Goal: Information Seeking & Learning: Learn about a topic

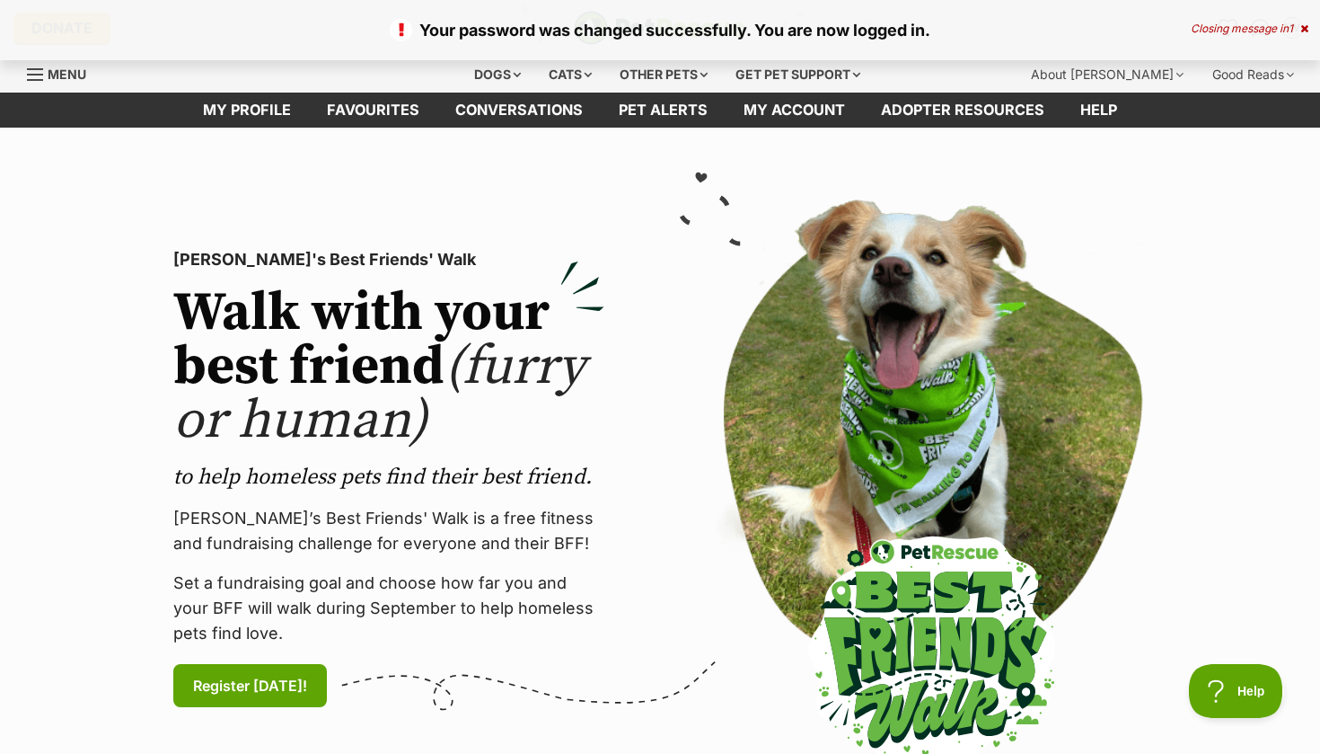
click at [1307, 30] on icon at bounding box center [1305, 28] width 8 height 11
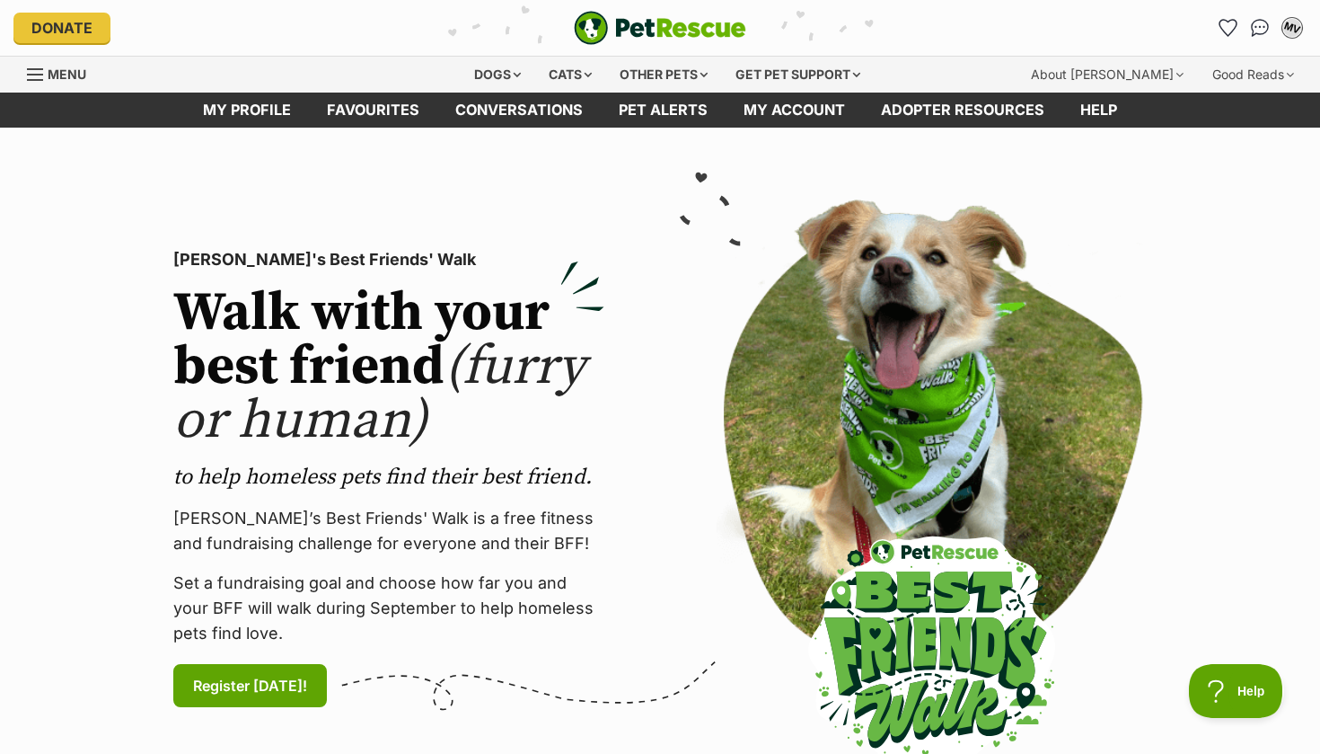
click at [1292, 28] on div "MV" at bounding box center [1292, 27] width 23 height 23
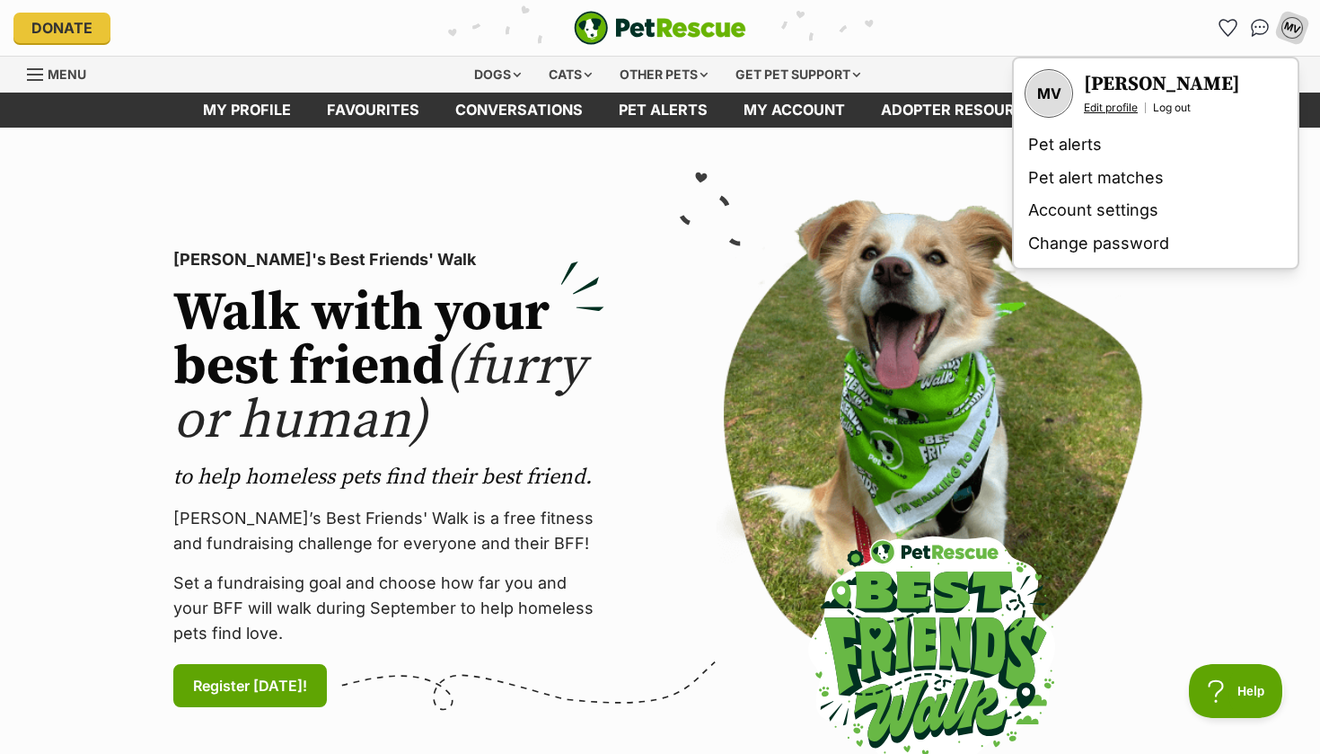
click at [1123, 104] on link "Edit profile" at bounding box center [1111, 108] width 54 height 14
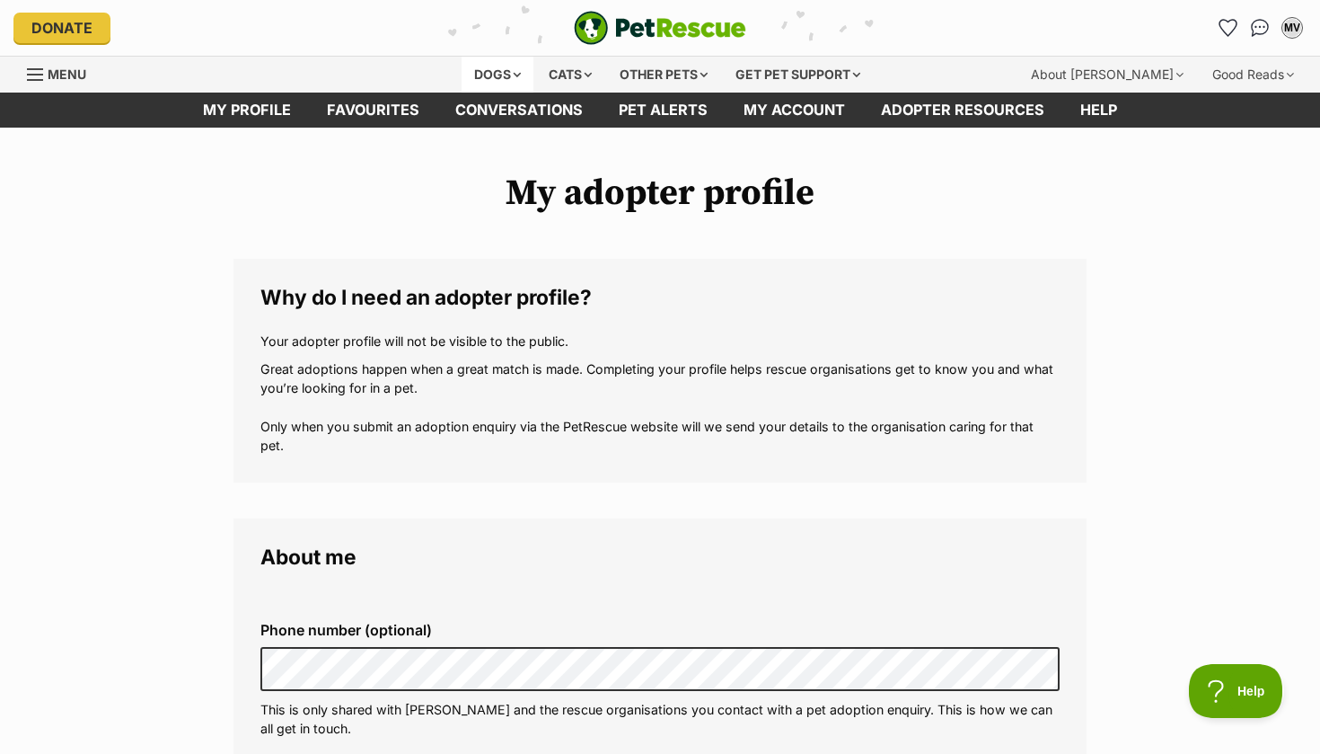
click at [482, 76] on div "Dogs" at bounding box center [498, 75] width 72 height 36
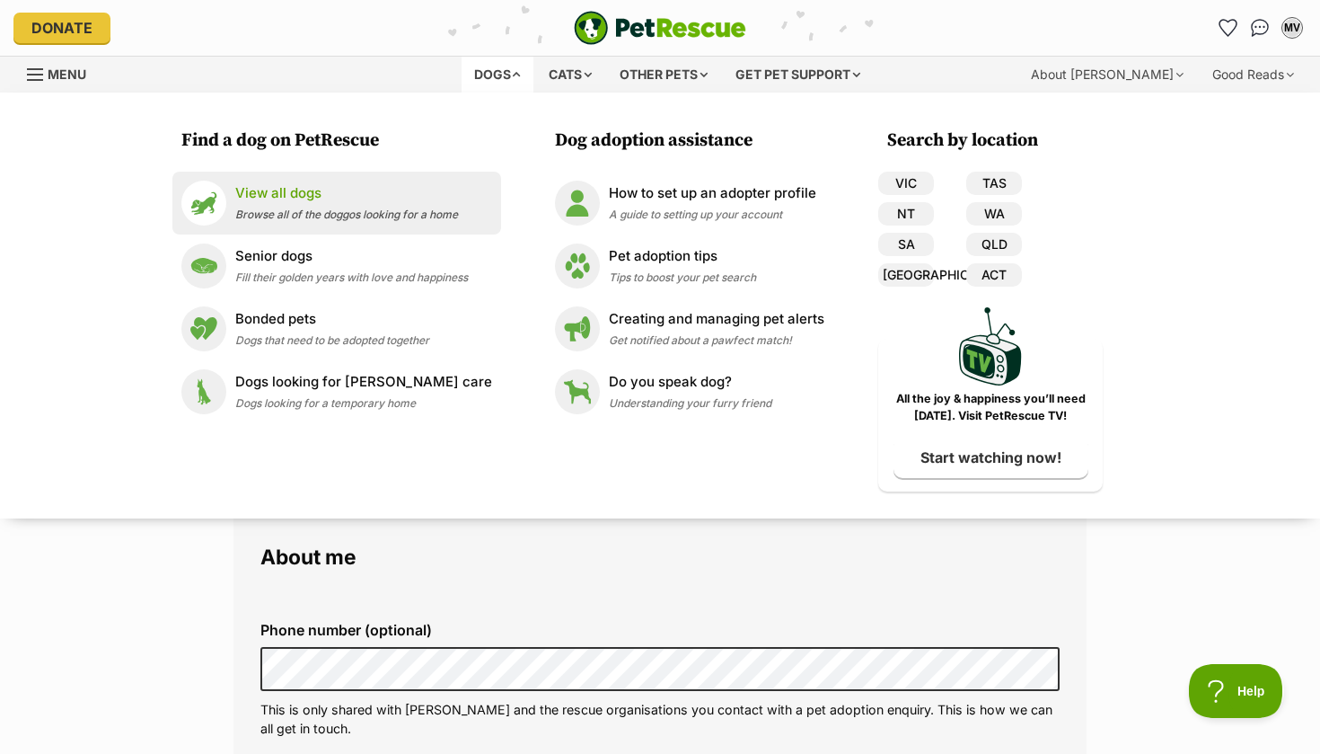
click at [280, 207] on span "Browse all of the doggos looking for a home" at bounding box center [346, 213] width 223 height 13
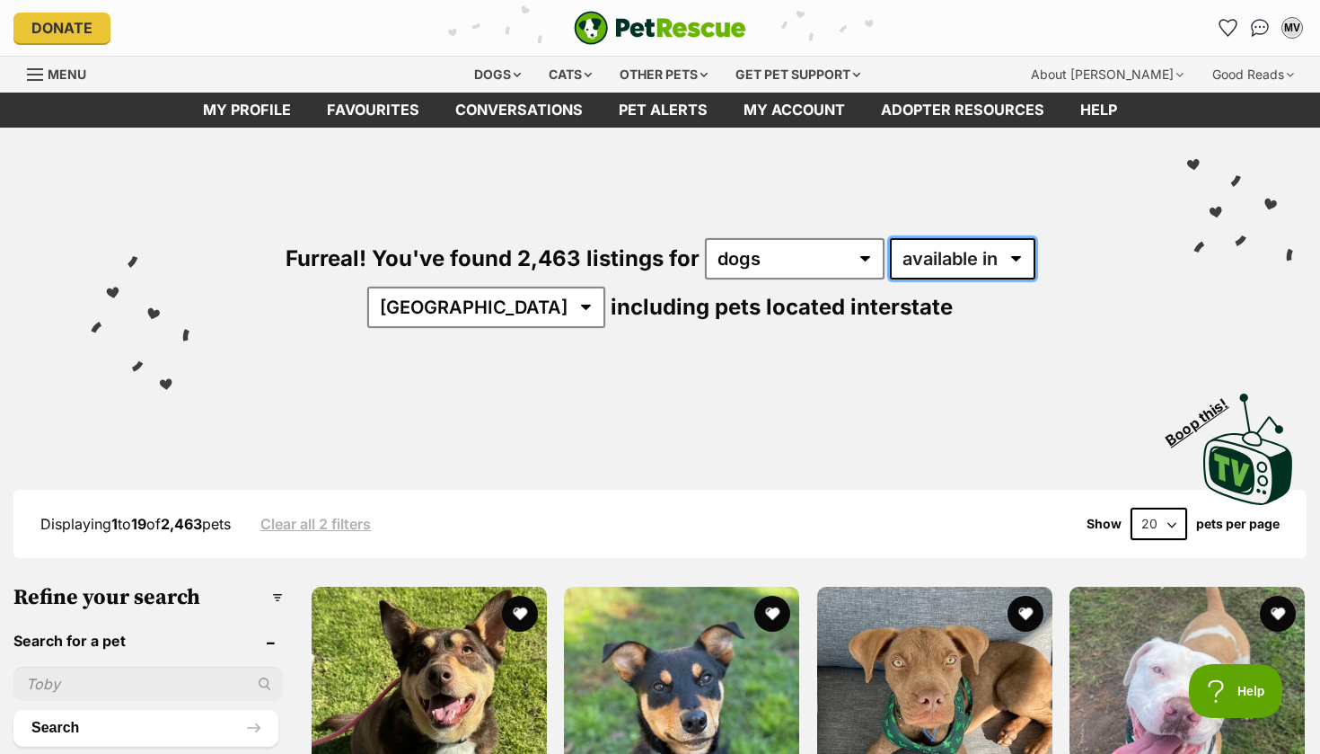
select select "disabled"
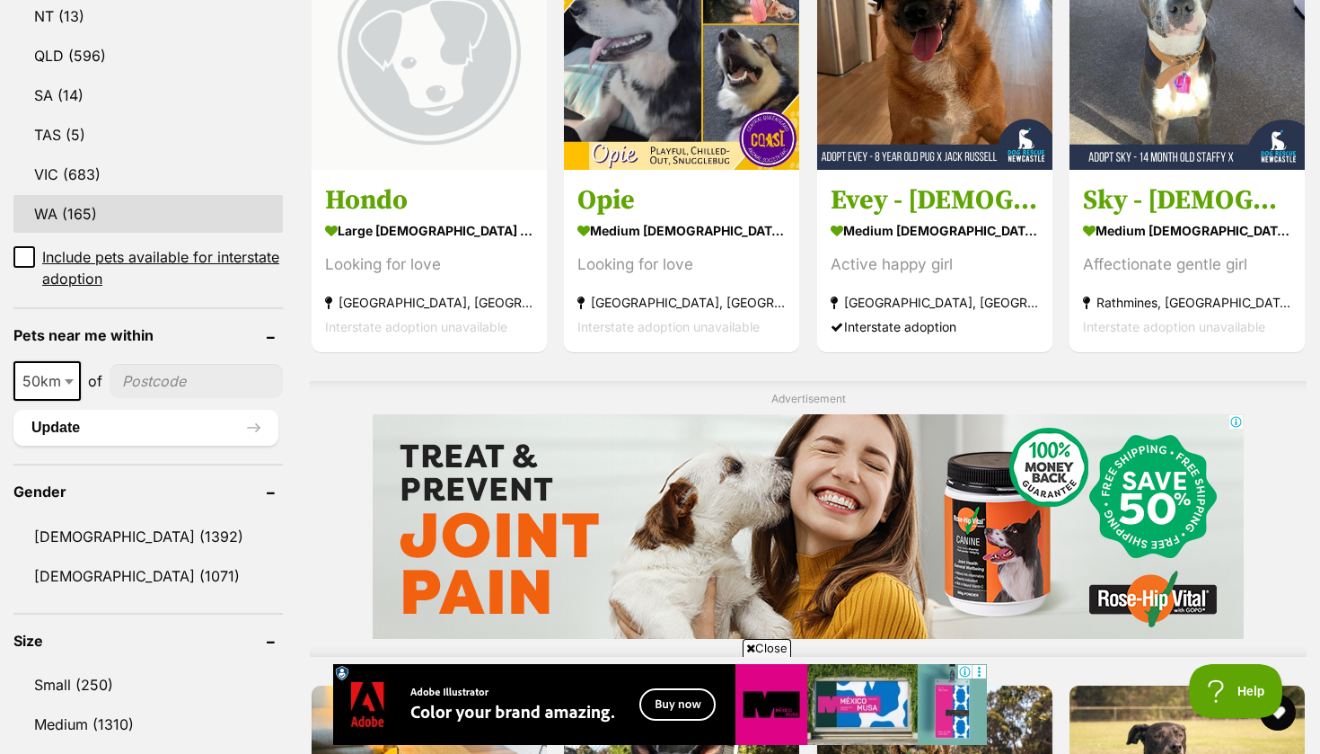
scroll to position [1087, 0]
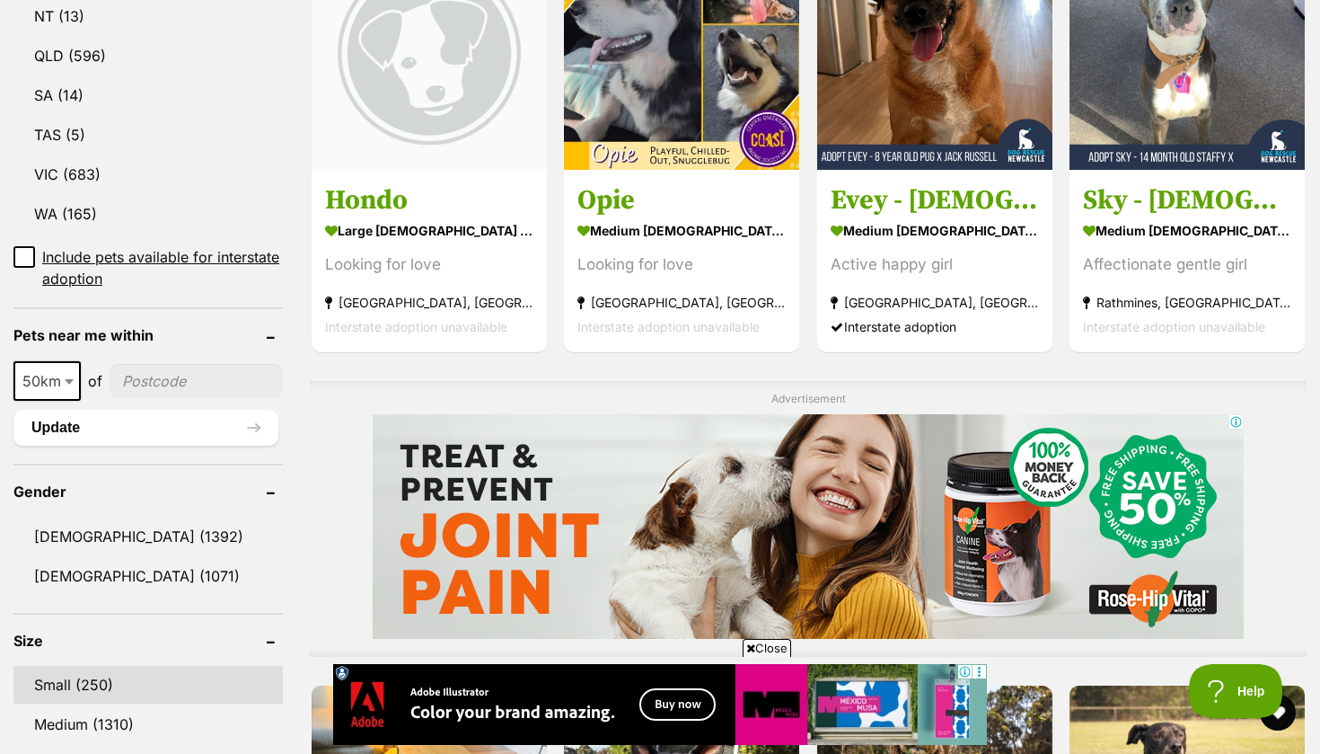
click at [94, 666] on link "Small (250)" at bounding box center [147, 685] width 269 height 38
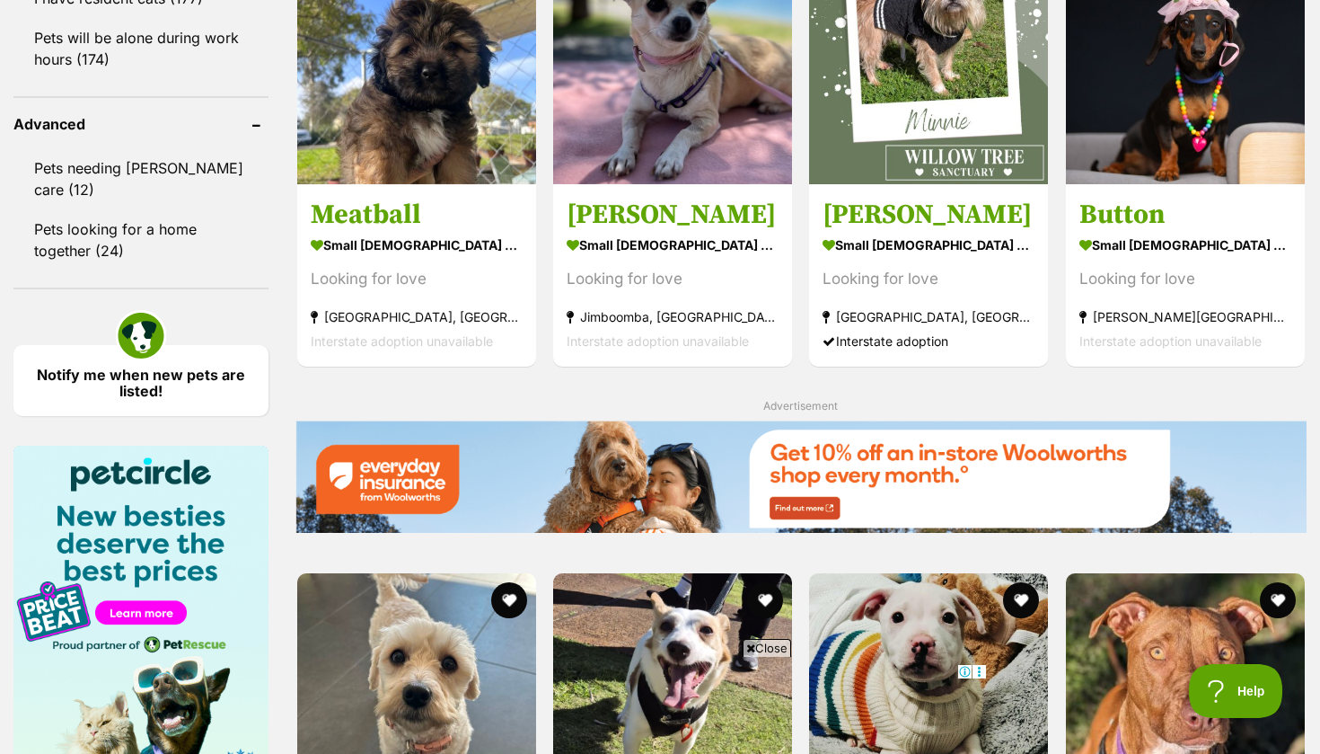
scroll to position [1669, 0]
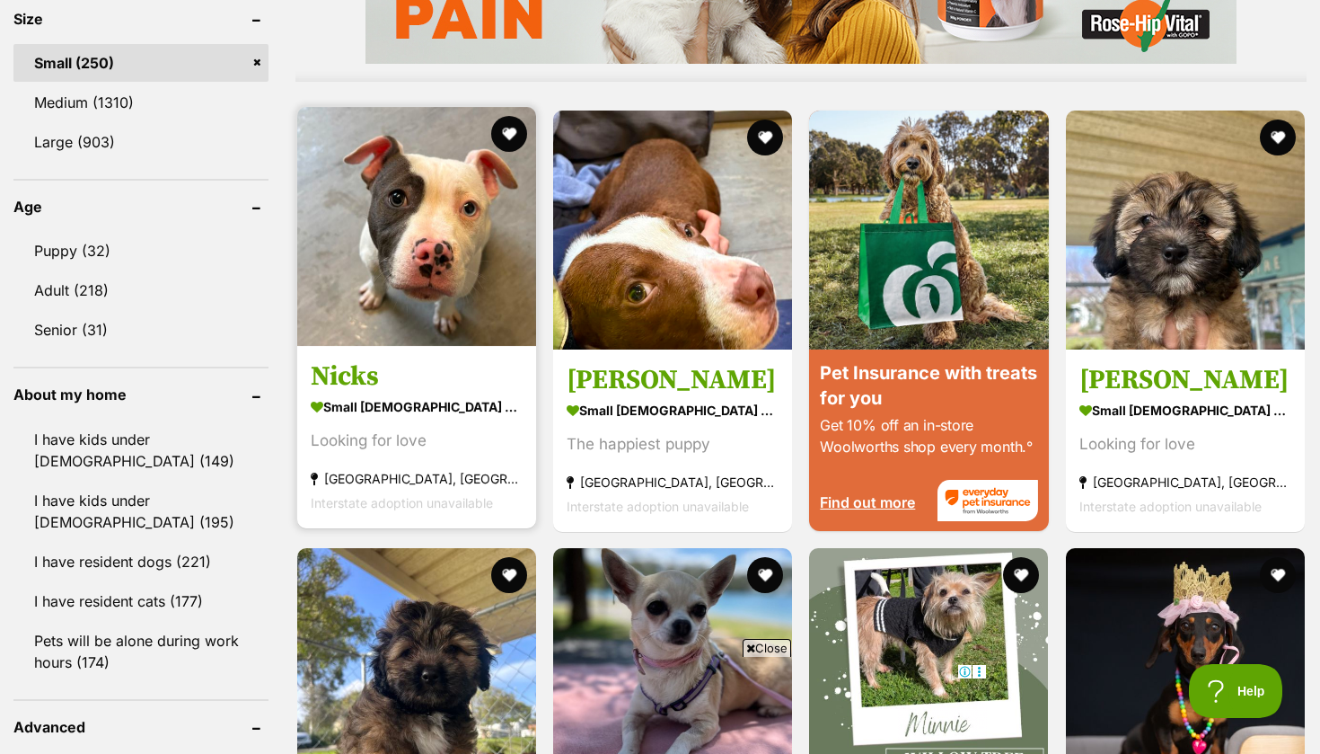
click at [360, 224] on img at bounding box center [416, 226] width 239 height 239
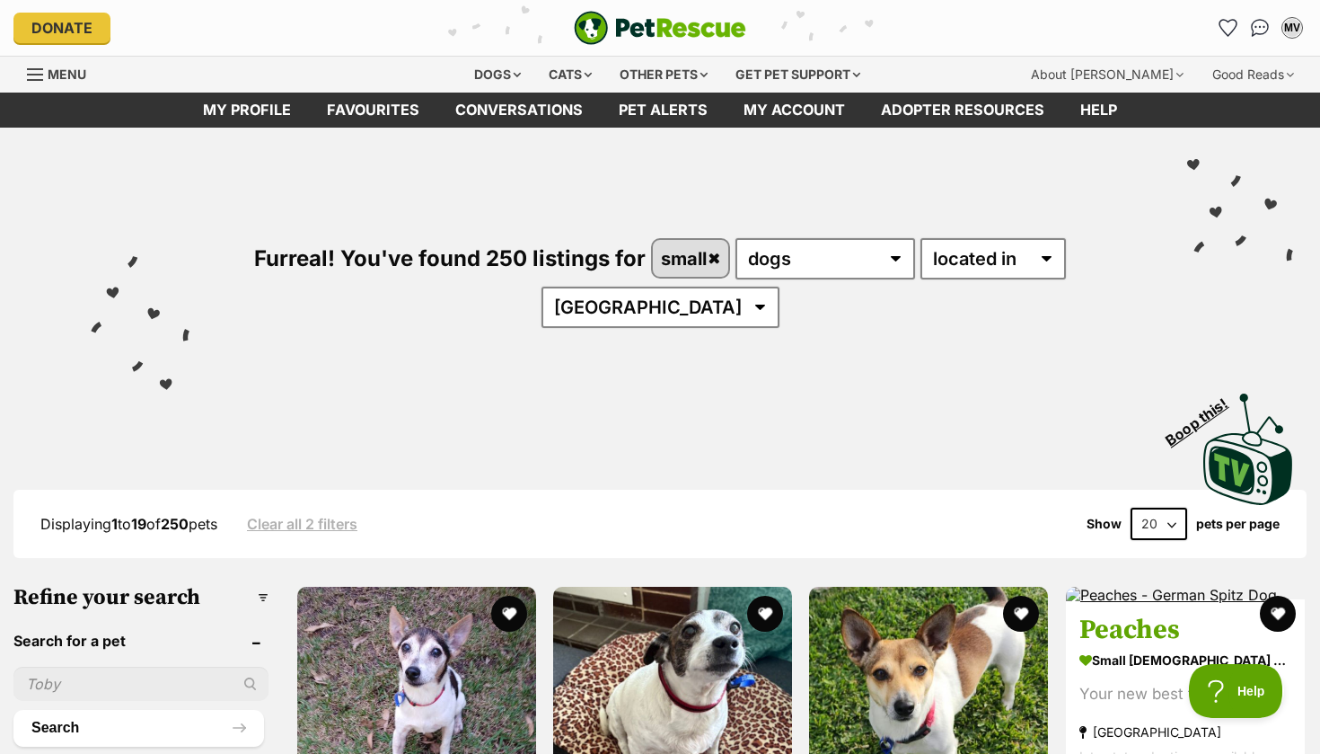
scroll to position [0, 0]
select select "VIC"
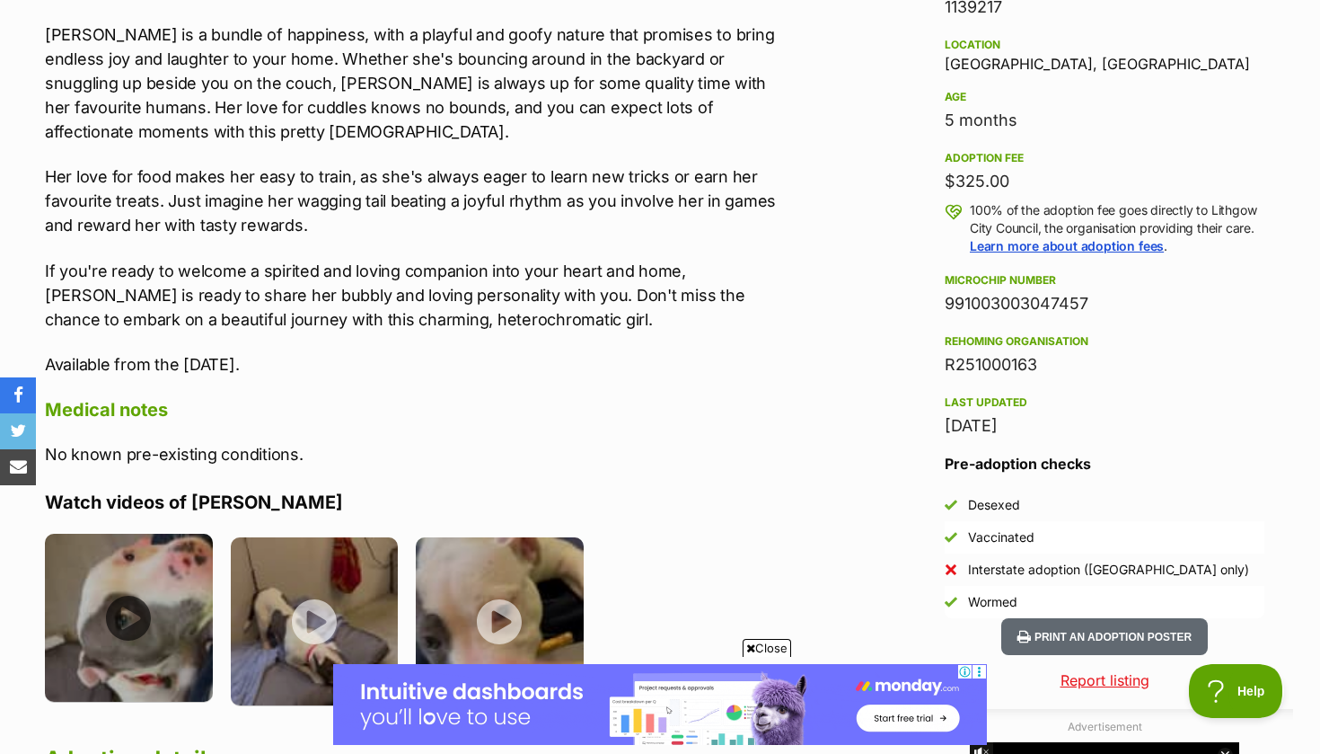
click at [162, 553] on img at bounding box center [129, 618] width 168 height 168
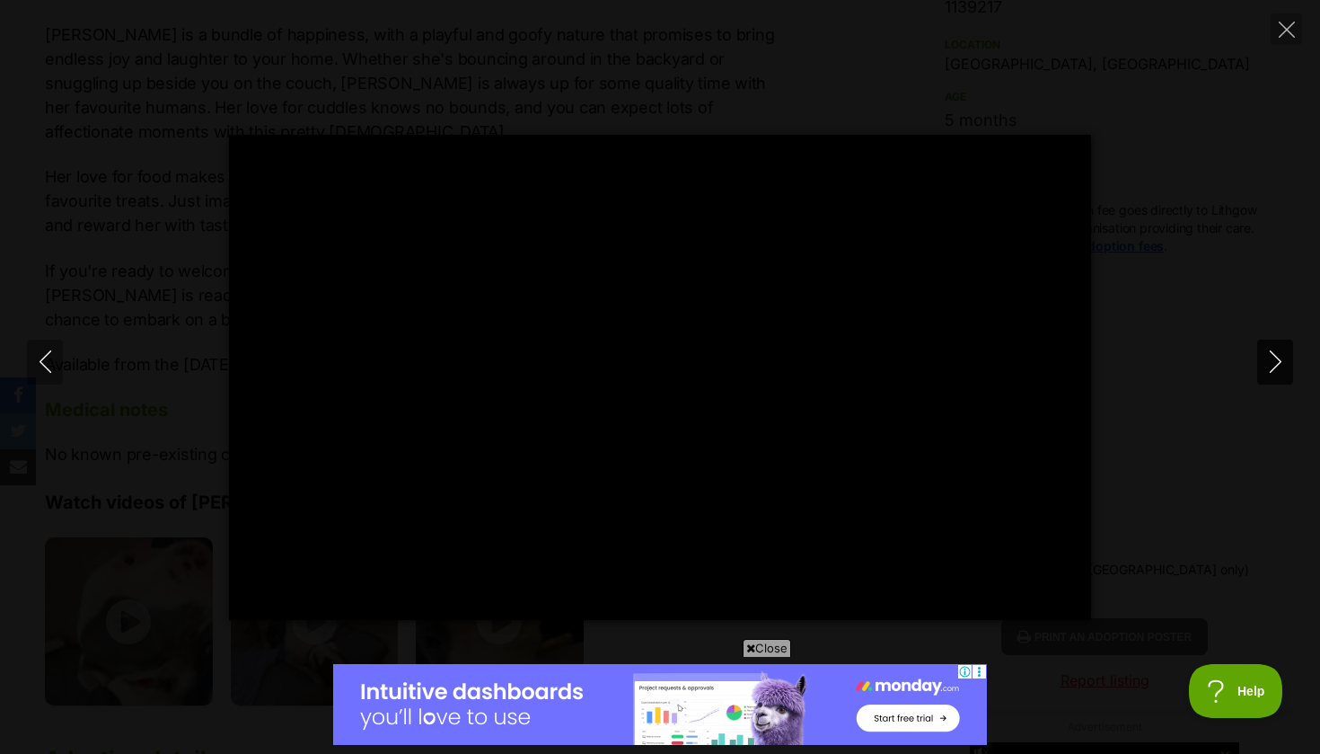
type input "100"
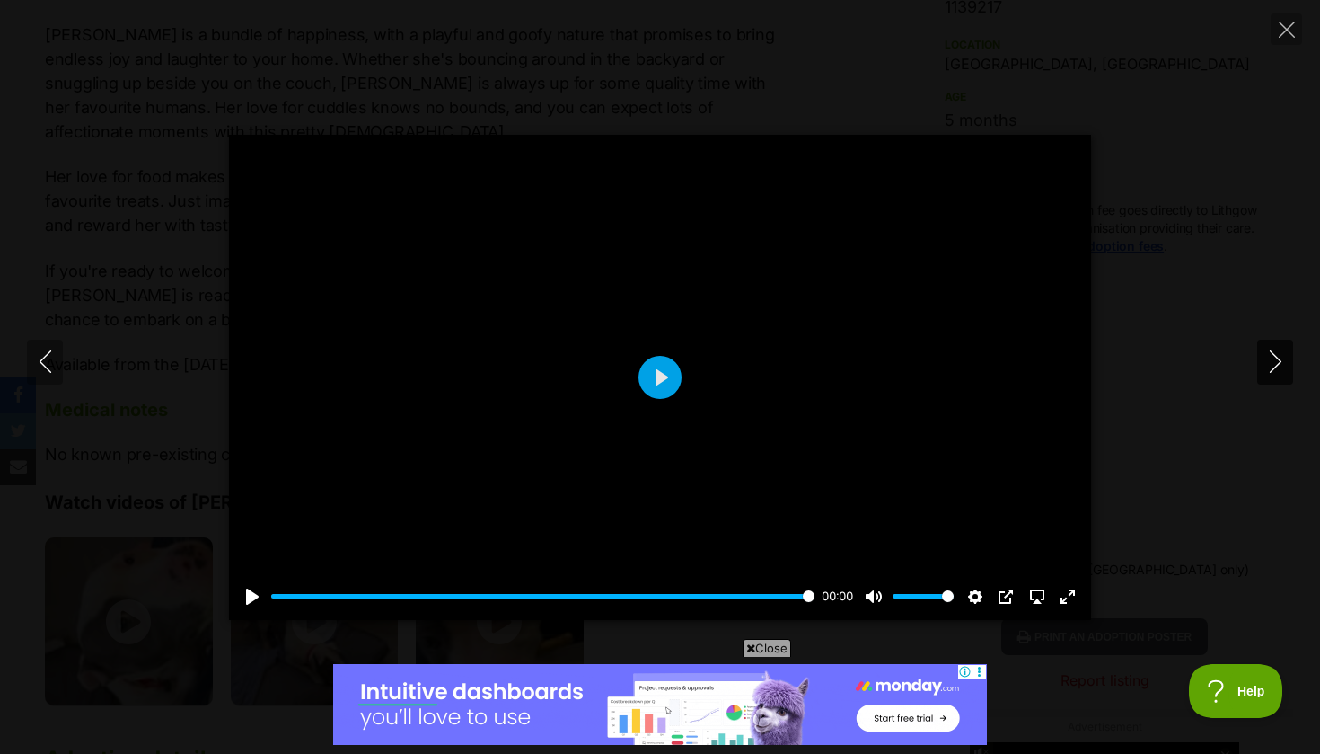
click at [1286, 361] on icon "Next" at bounding box center [1276, 361] width 22 height 22
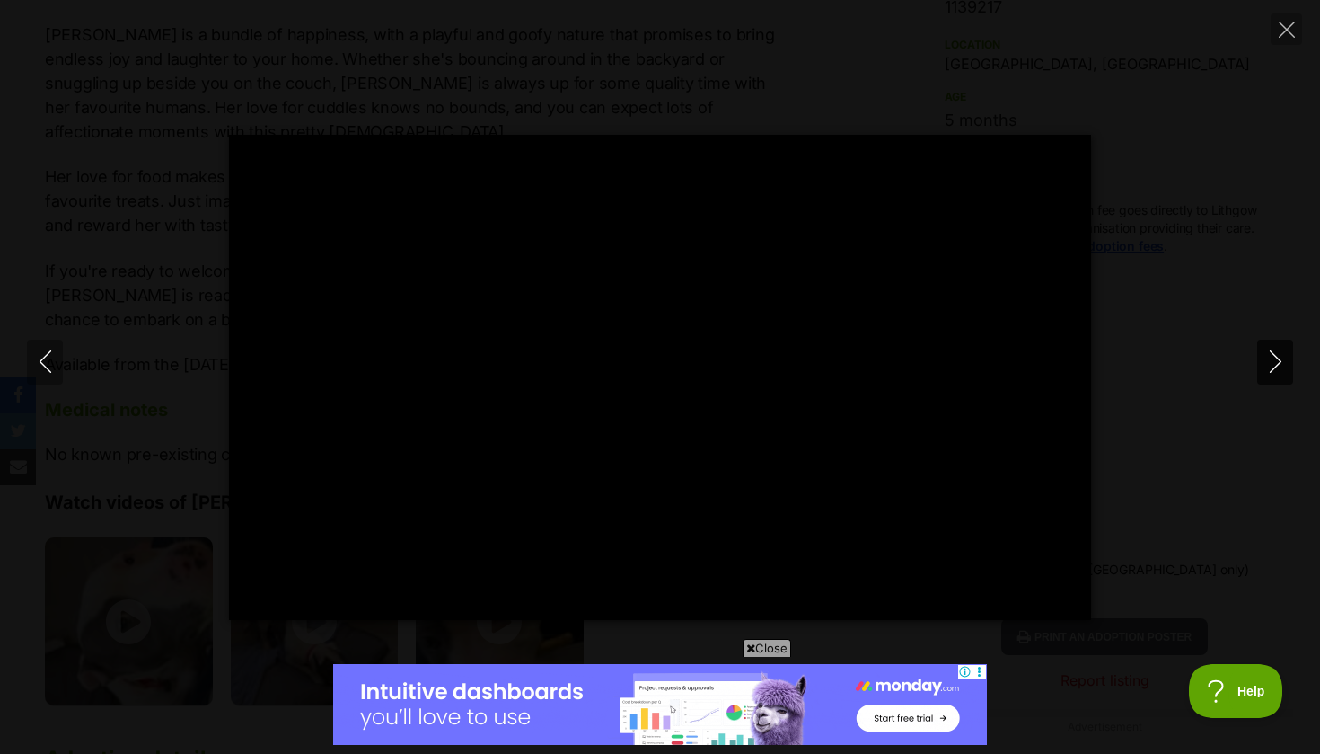
click at [1278, 363] on icon "Next" at bounding box center [1276, 361] width 22 height 22
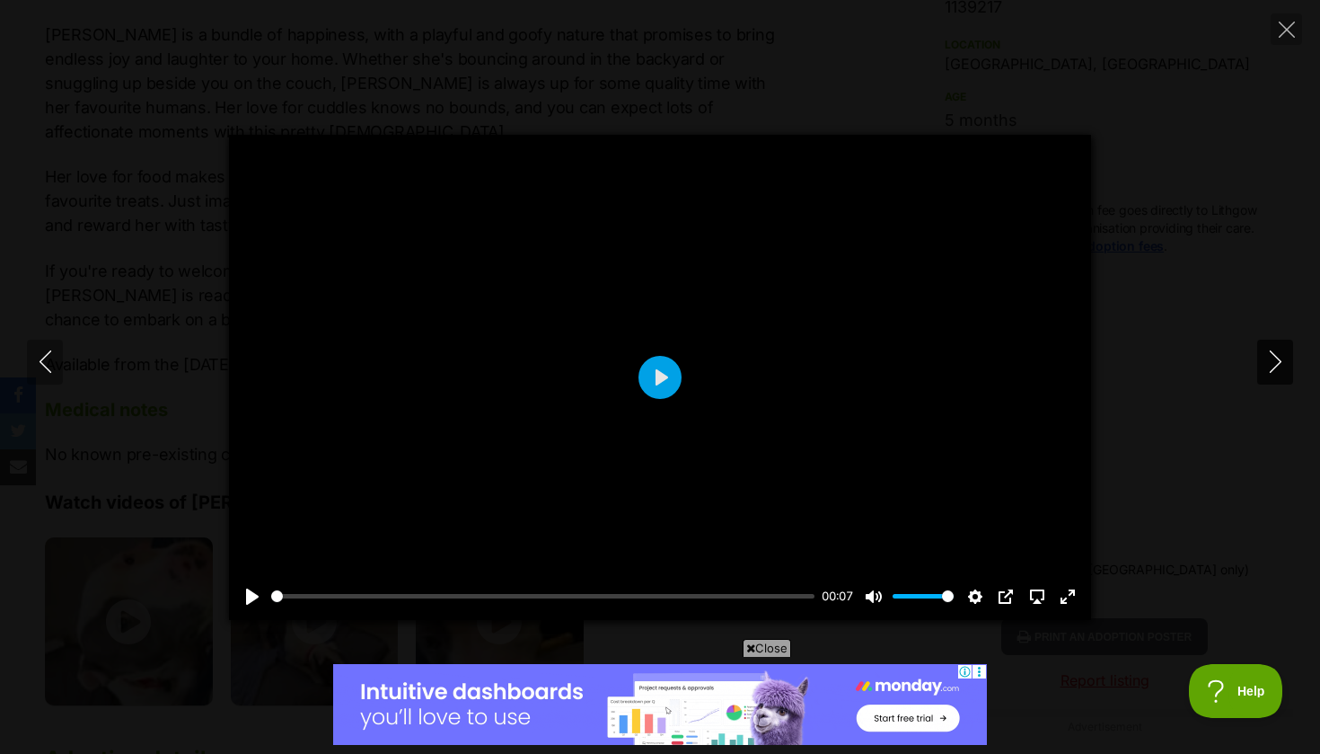
type input "52.52"
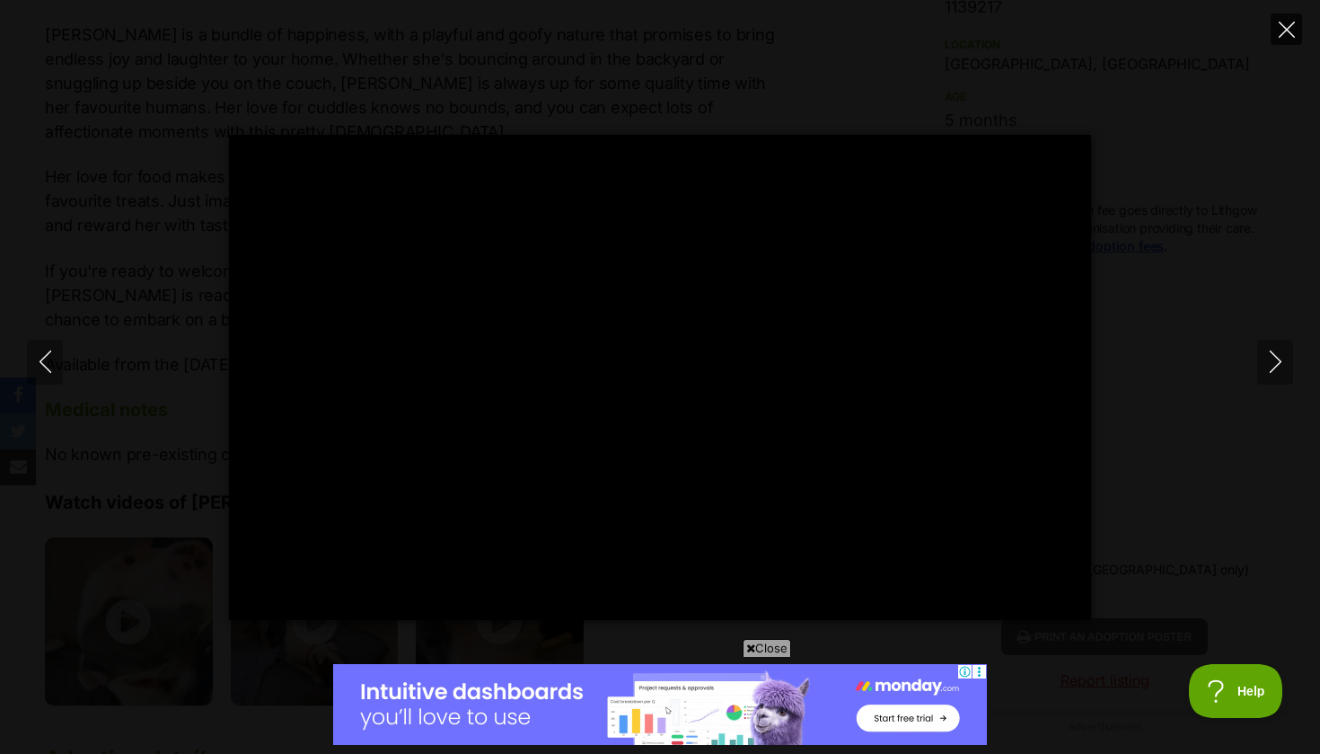
click at [1288, 38] on button "Close" at bounding box center [1286, 28] width 31 height 31
type input "59.43"
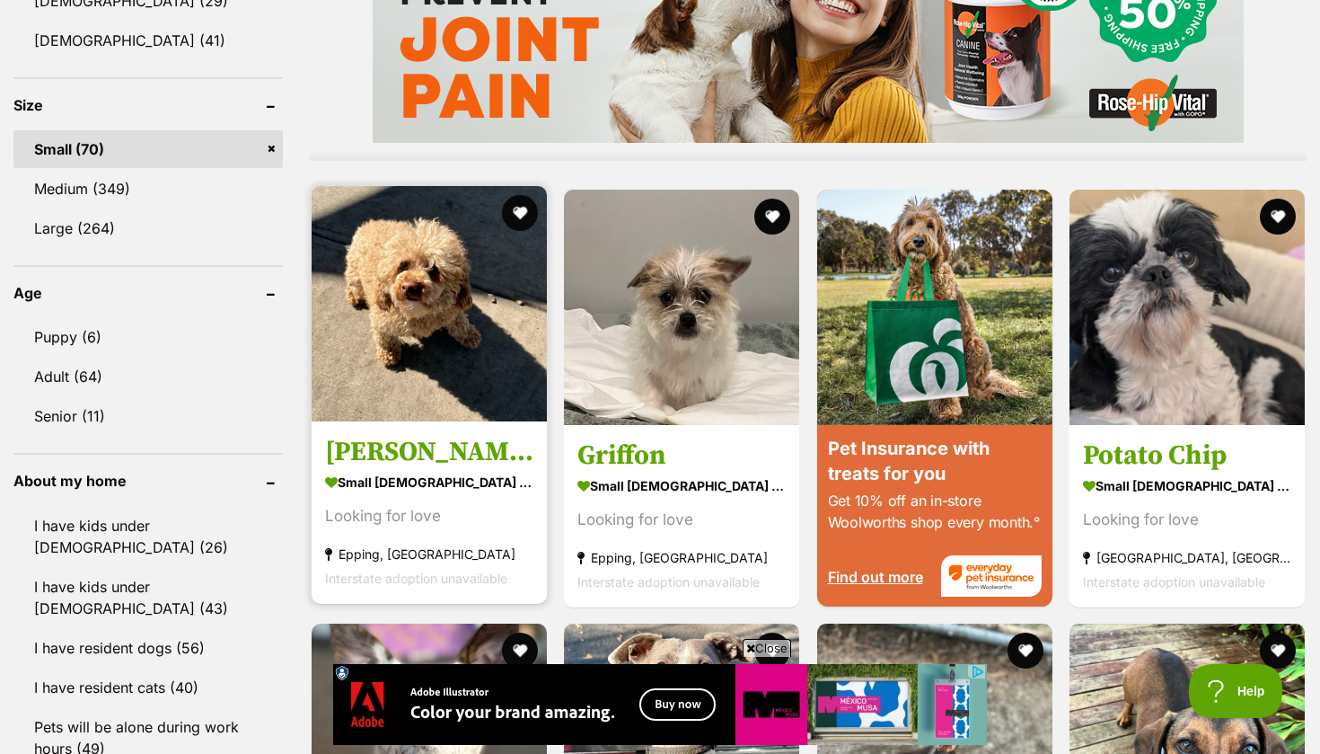
click at [420, 322] on img at bounding box center [429, 303] width 235 height 235
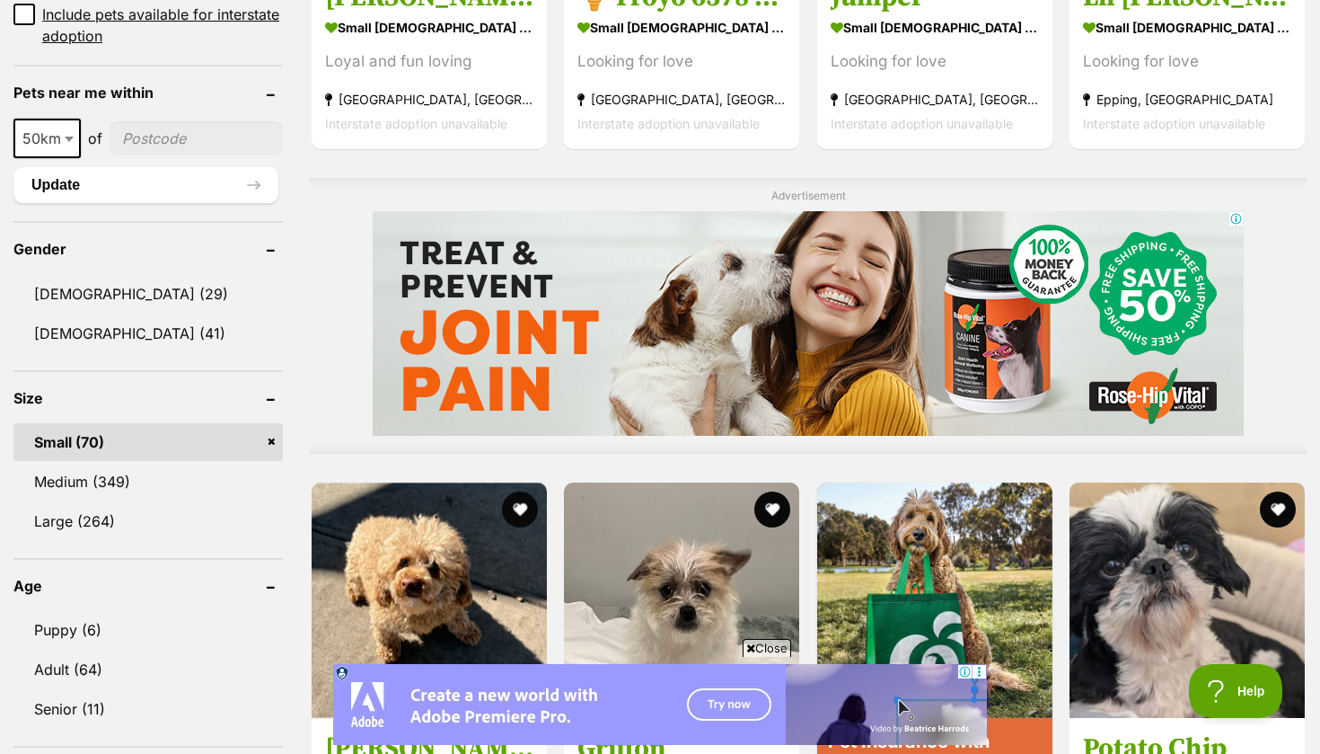
scroll to position [1281, 0]
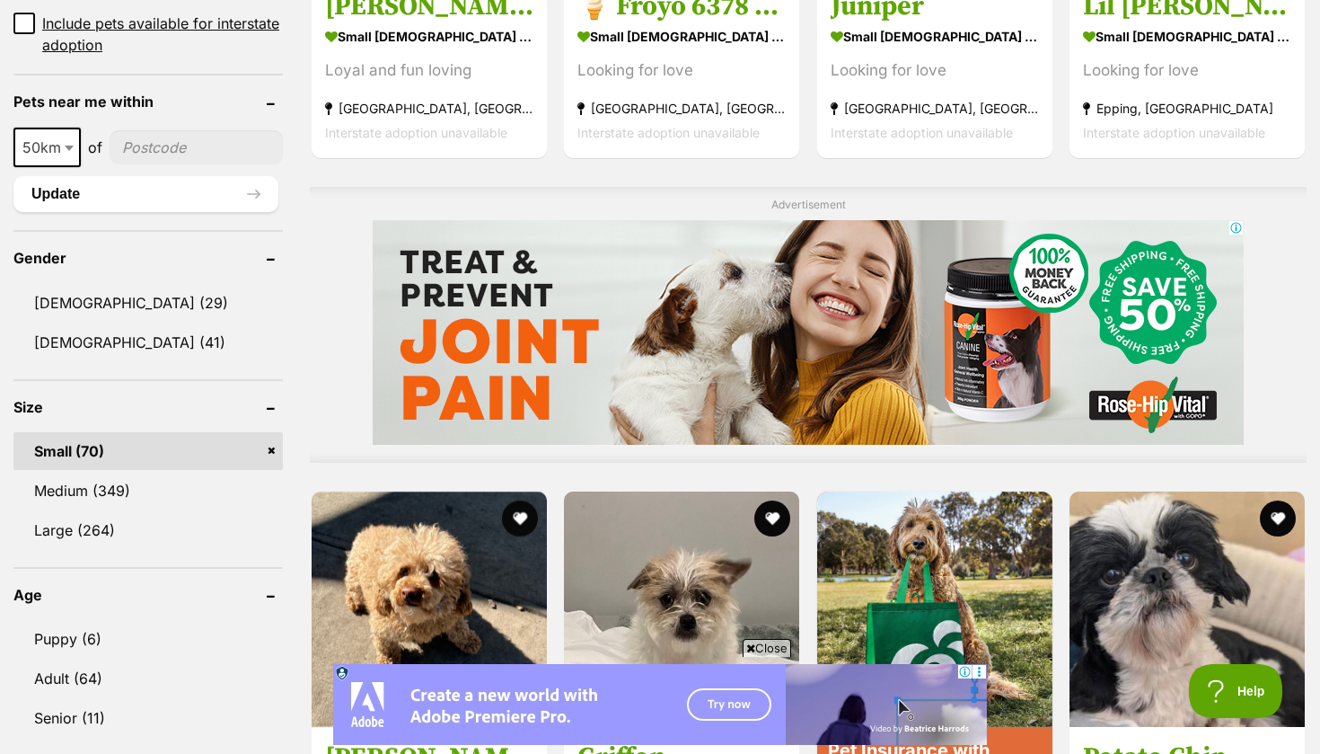
click at [272, 444] on link "Small (70)" at bounding box center [147, 451] width 269 height 38
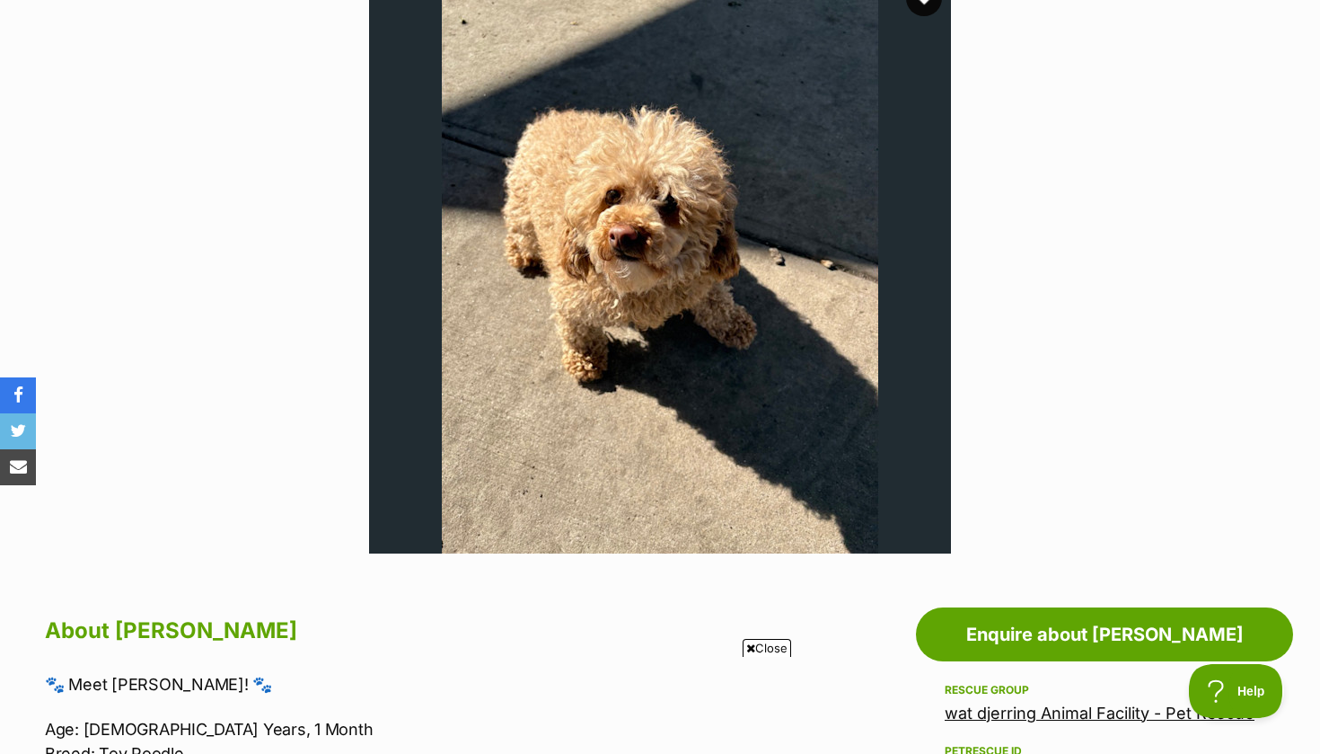
scroll to position [337, 0]
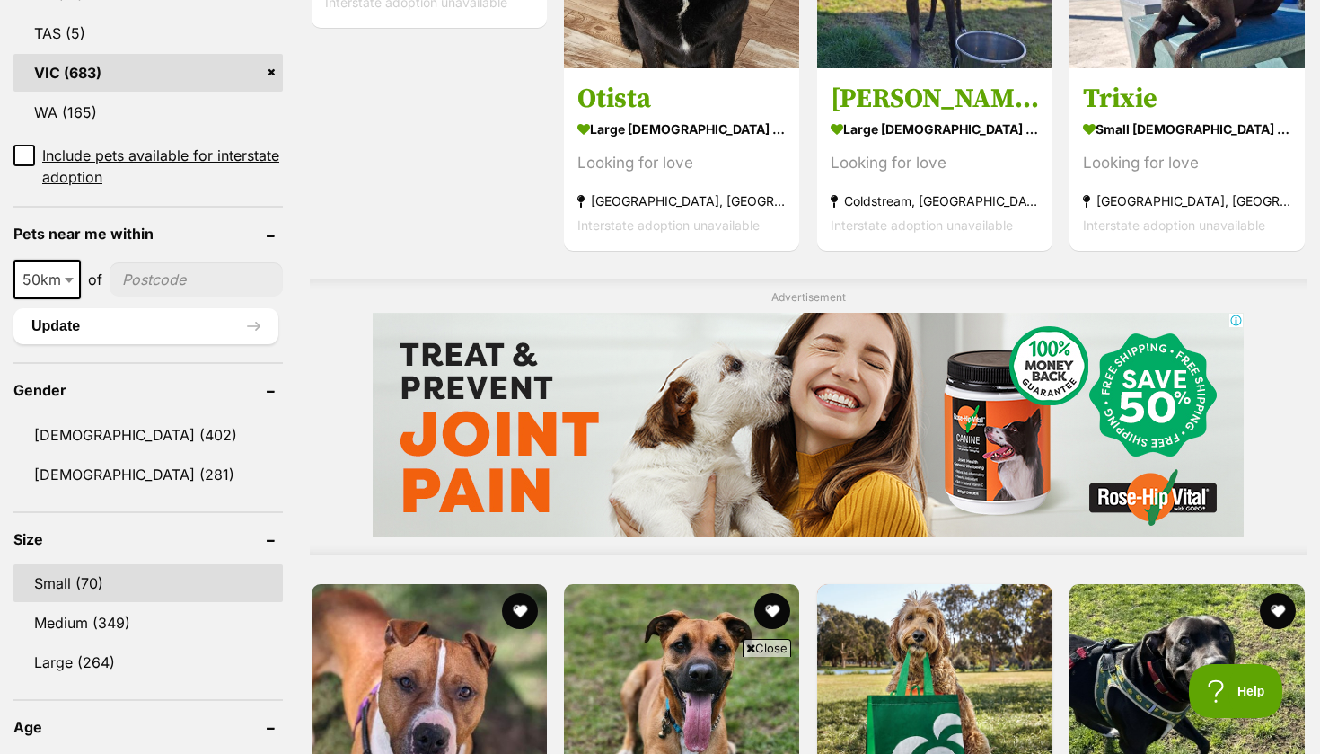
scroll to position [1189, 0]
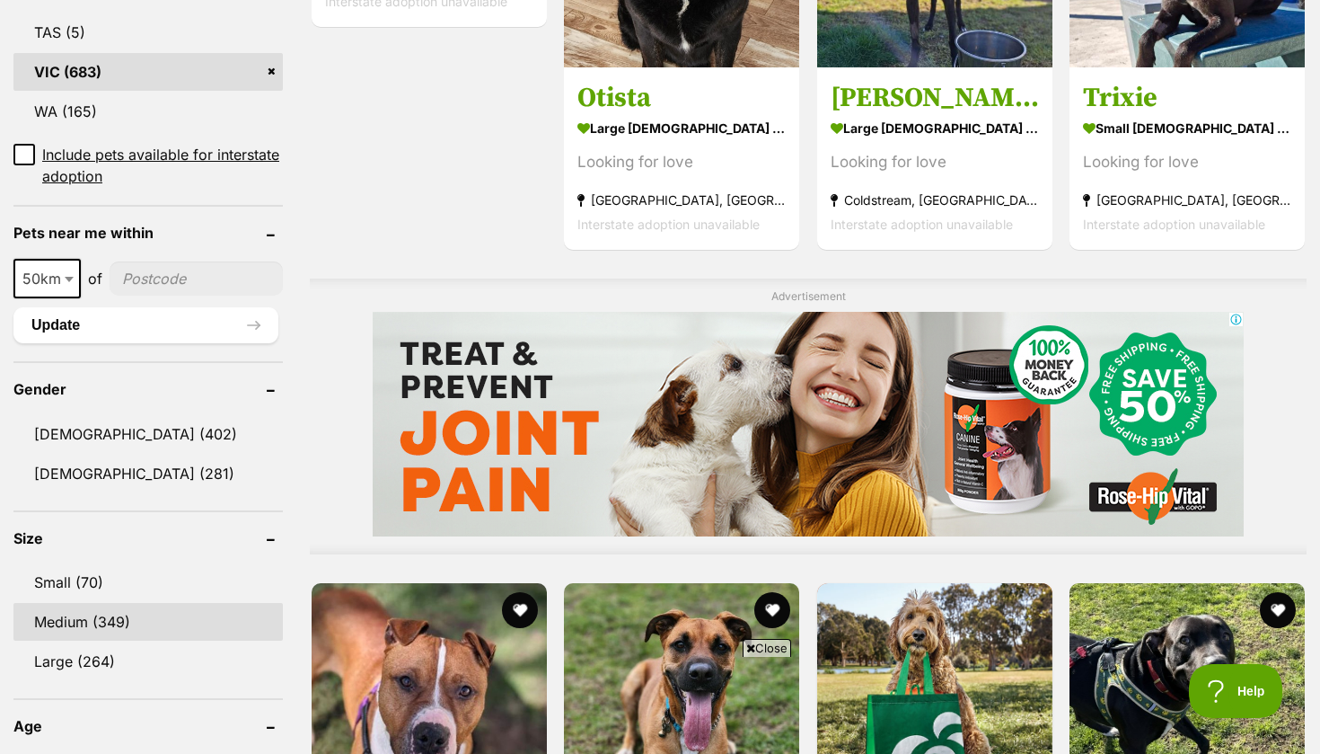
click at [192, 603] on link "Medium (349)" at bounding box center [147, 622] width 269 height 38
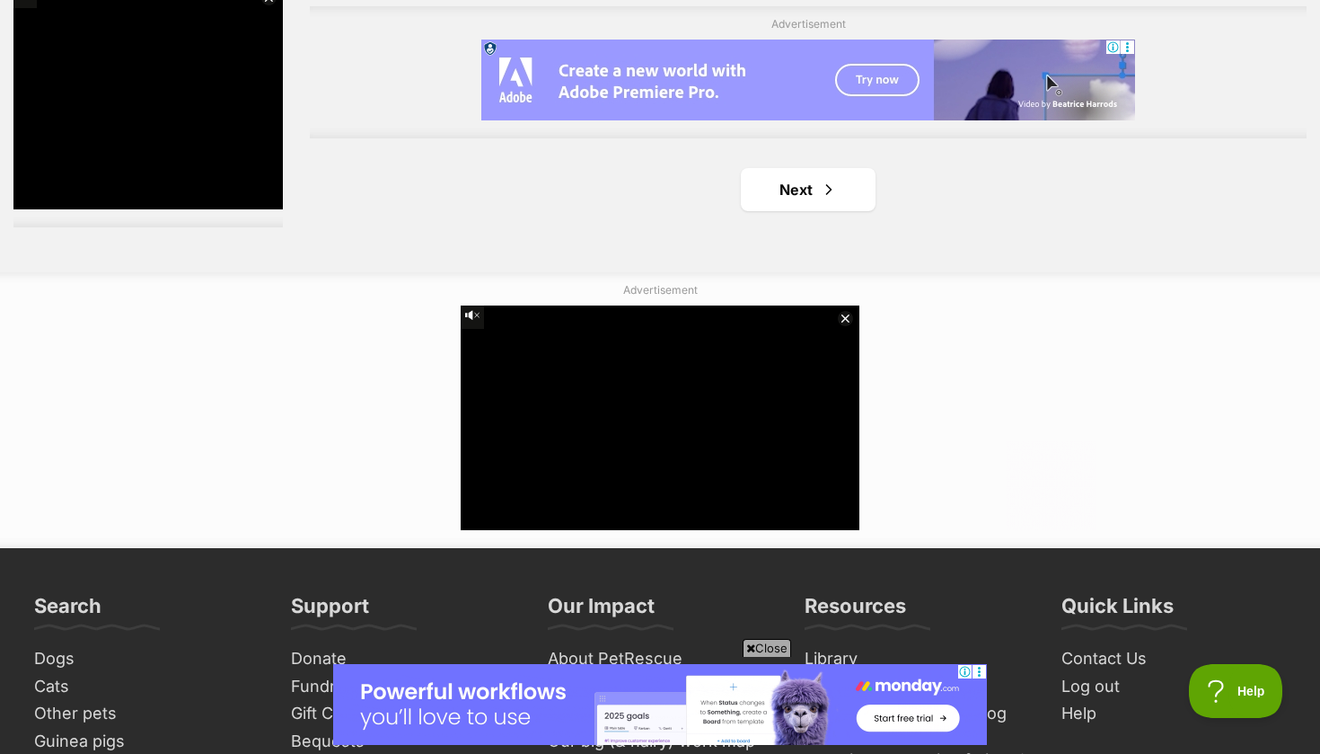
scroll to position [3269, 0]
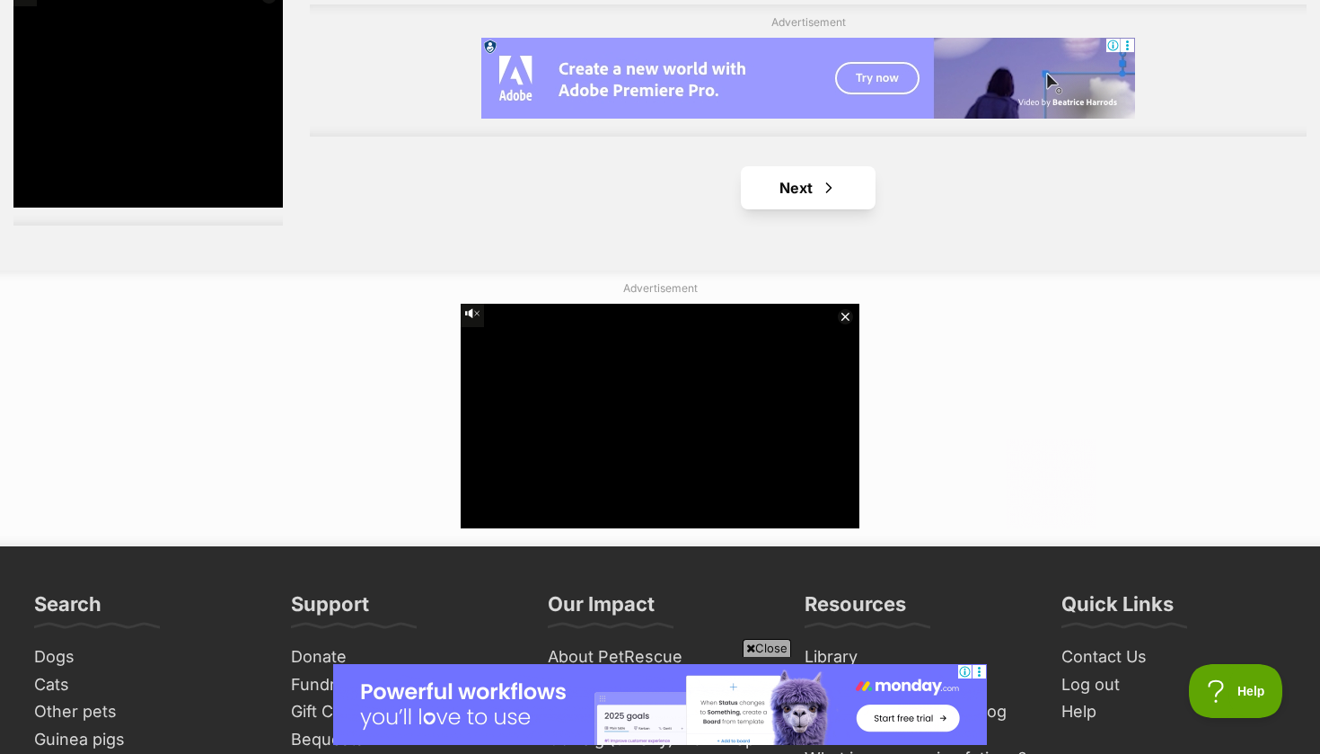
click at [824, 199] on link "Next" at bounding box center [808, 187] width 135 height 43
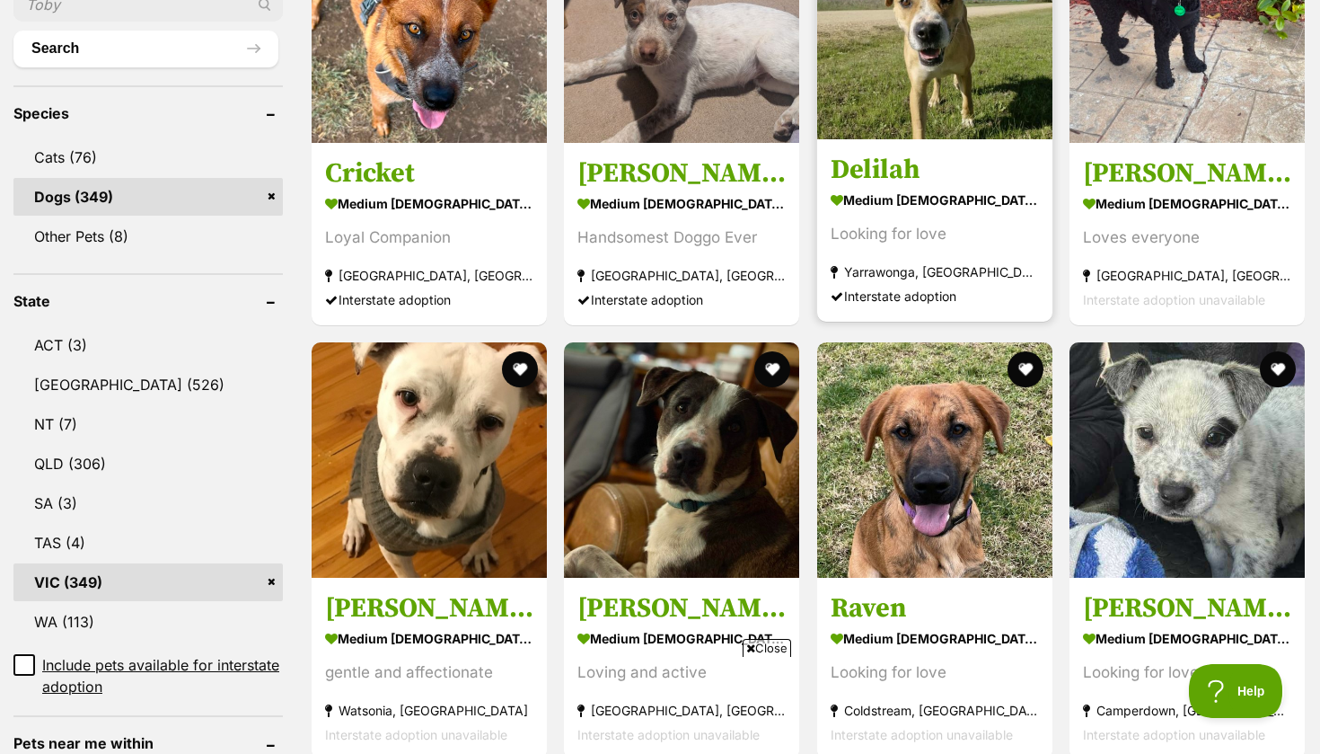
scroll to position [680, 0]
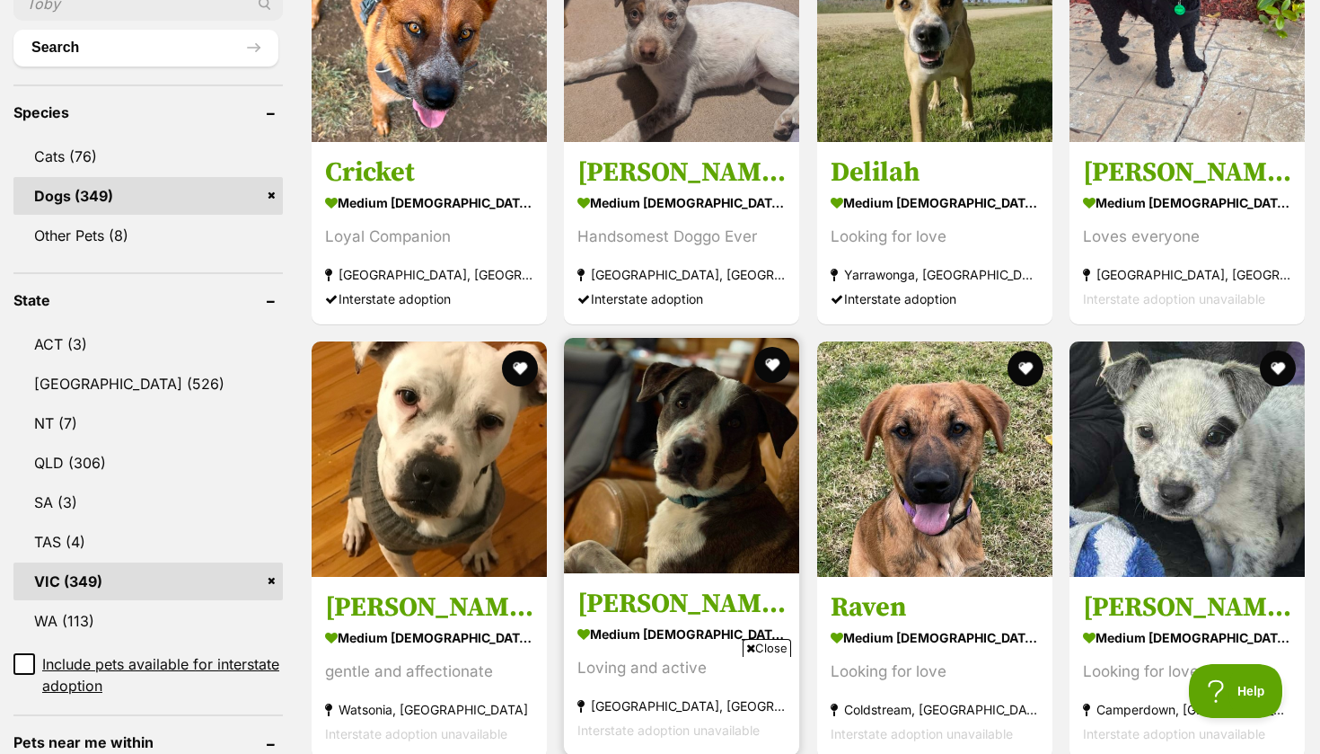
click at [676, 420] on img at bounding box center [681, 455] width 235 height 235
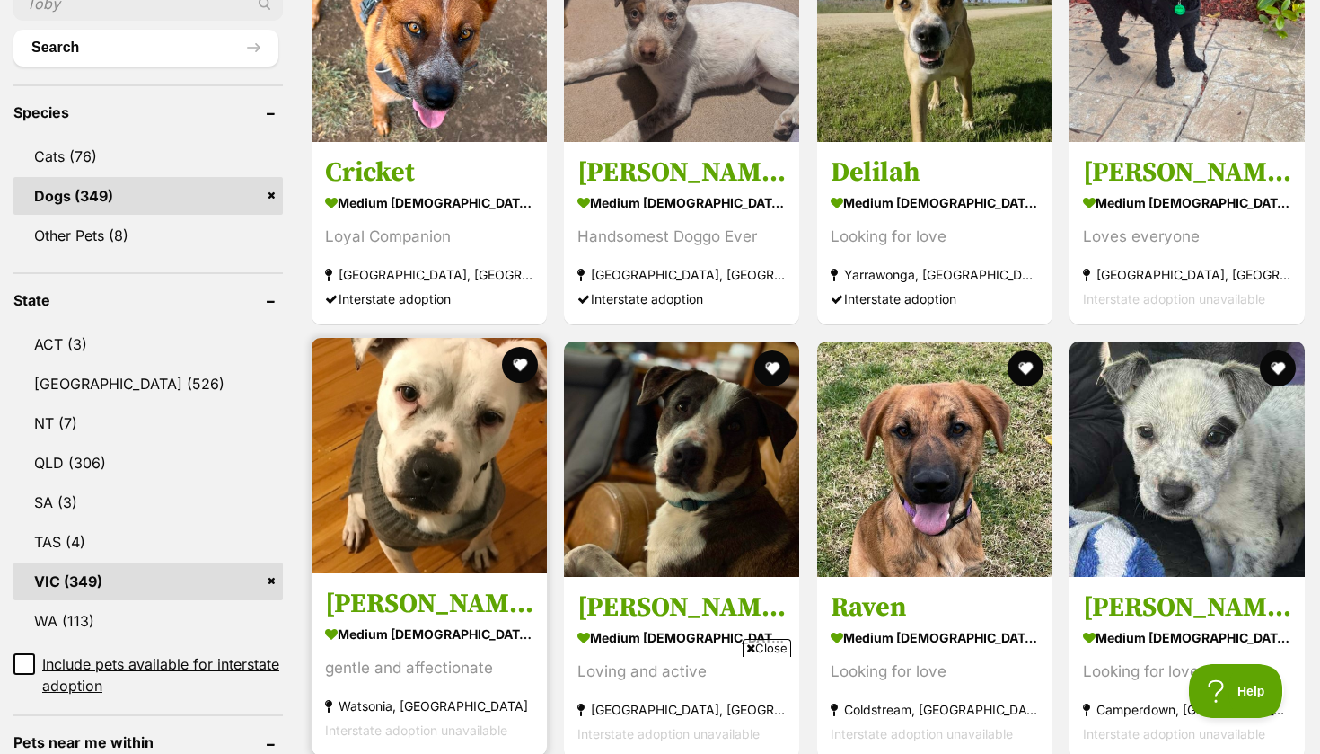
click at [368, 393] on img at bounding box center [429, 455] width 235 height 235
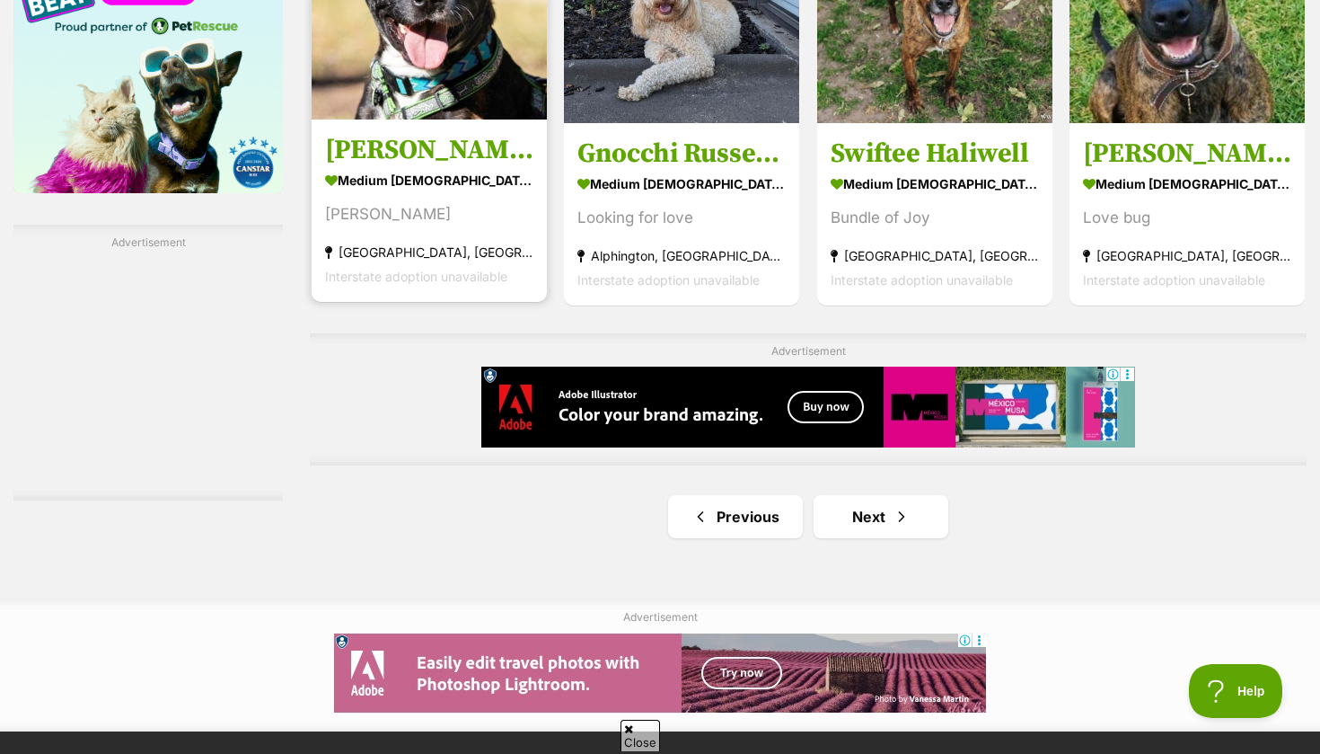
scroll to position [2953, 0]
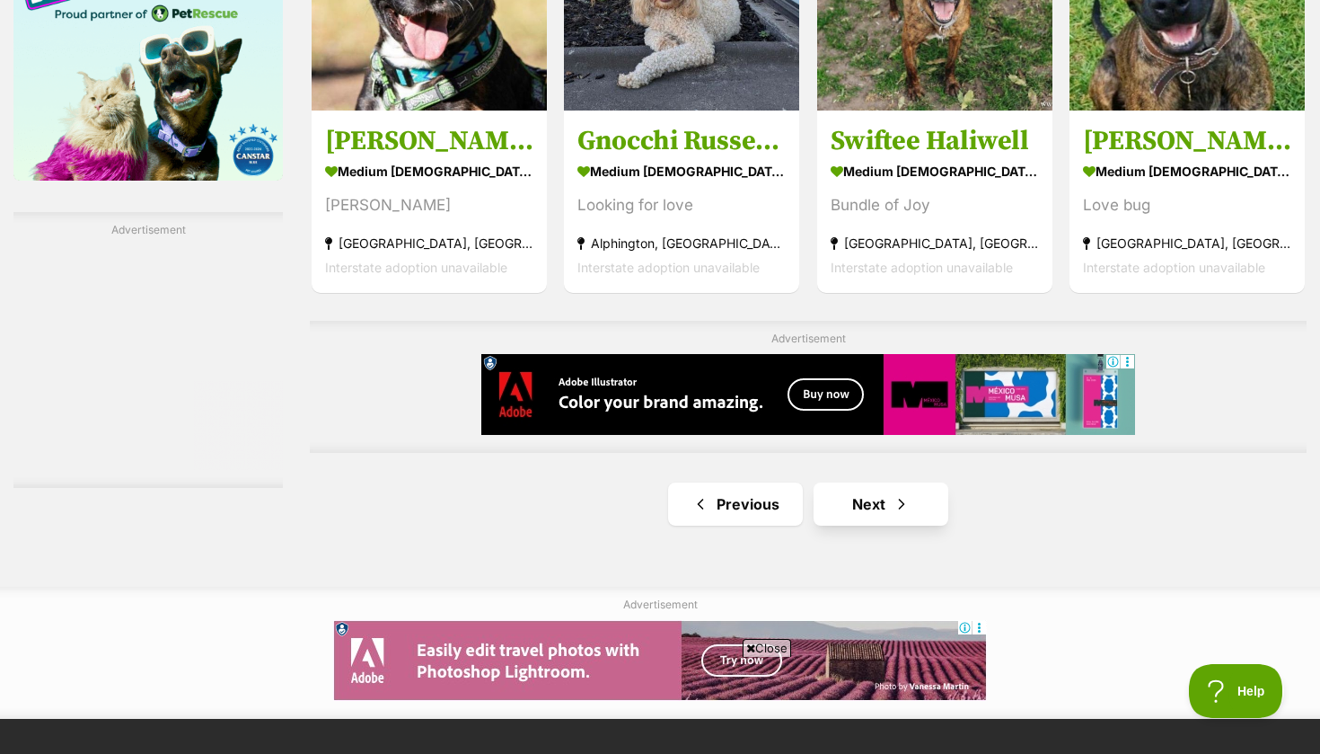
click at [860, 505] on link "Next" at bounding box center [881, 503] width 135 height 43
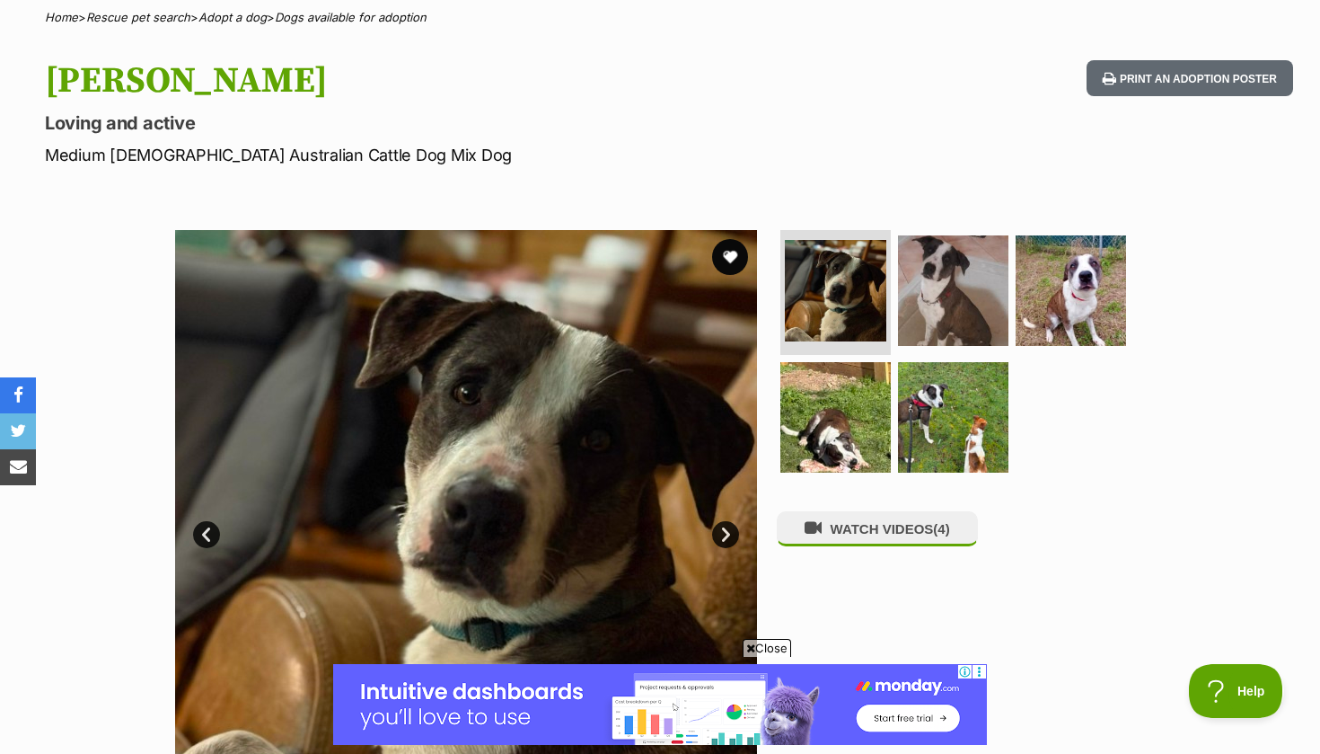
scroll to position [144, 0]
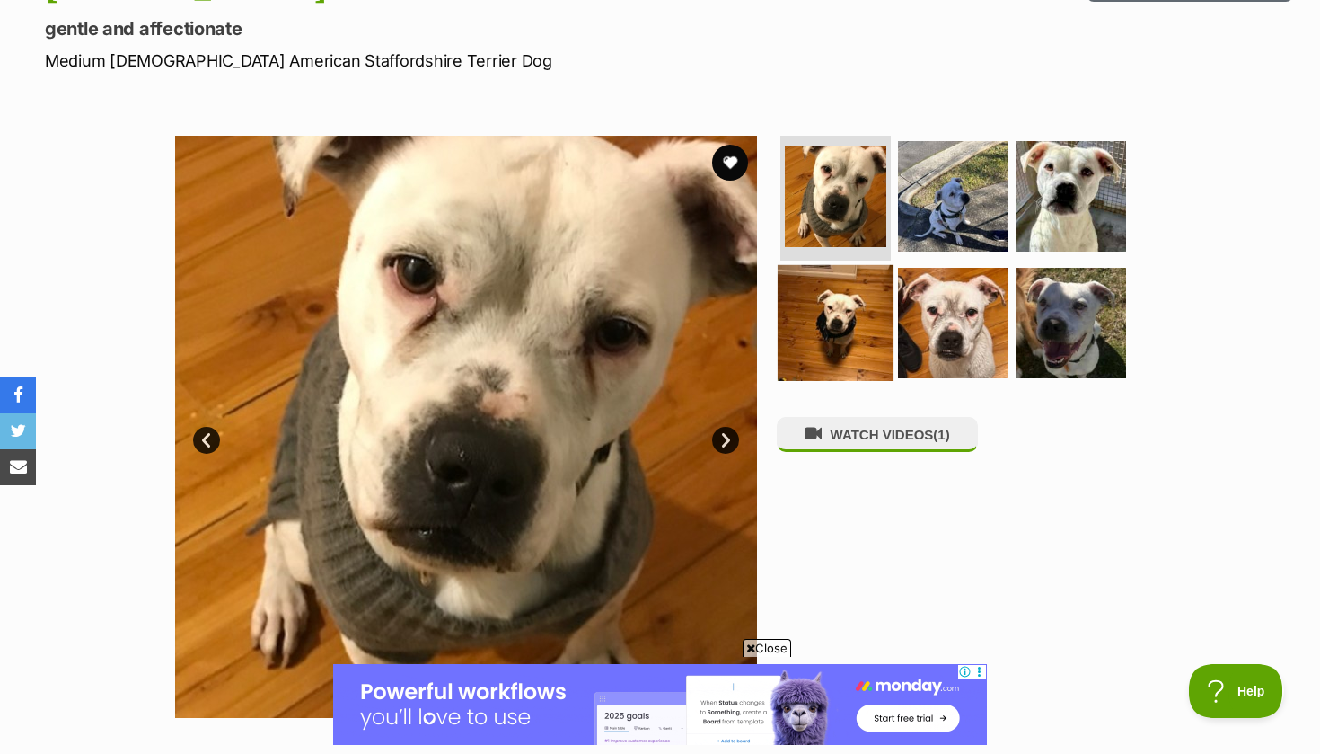
click at [812, 343] on img at bounding box center [836, 323] width 116 height 116
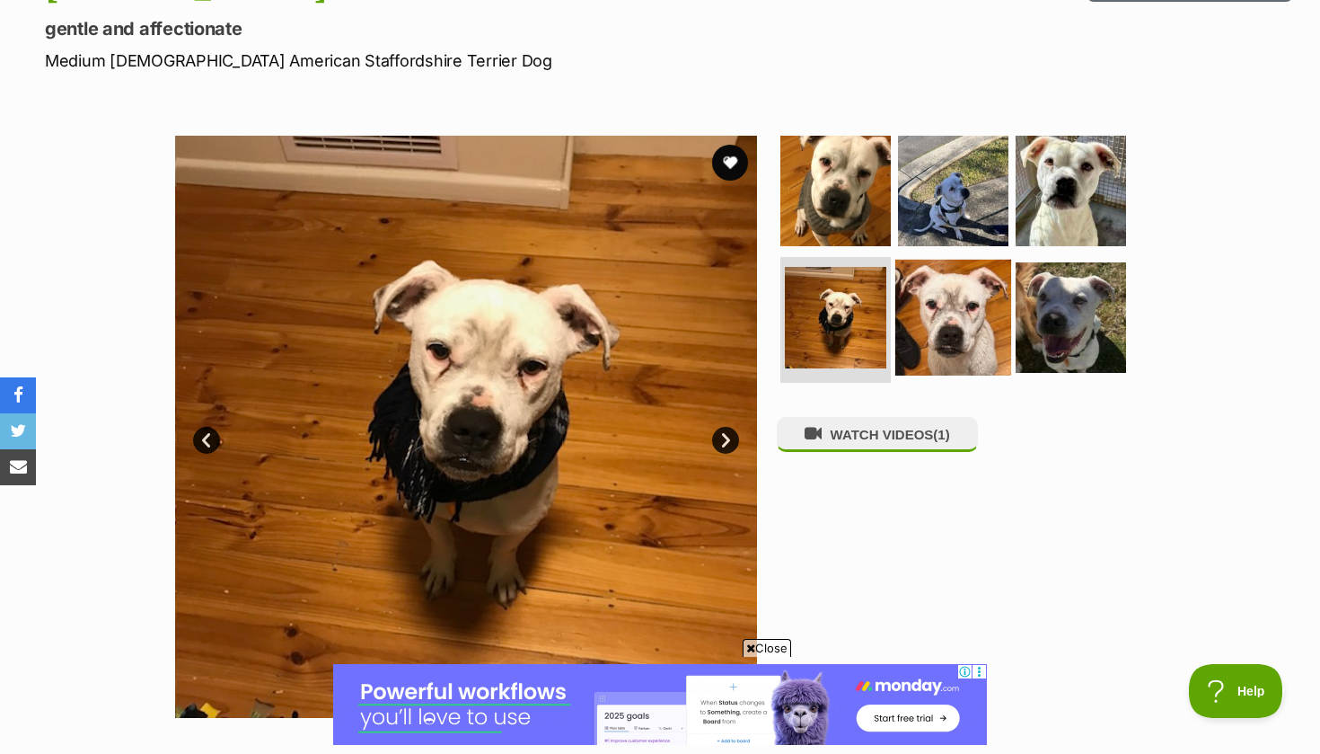
click at [977, 284] on img at bounding box center [954, 318] width 116 height 116
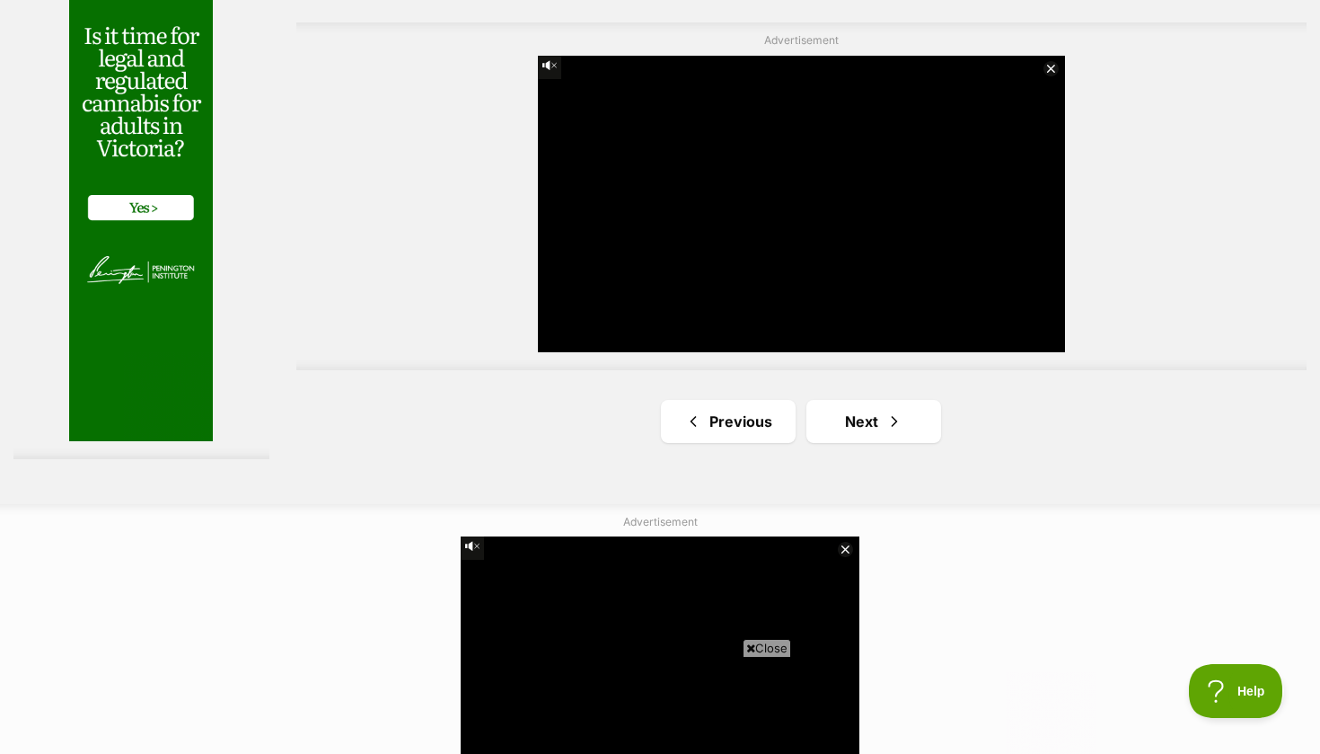
scroll to position [3388, 0]
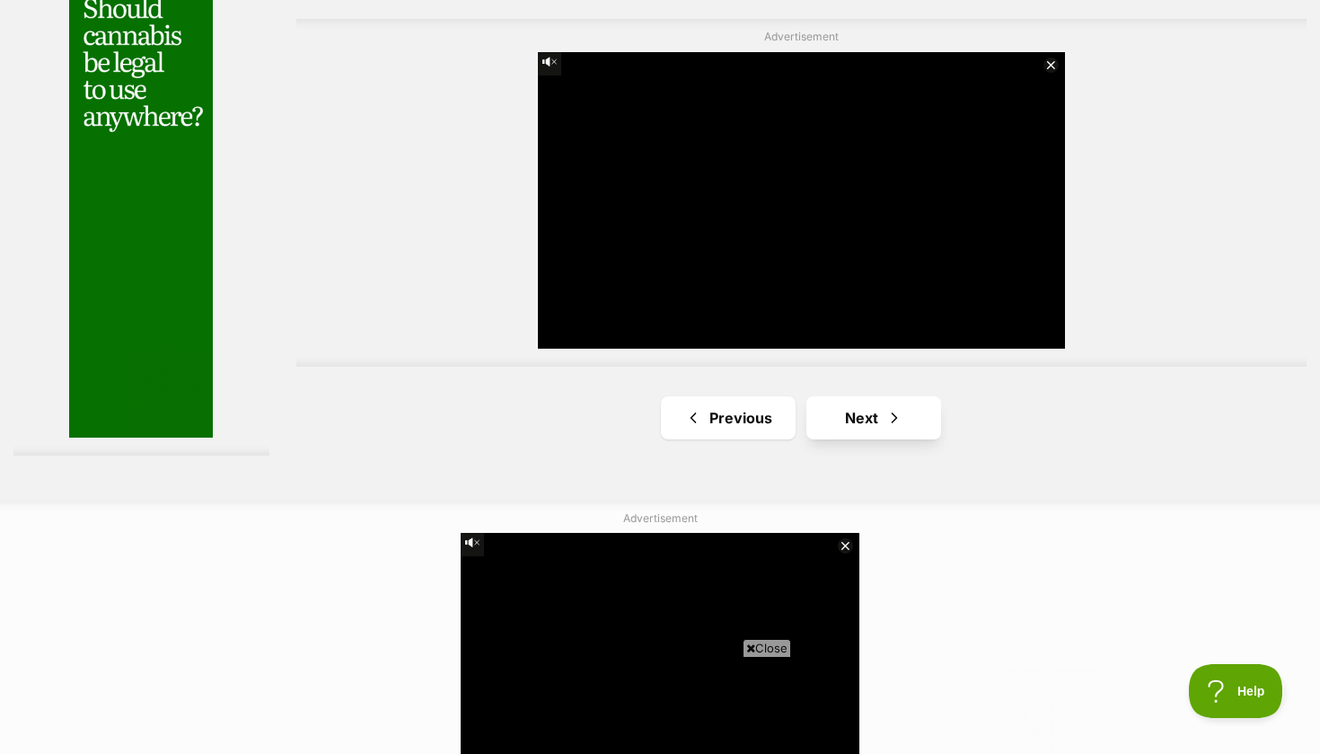
click at [860, 439] on link "Next" at bounding box center [874, 417] width 135 height 43
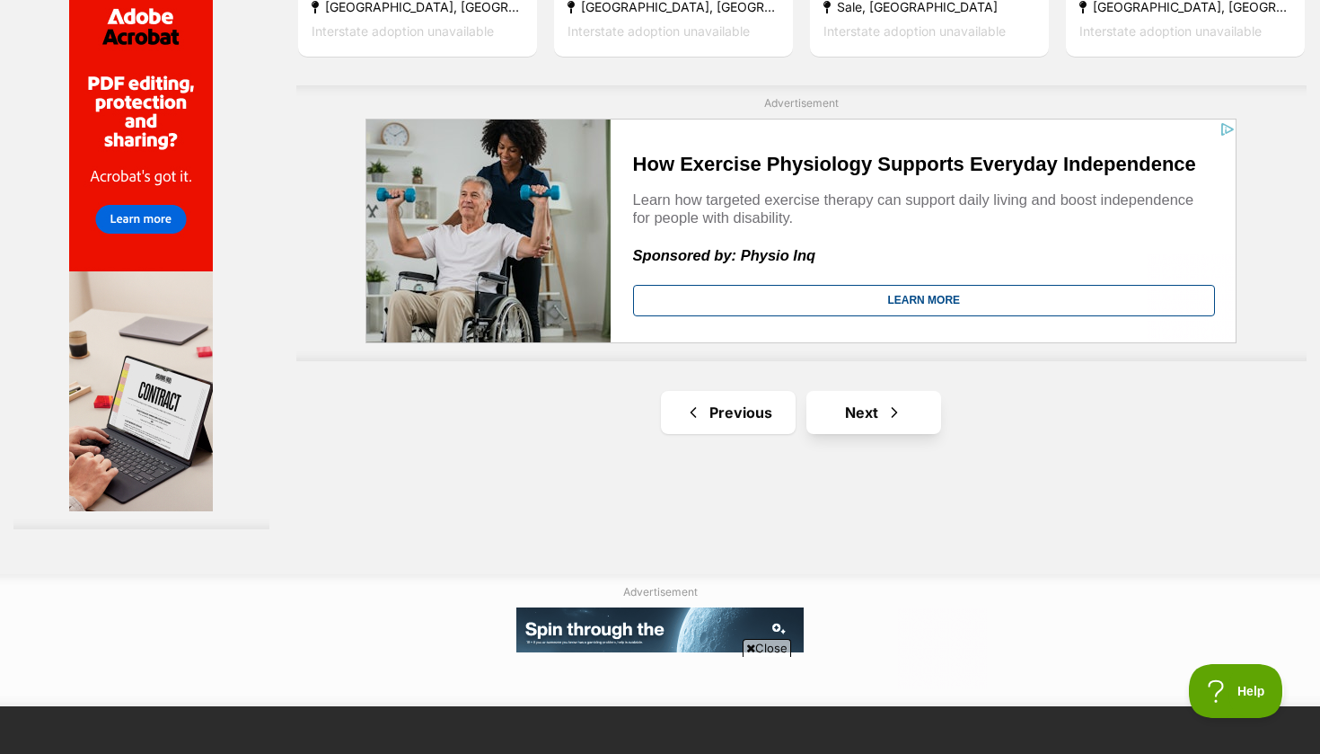
scroll to position [3208, 0]
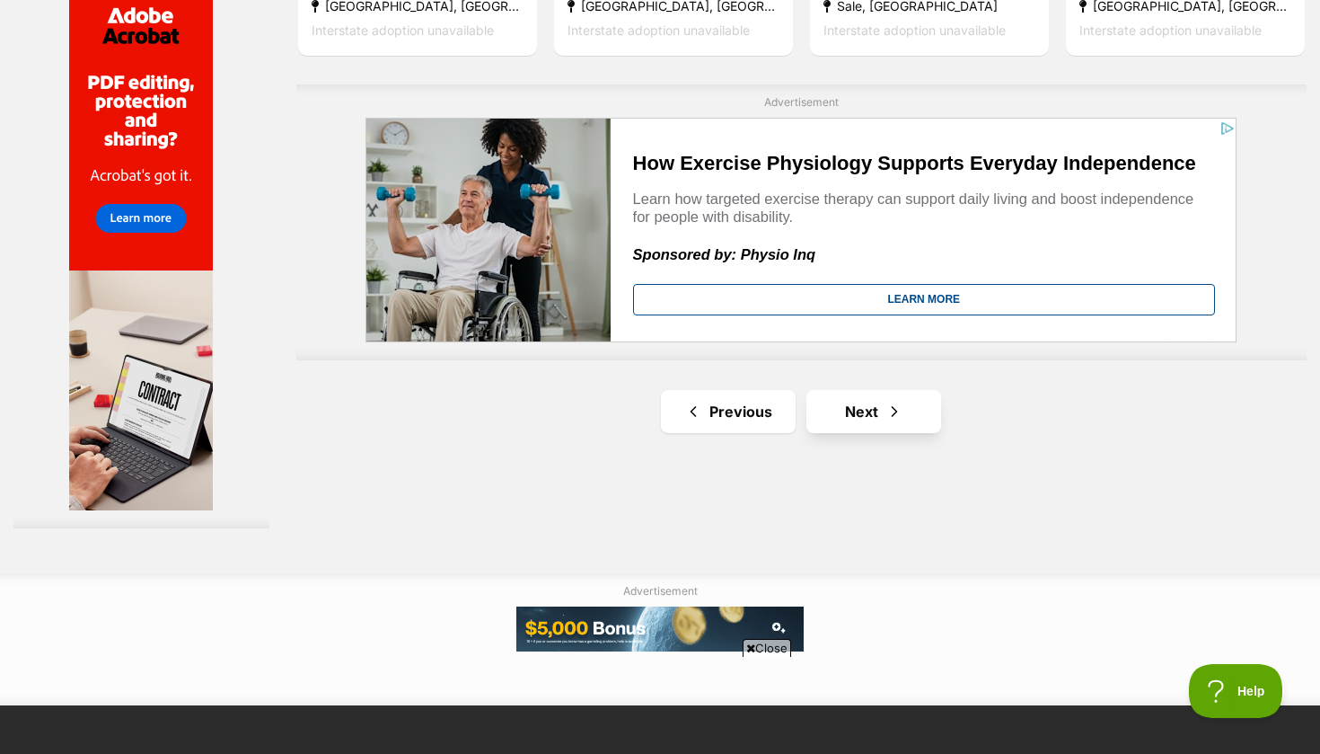
click at [886, 422] on span "Next page" at bounding box center [895, 412] width 18 height 22
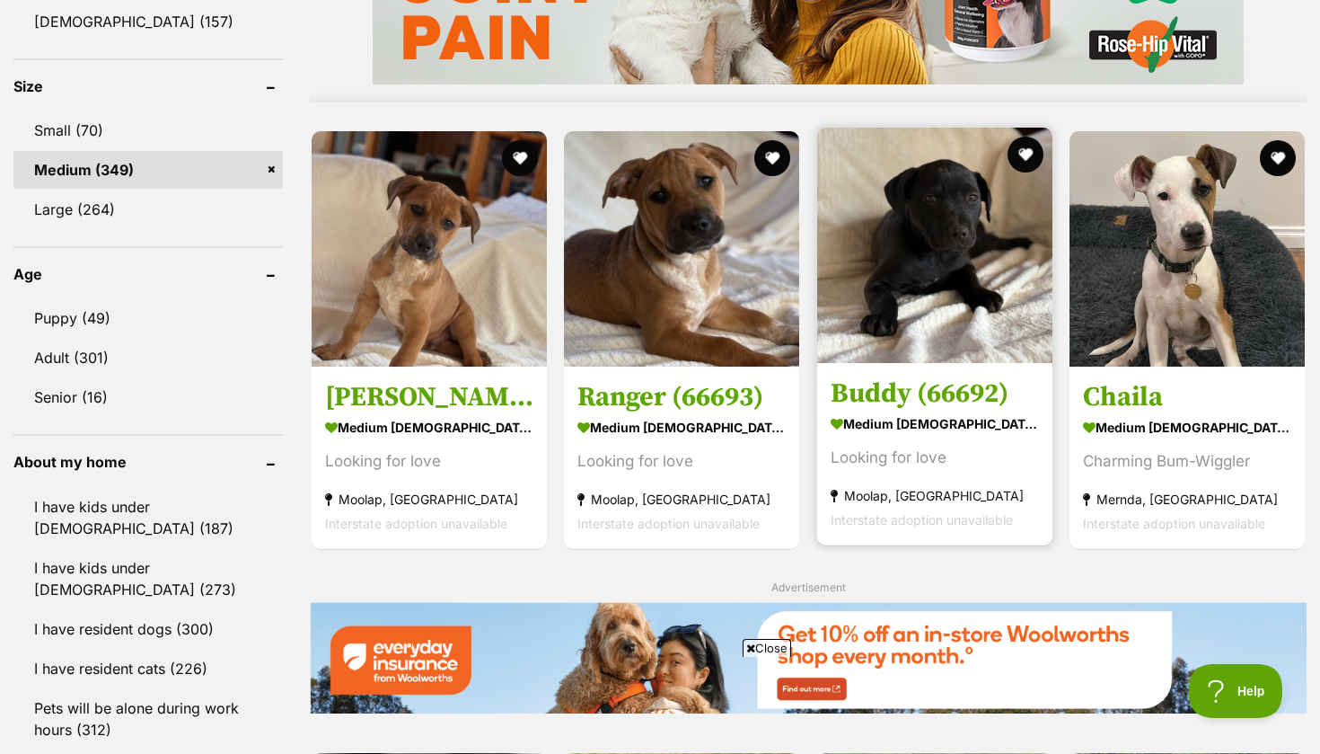
scroll to position [1642, 0]
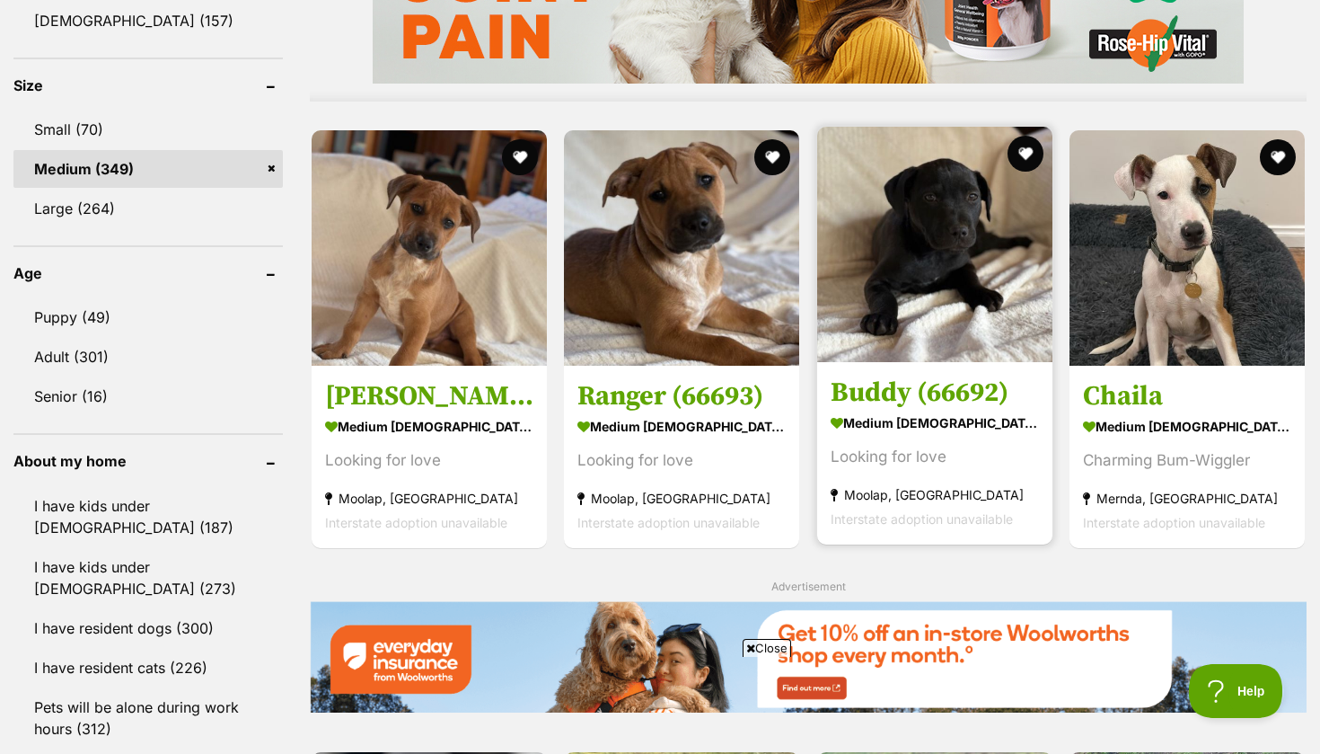
click at [898, 299] on img at bounding box center [934, 244] width 235 height 235
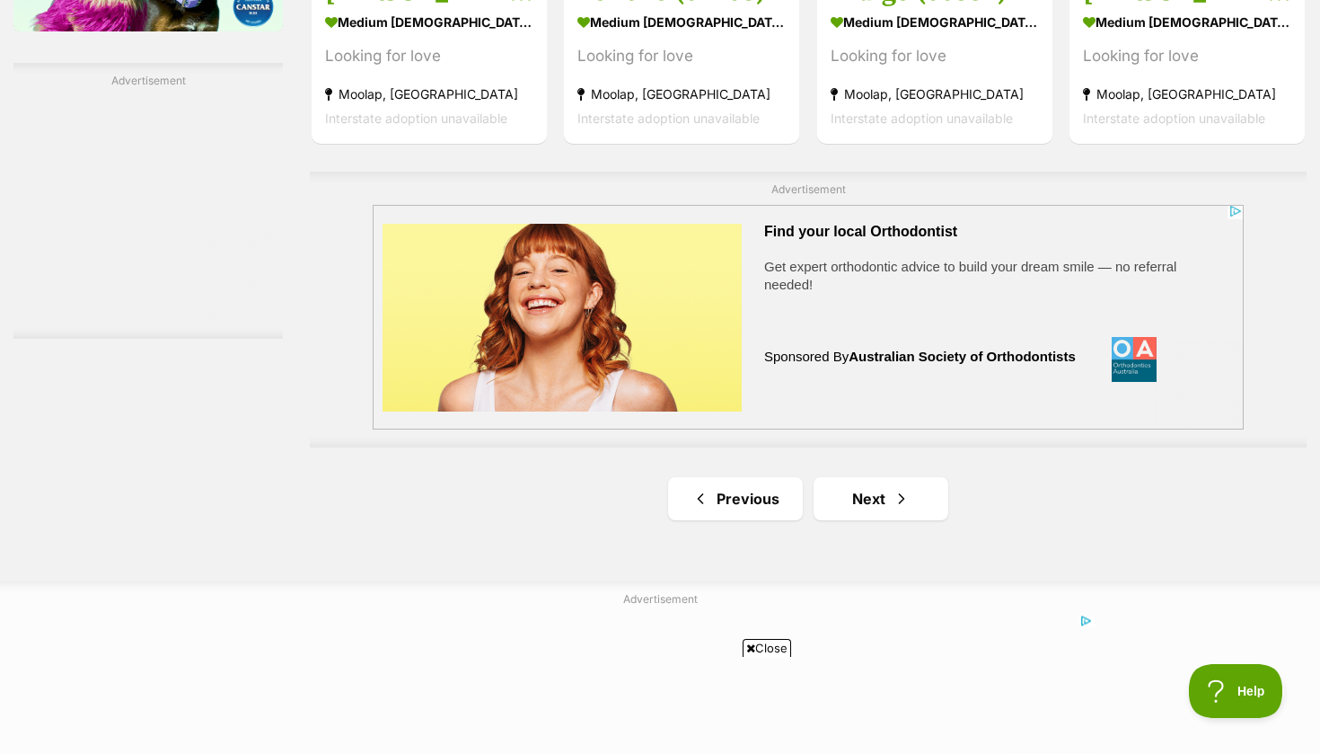
scroll to position [3106, 0]
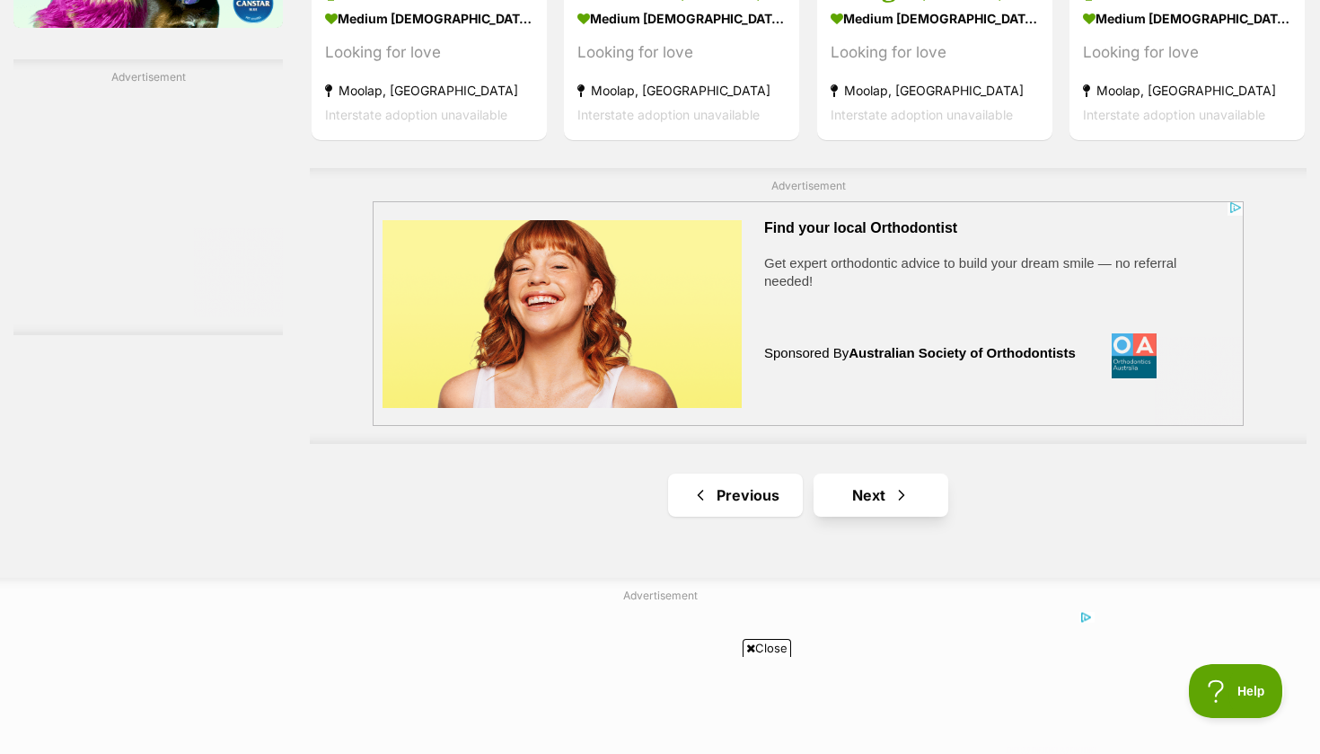
click at [873, 478] on link "Next" at bounding box center [881, 494] width 135 height 43
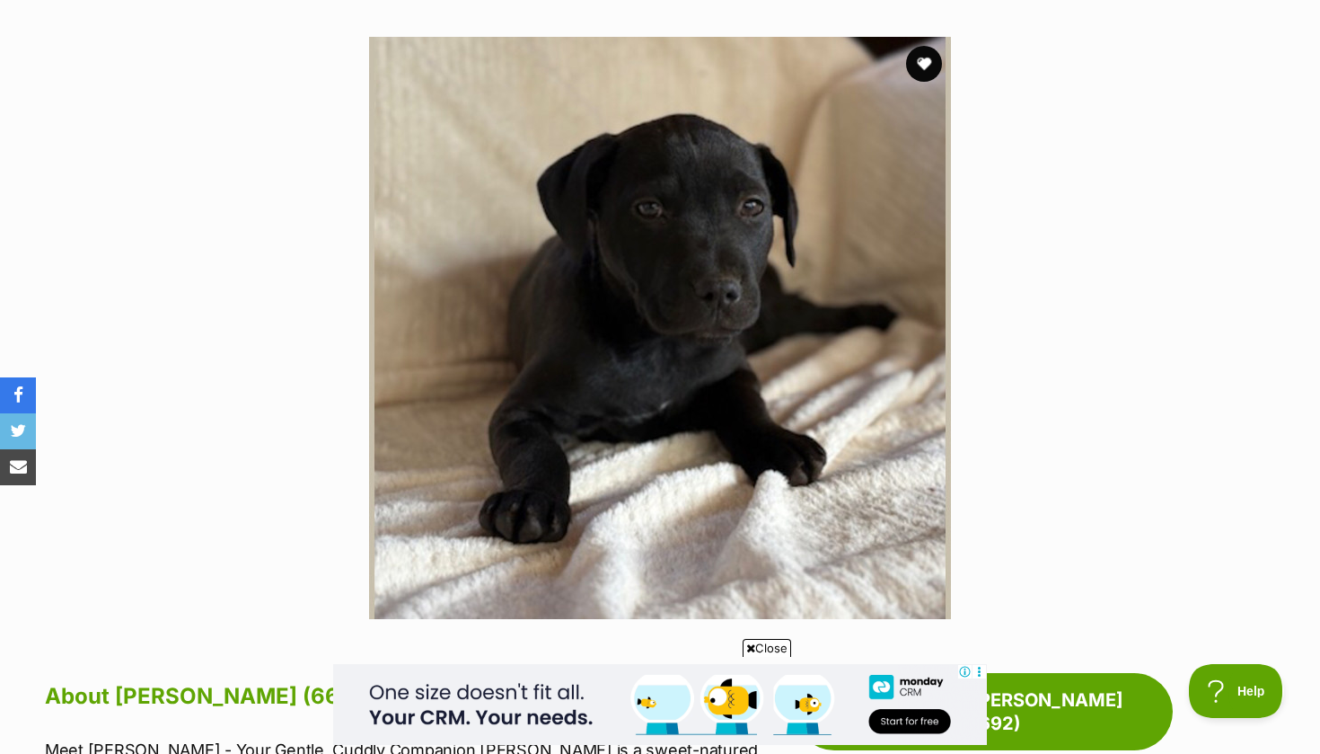
scroll to position [371, 0]
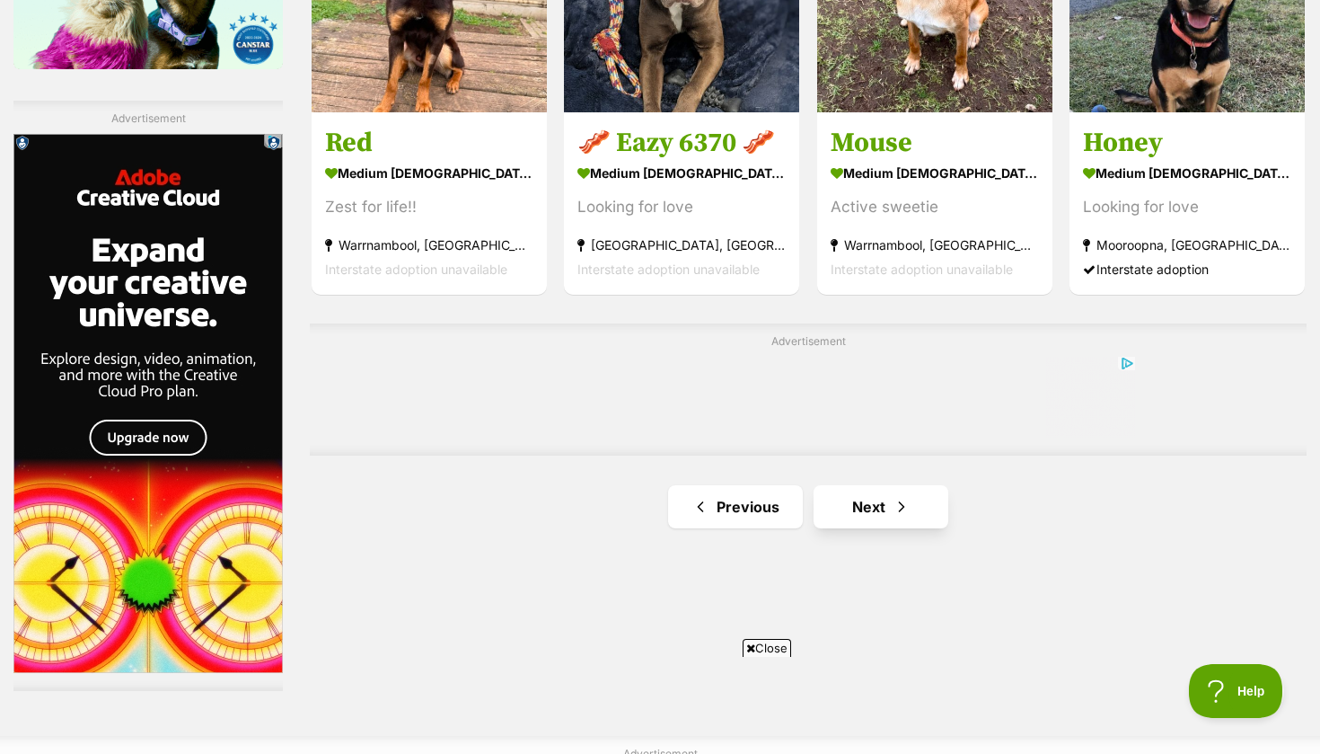
click at [869, 503] on link "Next" at bounding box center [881, 506] width 135 height 43
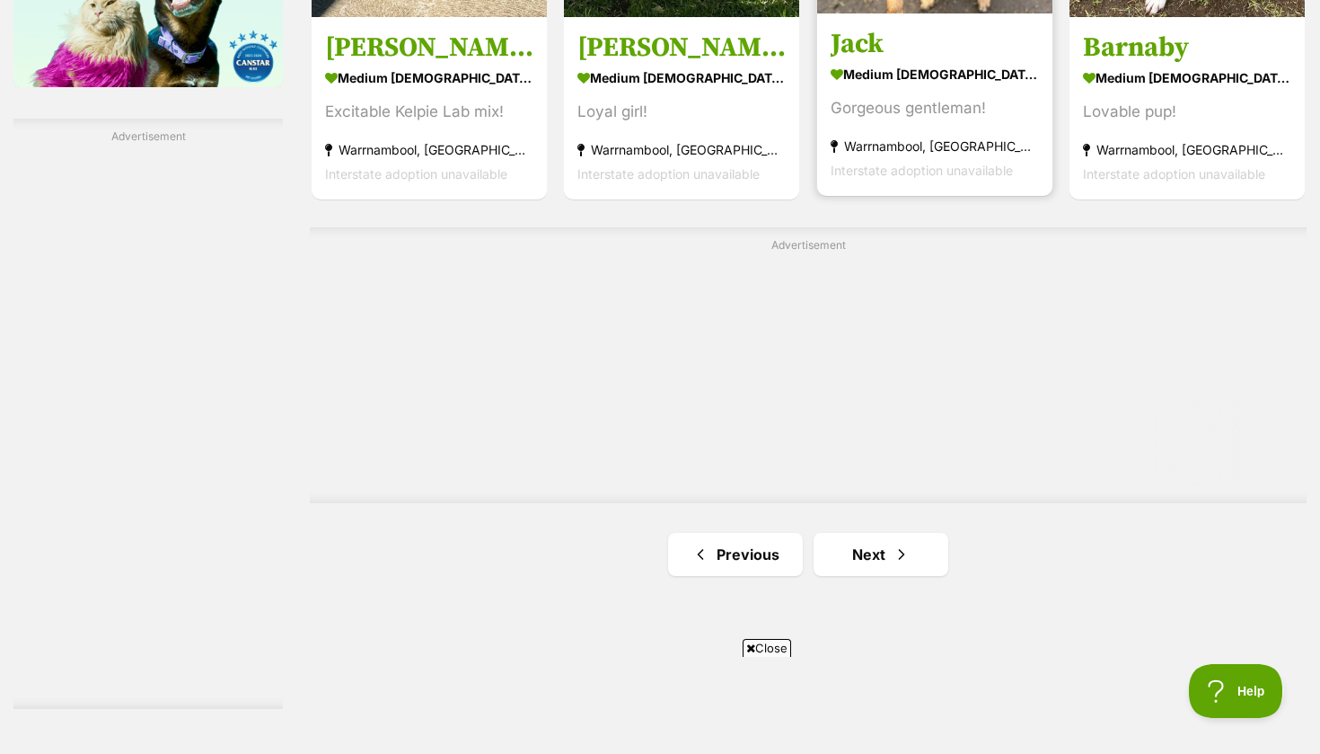
scroll to position [3052, 0]
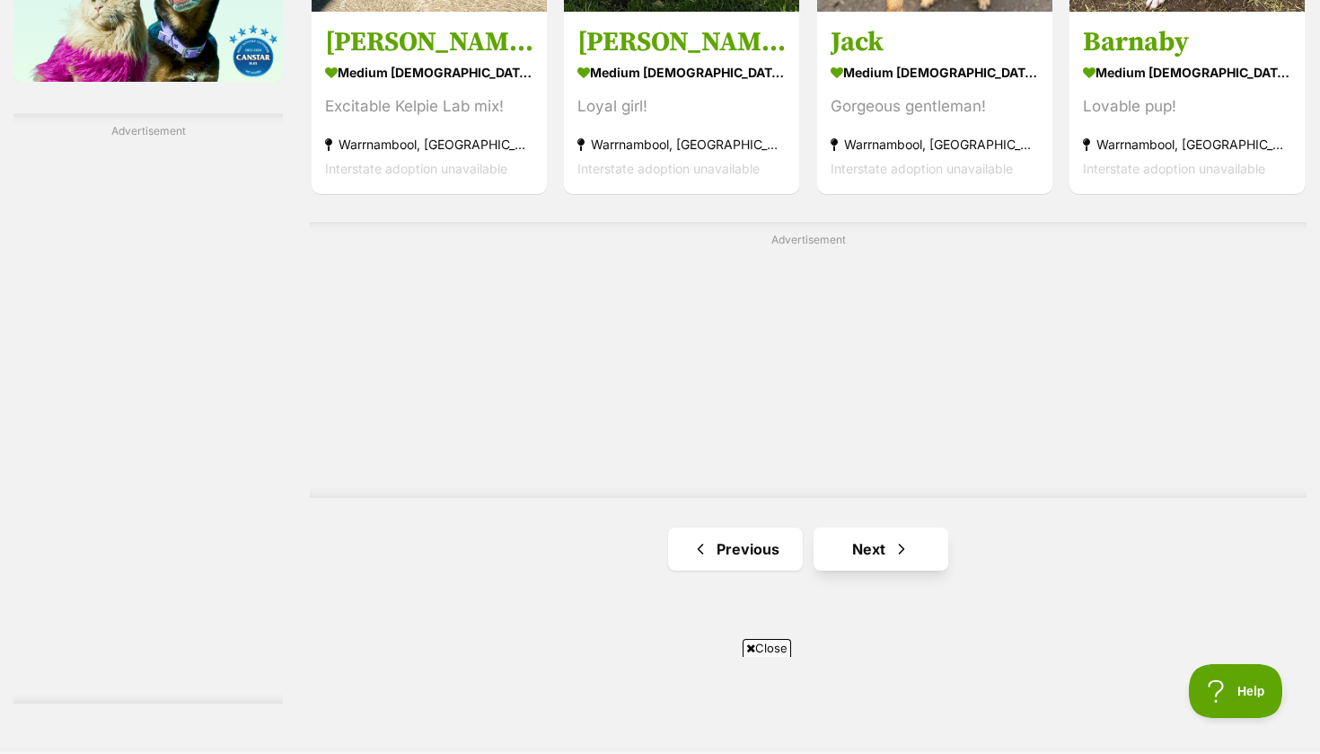
click at [865, 533] on link "Next" at bounding box center [881, 548] width 135 height 43
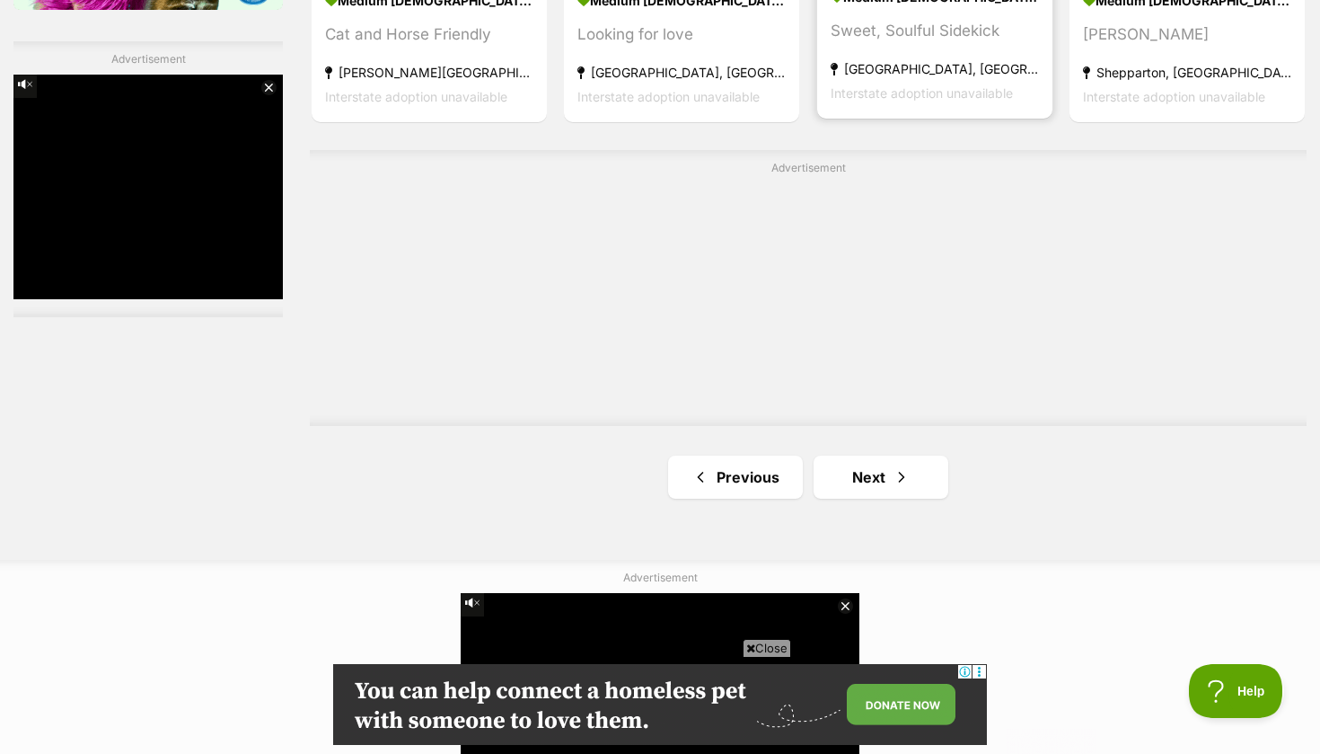
scroll to position [3252, 0]
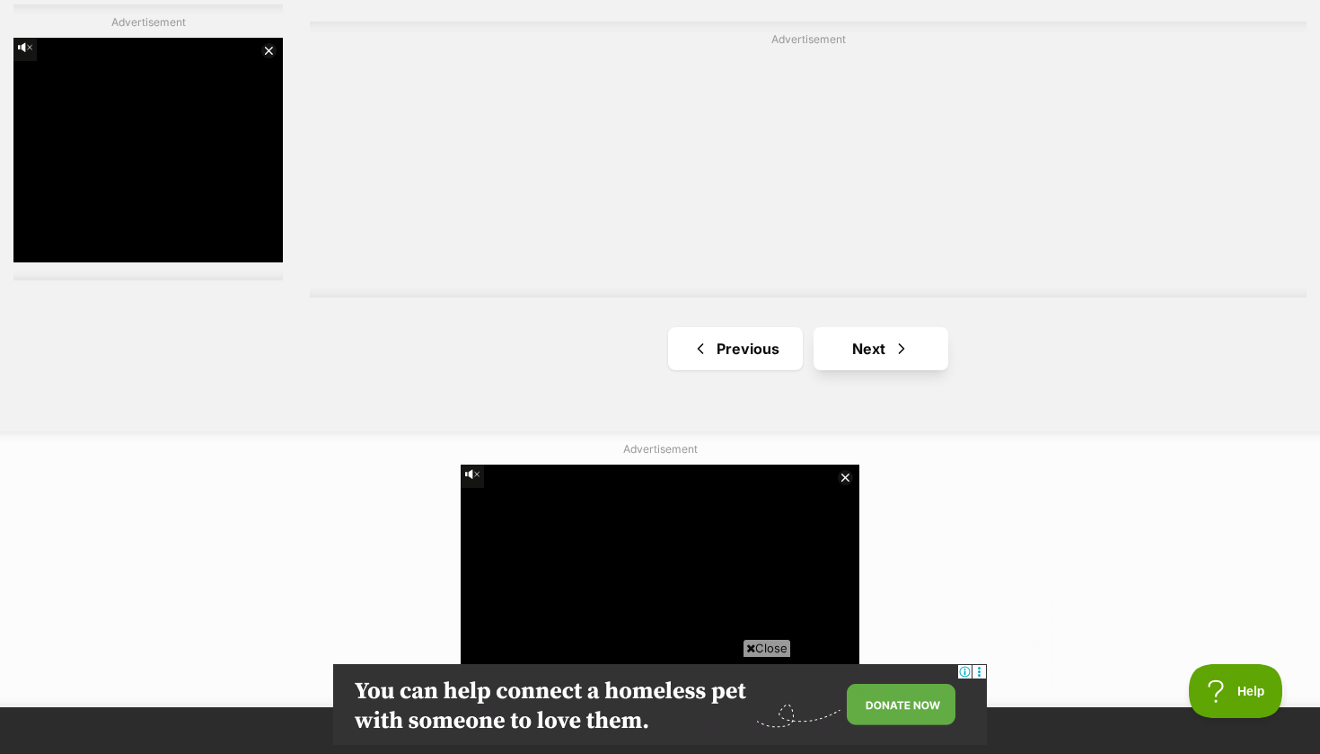
click at [877, 352] on link "Next" at bounding box center [881, 348] width 135 height 43
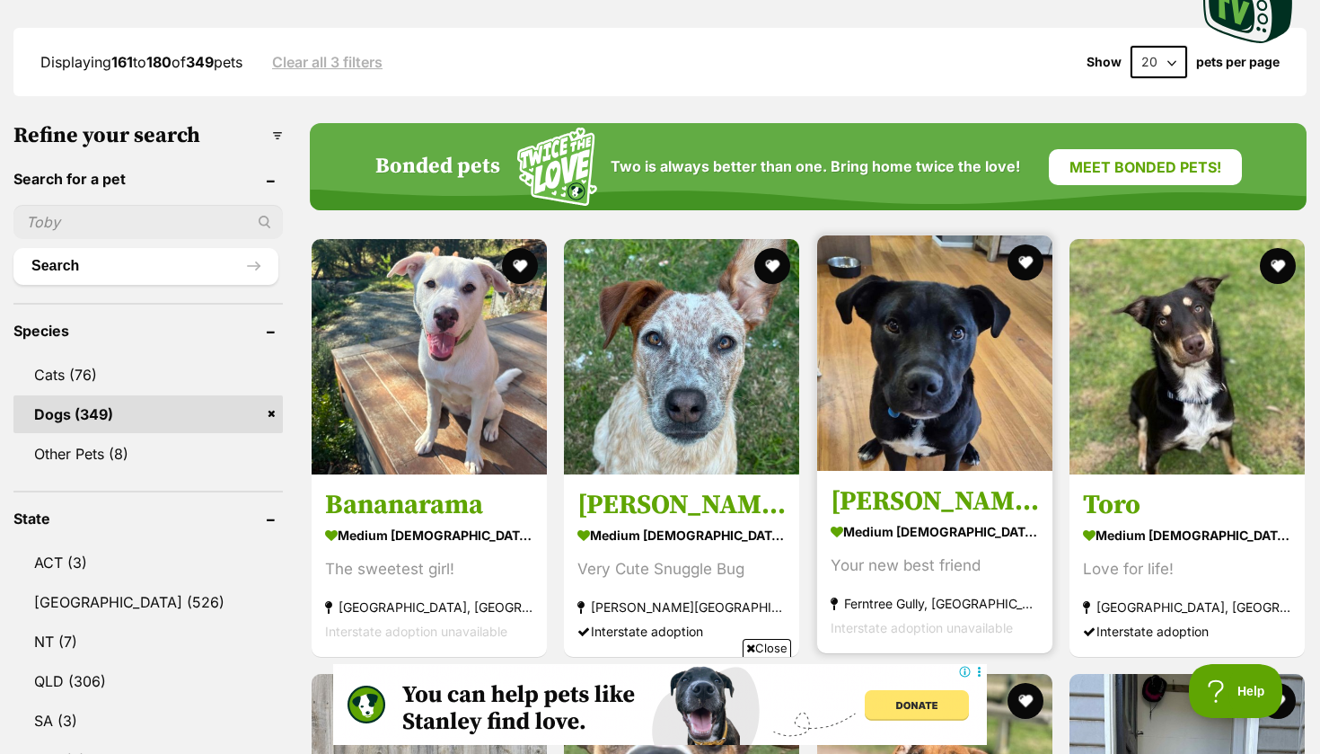
scroll to position [463, 0]
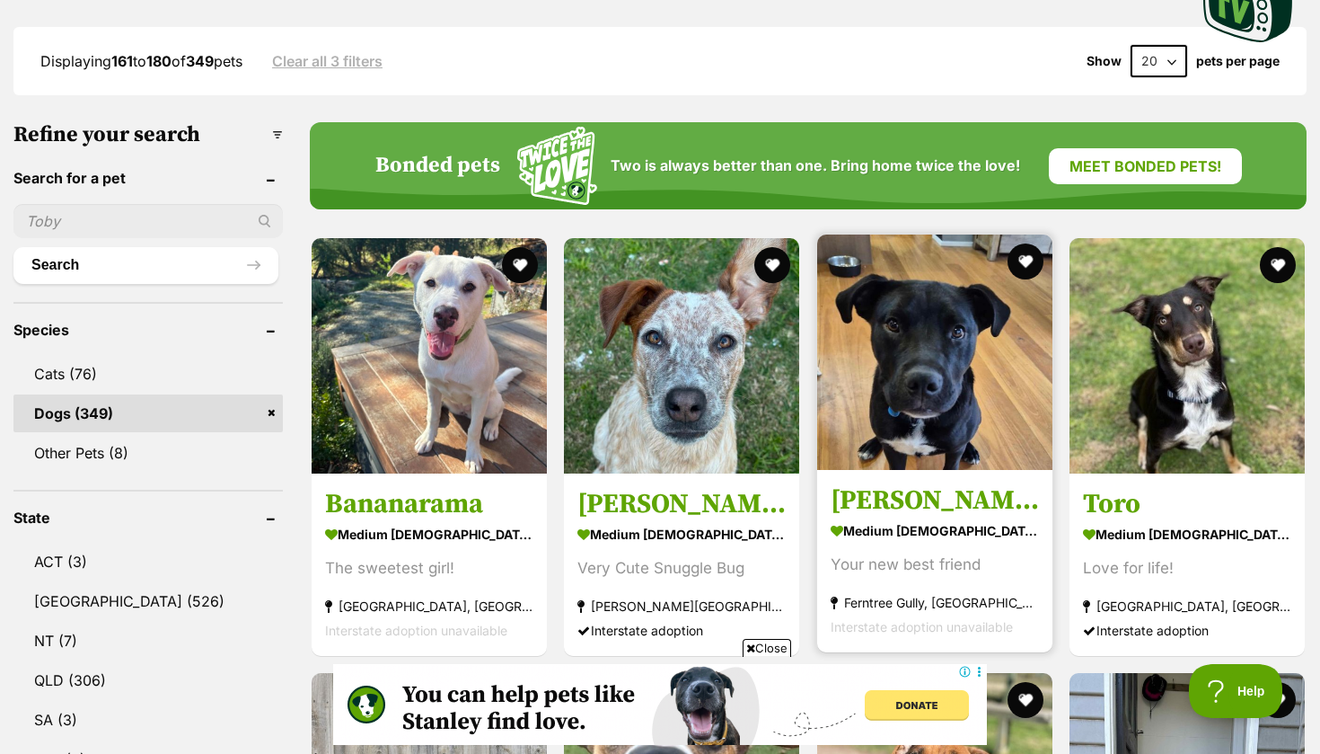
click at [877, 352] on img at bounding box center [934, 351] width 235 height 235
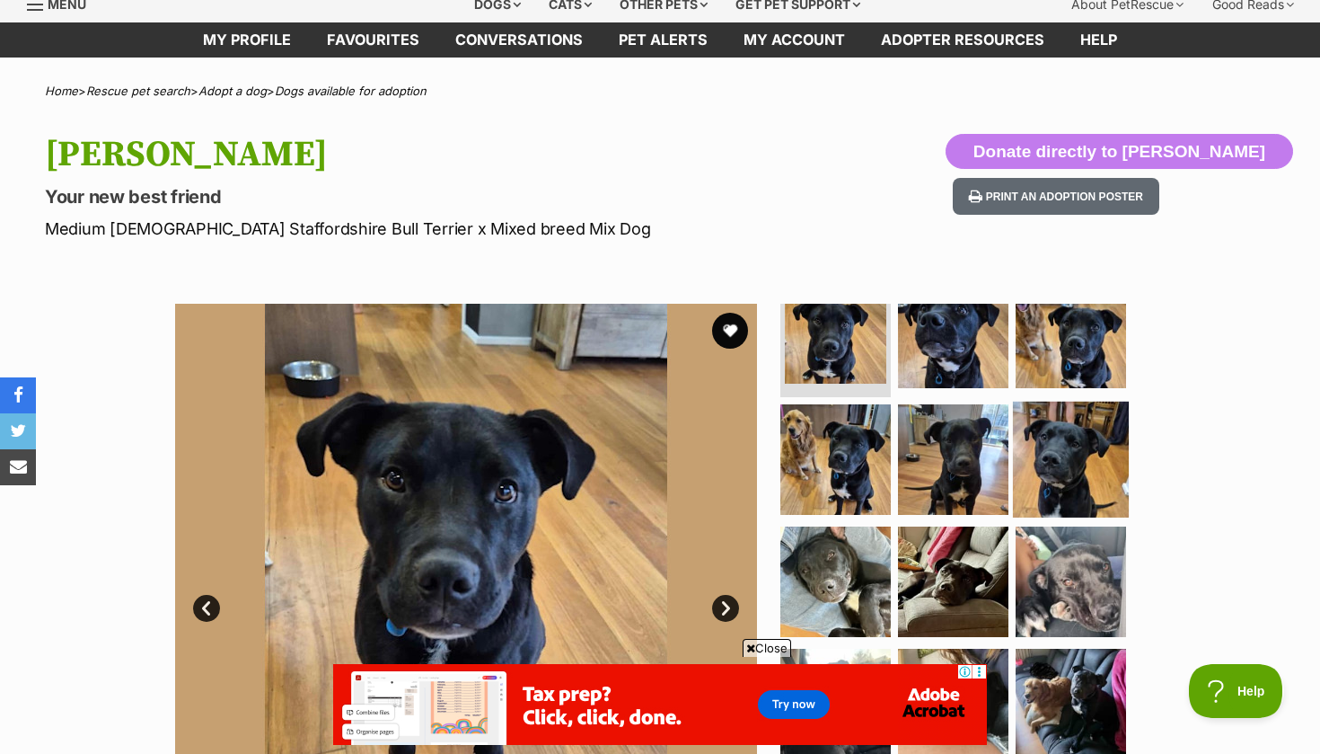
click at [1047, 454] on img at bounding box center [1071, 459] width 116 height 116
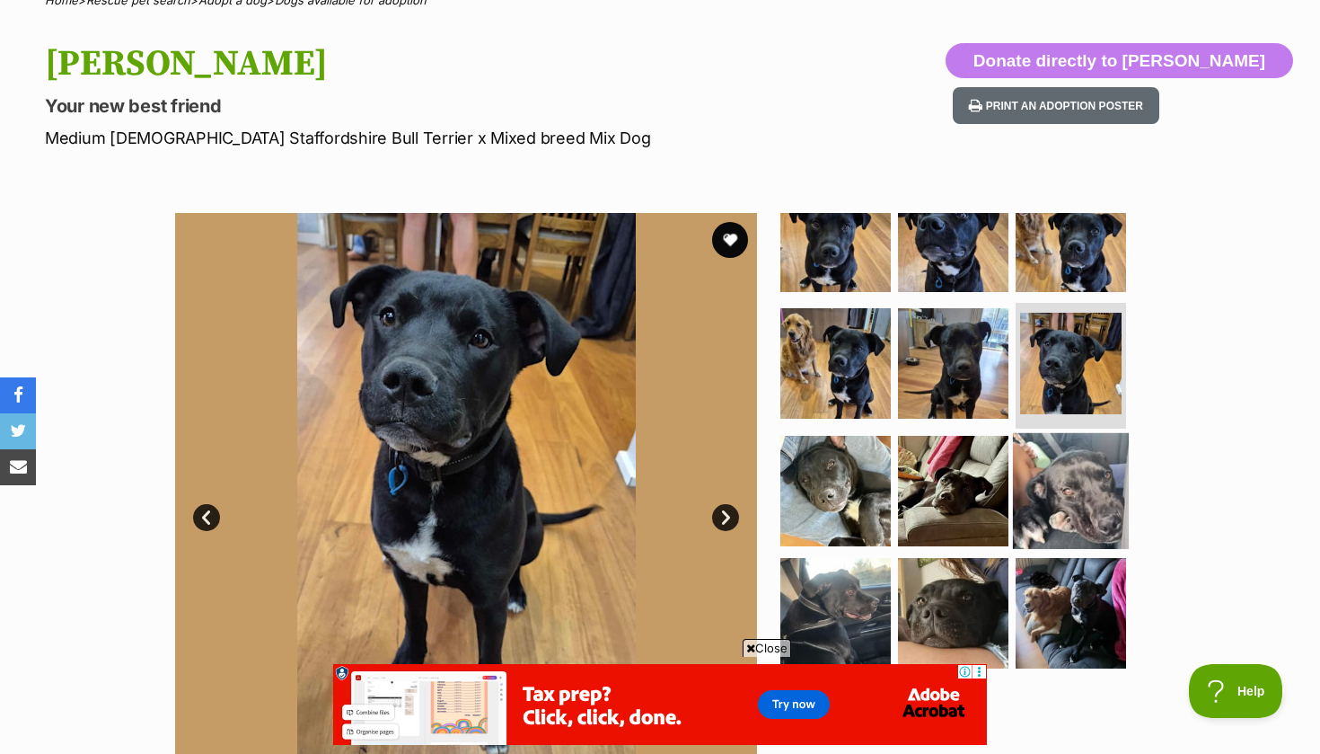
scroll to position [162, 0]
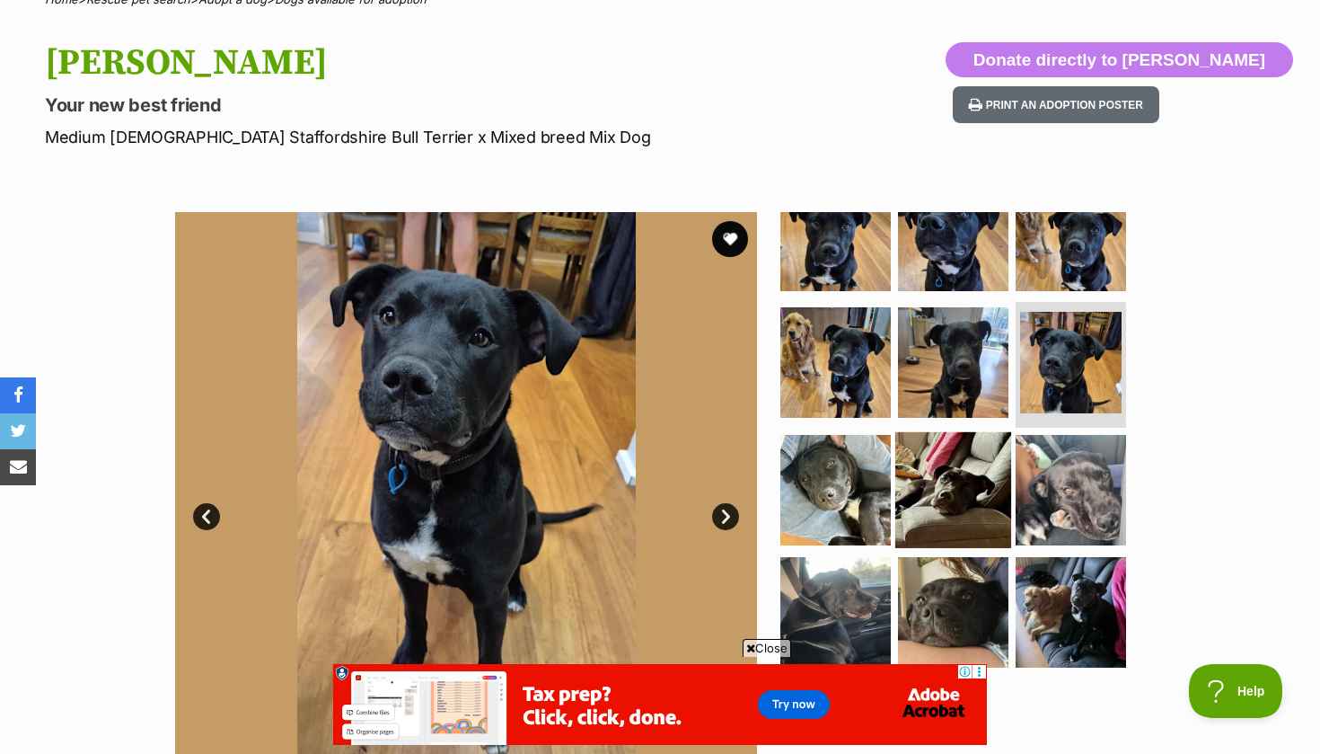
click at [969, 479] on img at bounding box center [954, 490] width 116 height 116
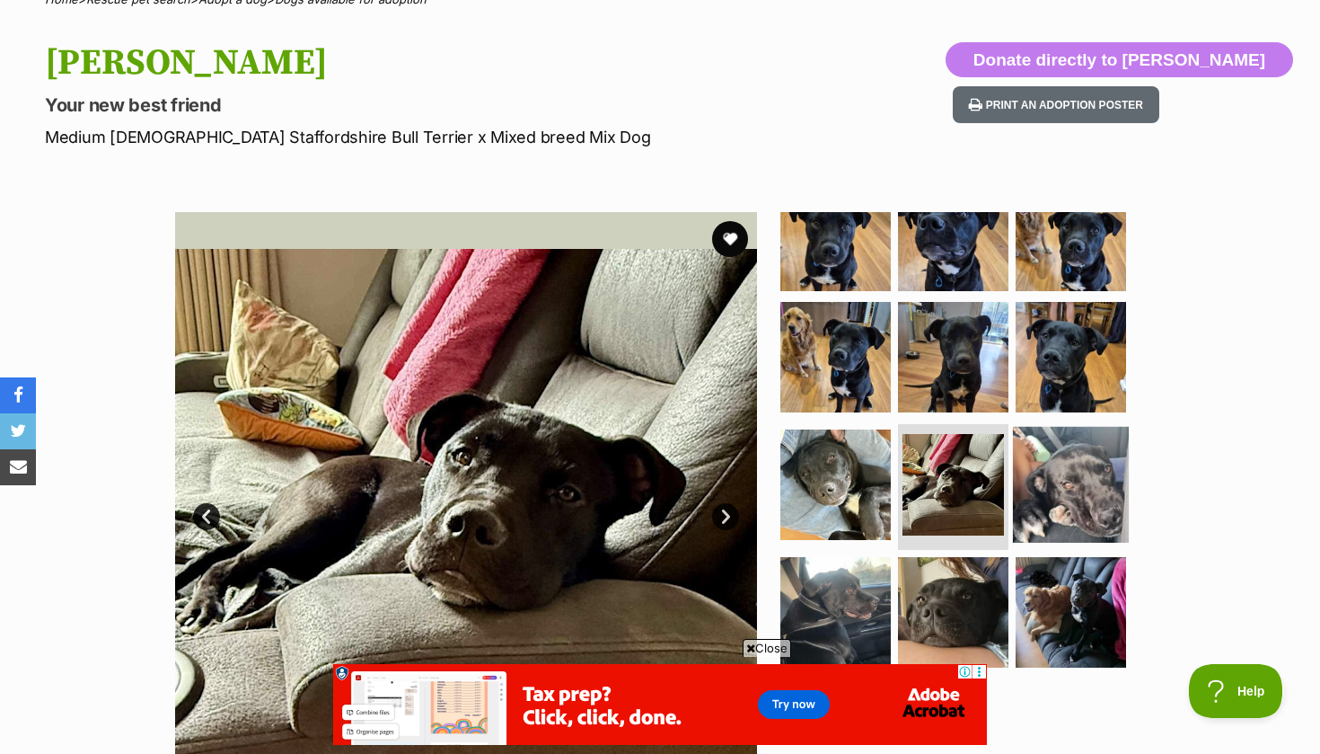
click at [1073, 467] on img at bounding box center [1071, 485] width 116 height 116
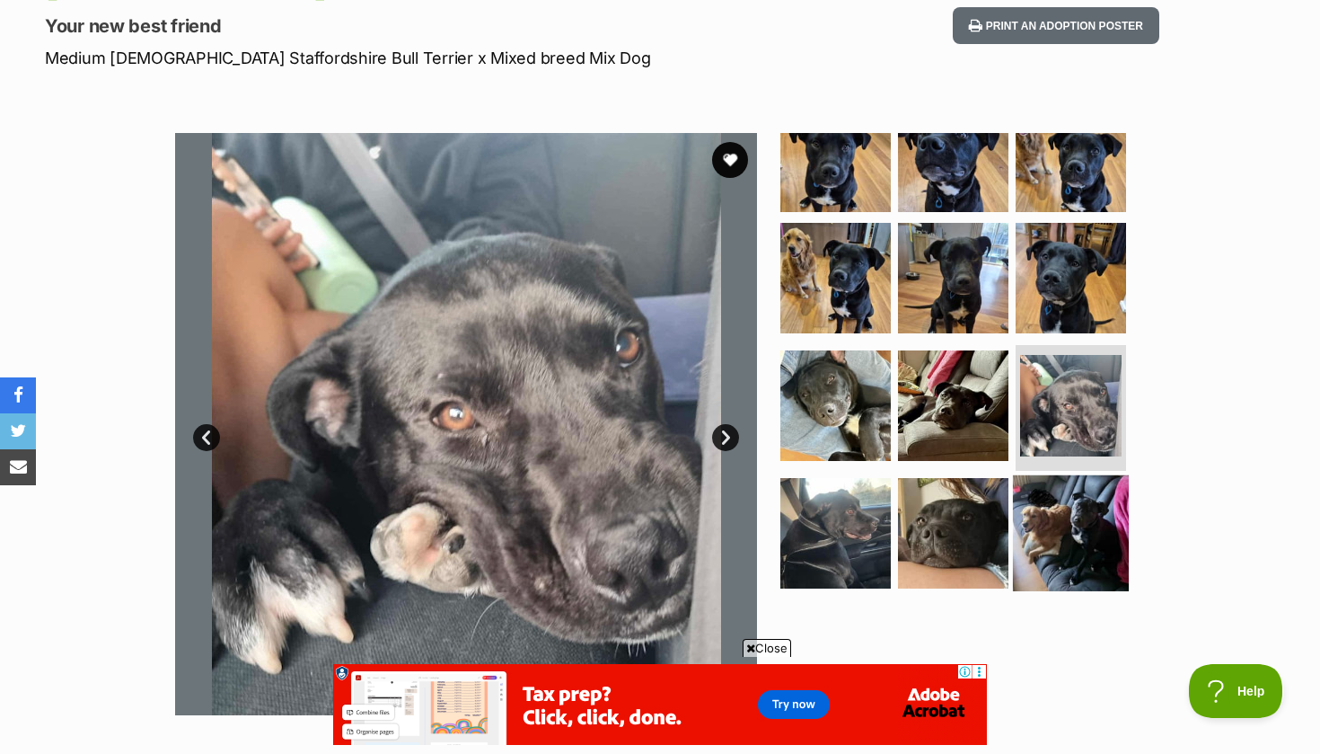
scroll to position [0, 0]
click at [1058, 525] on img at bounding box center [1071, 533] width 116 height 116
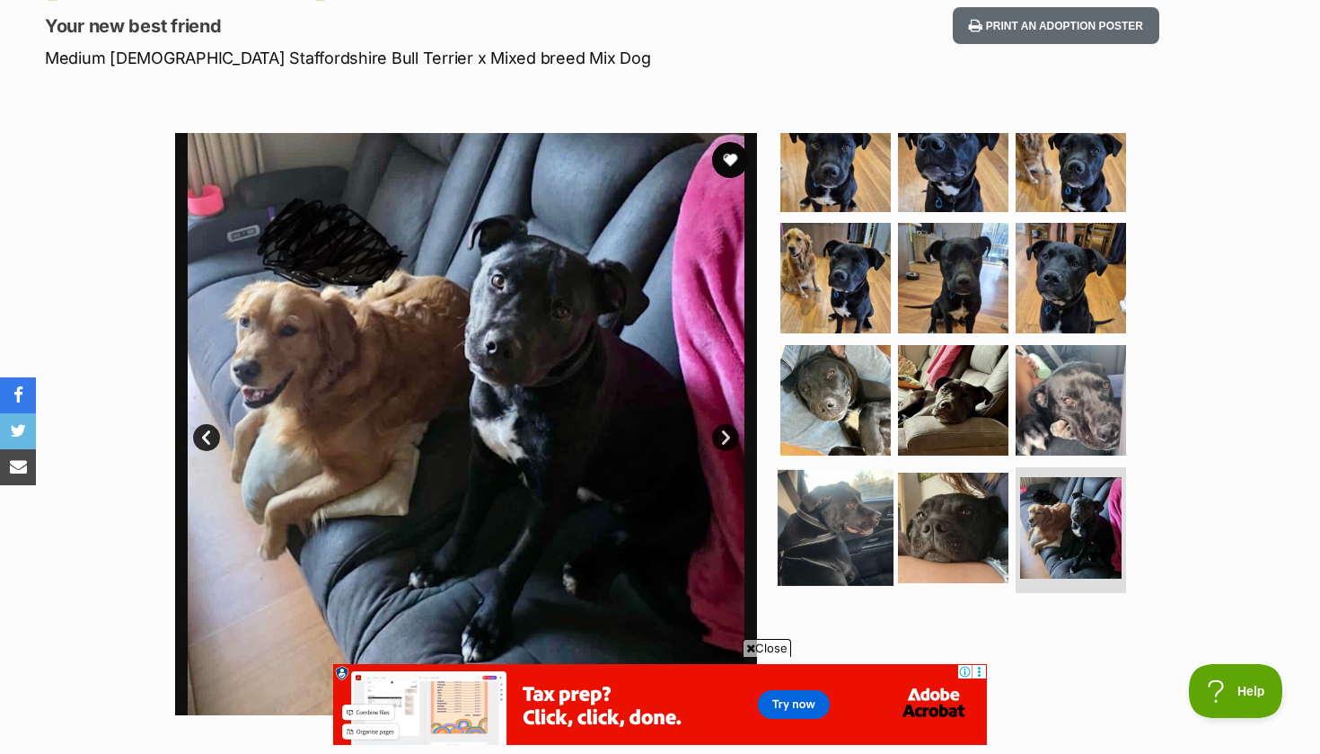
click at [851, 501] on img at bounding box center [836, 528] width 116 height 116
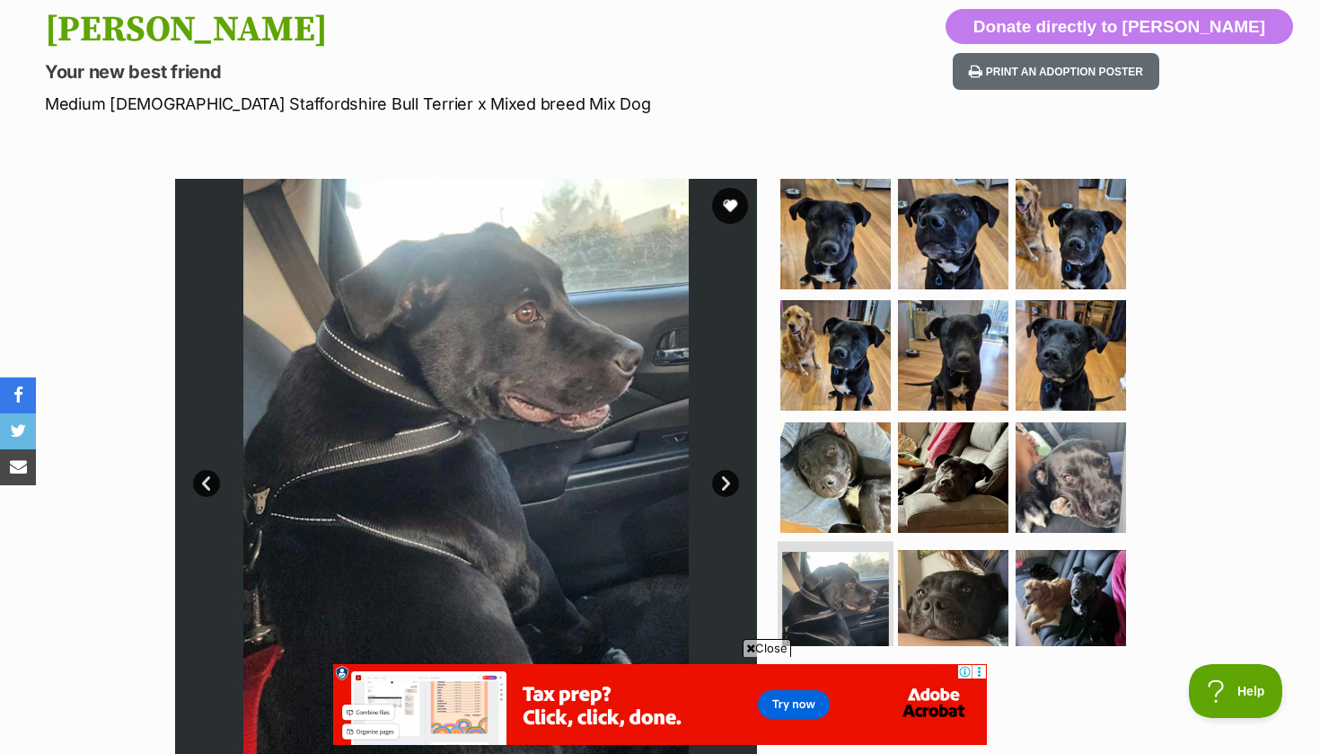
scroll to position [192, 0]
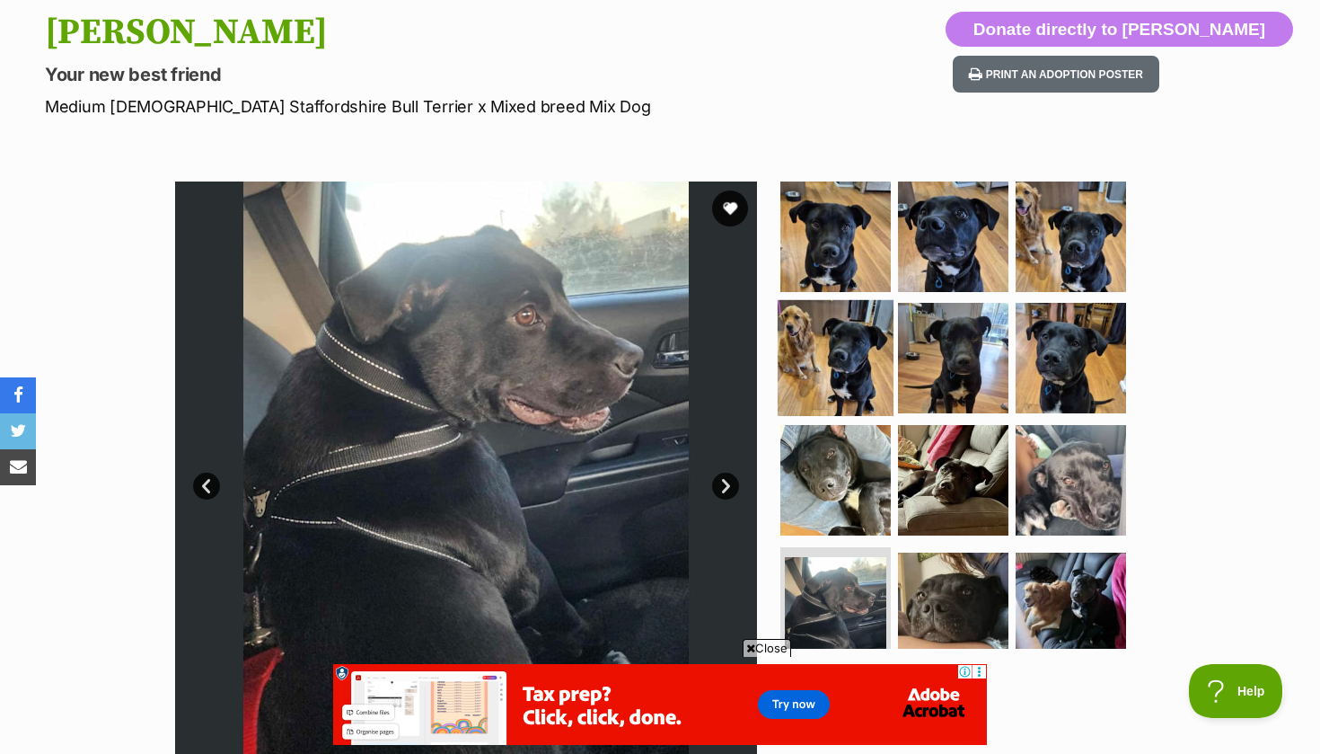
click at [822, 345] on img at bounding box center [836, 358] width 116 height 116
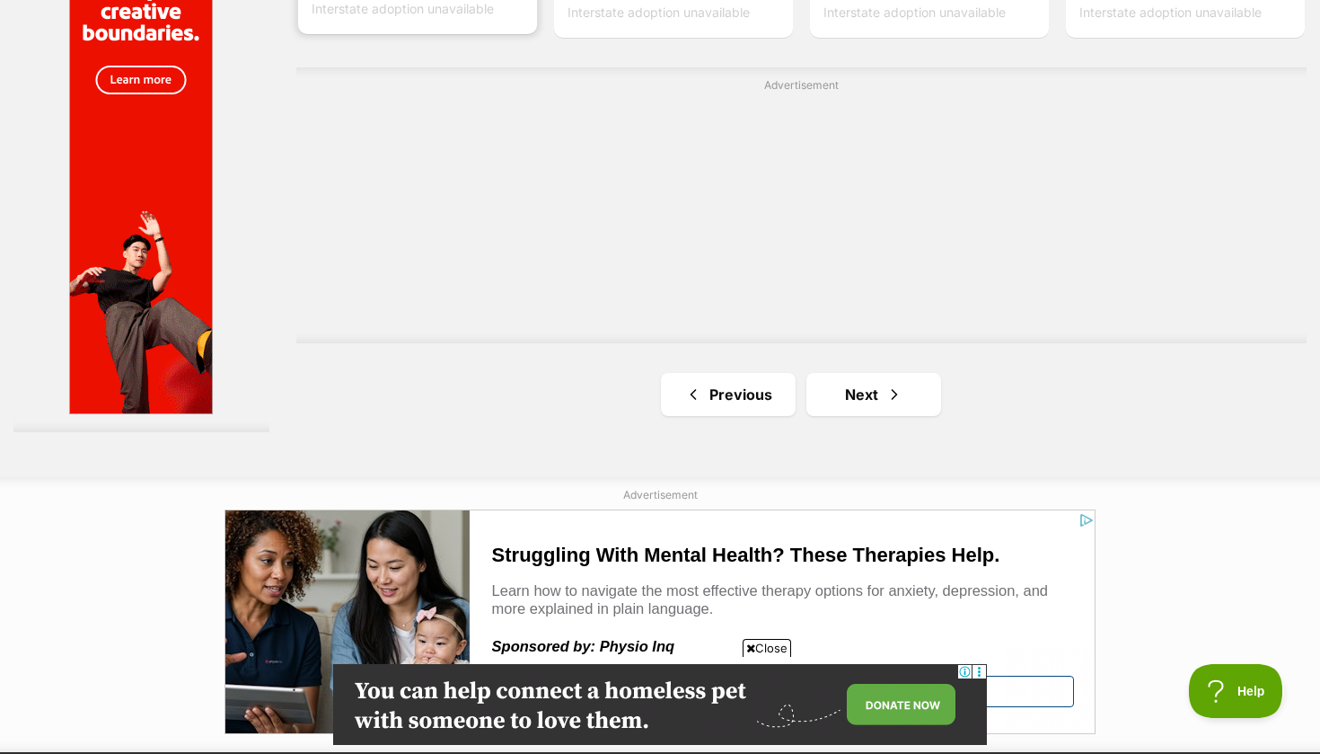
scroll to position [3438, 0]
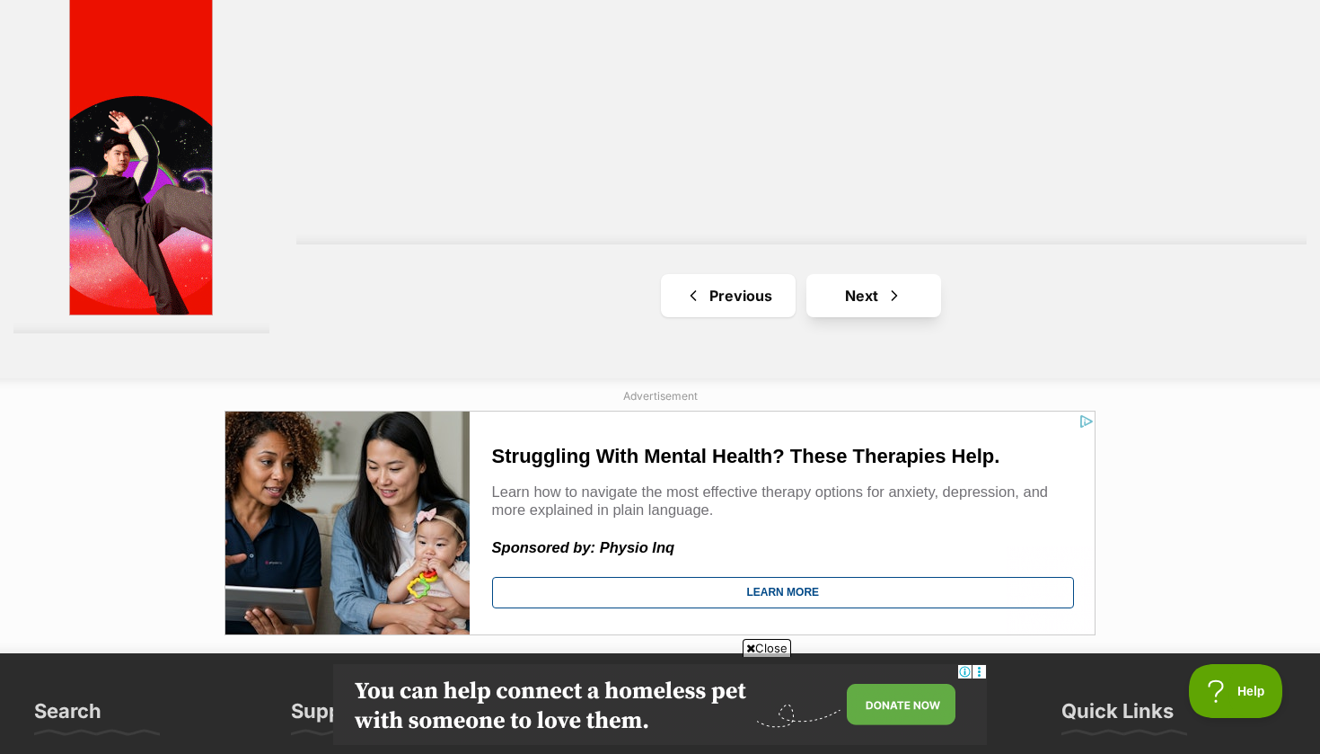
click at [808, 317] on link "Next" at bounding box center [874, 295] width 135 height 43
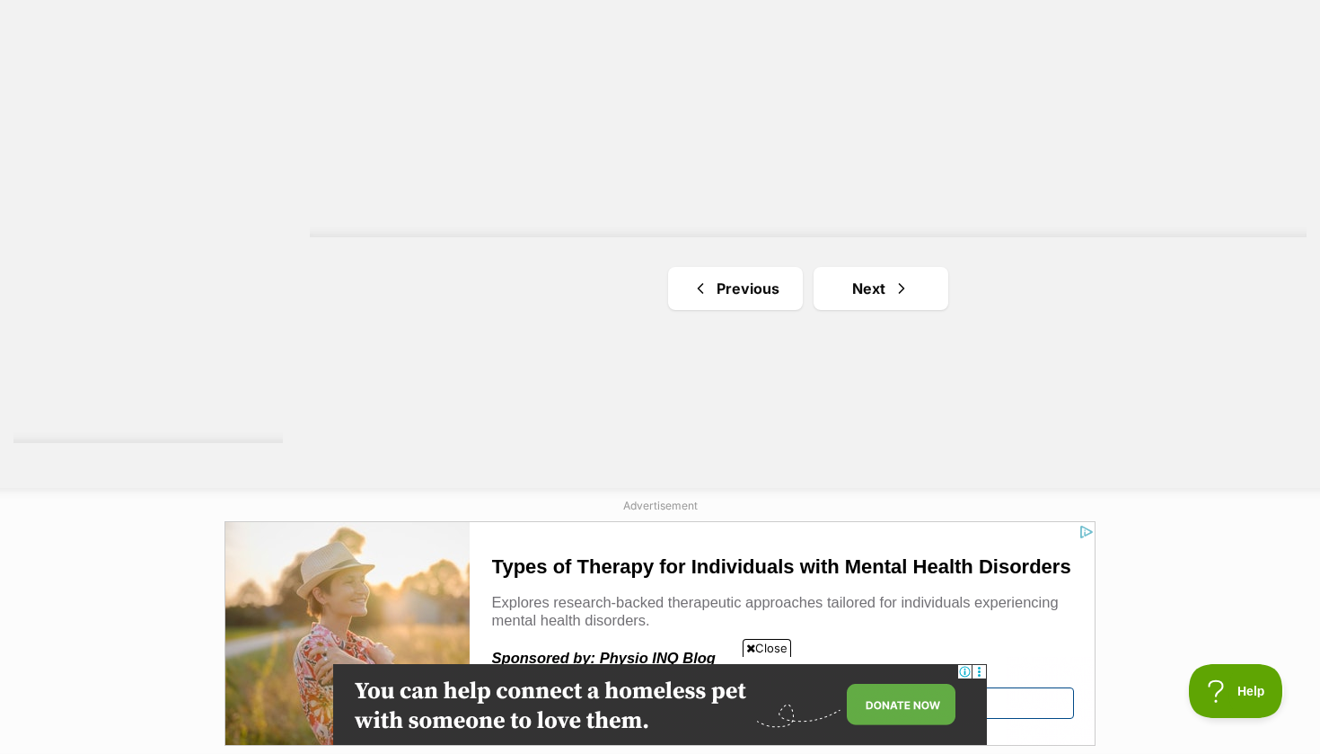
scroll to position [3320, 0]
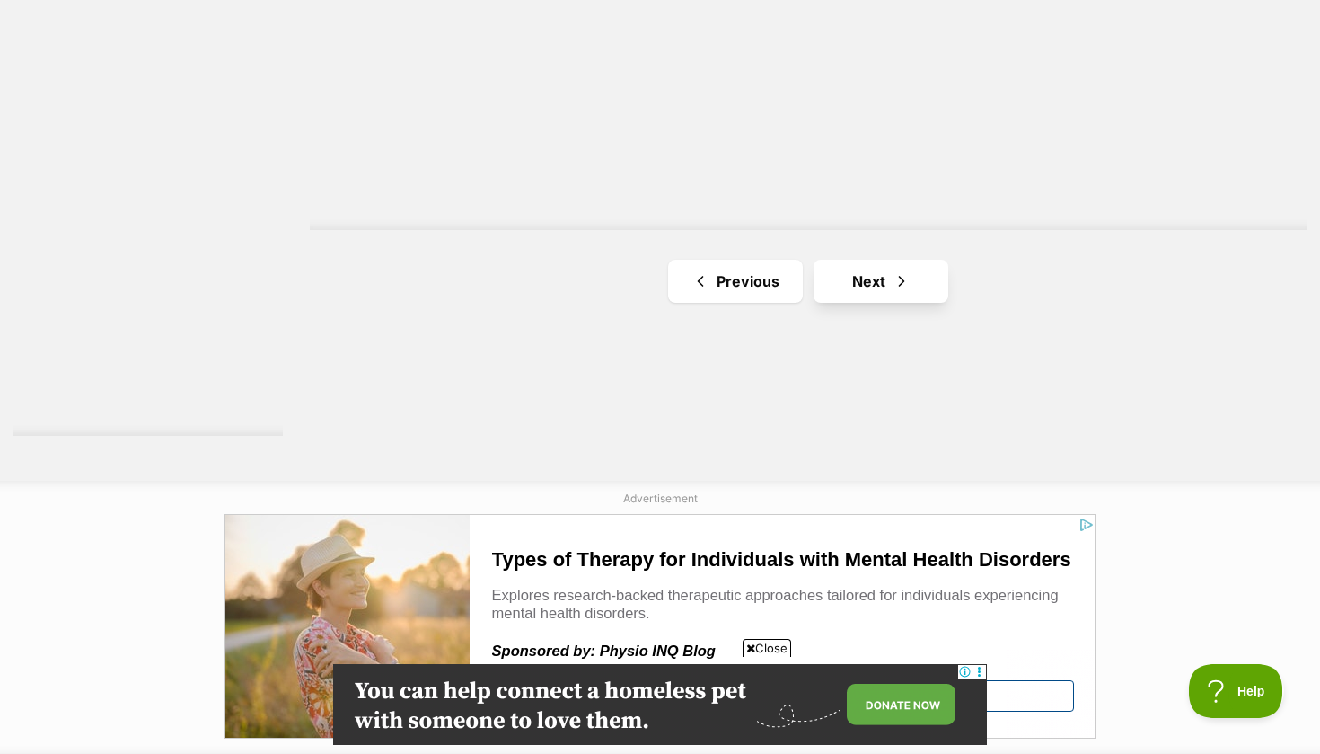
click at [880, 282] on link "Next" at bounding box center [881, 281] width 135 height 43
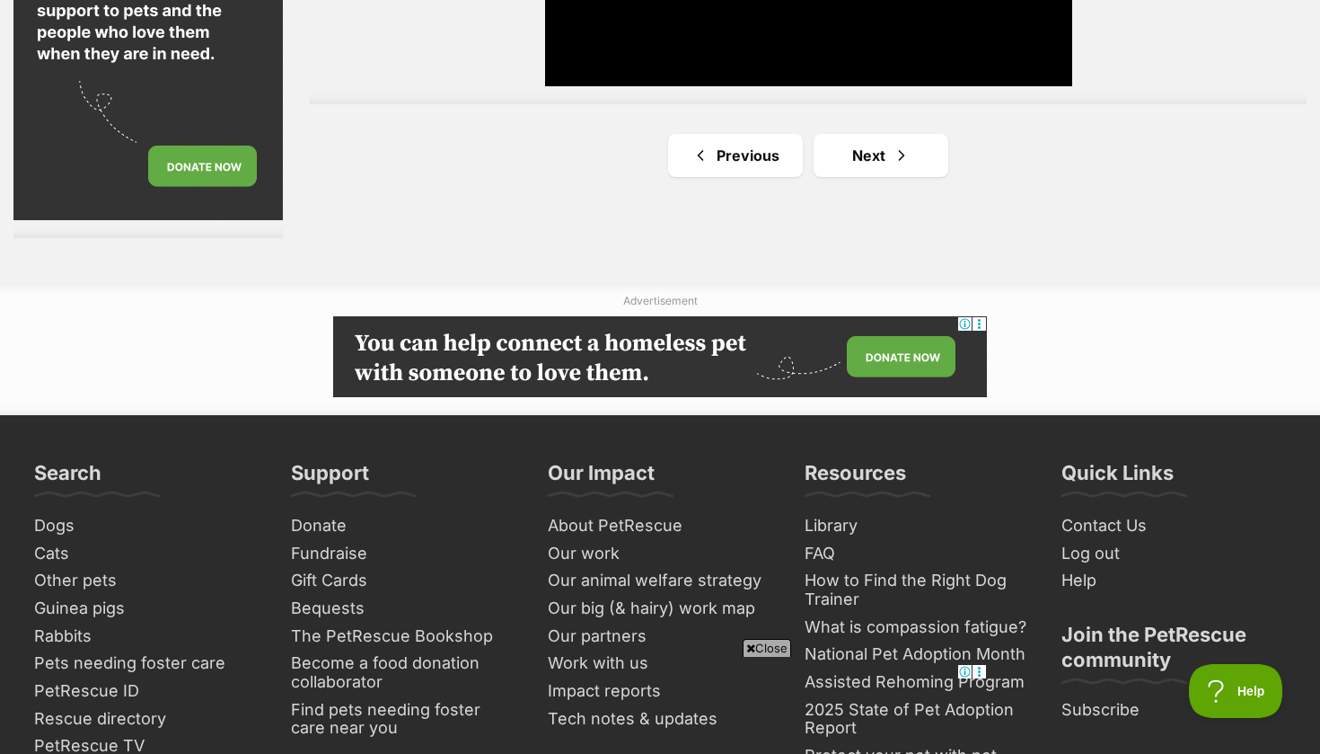
scroll to position [3519, 0]
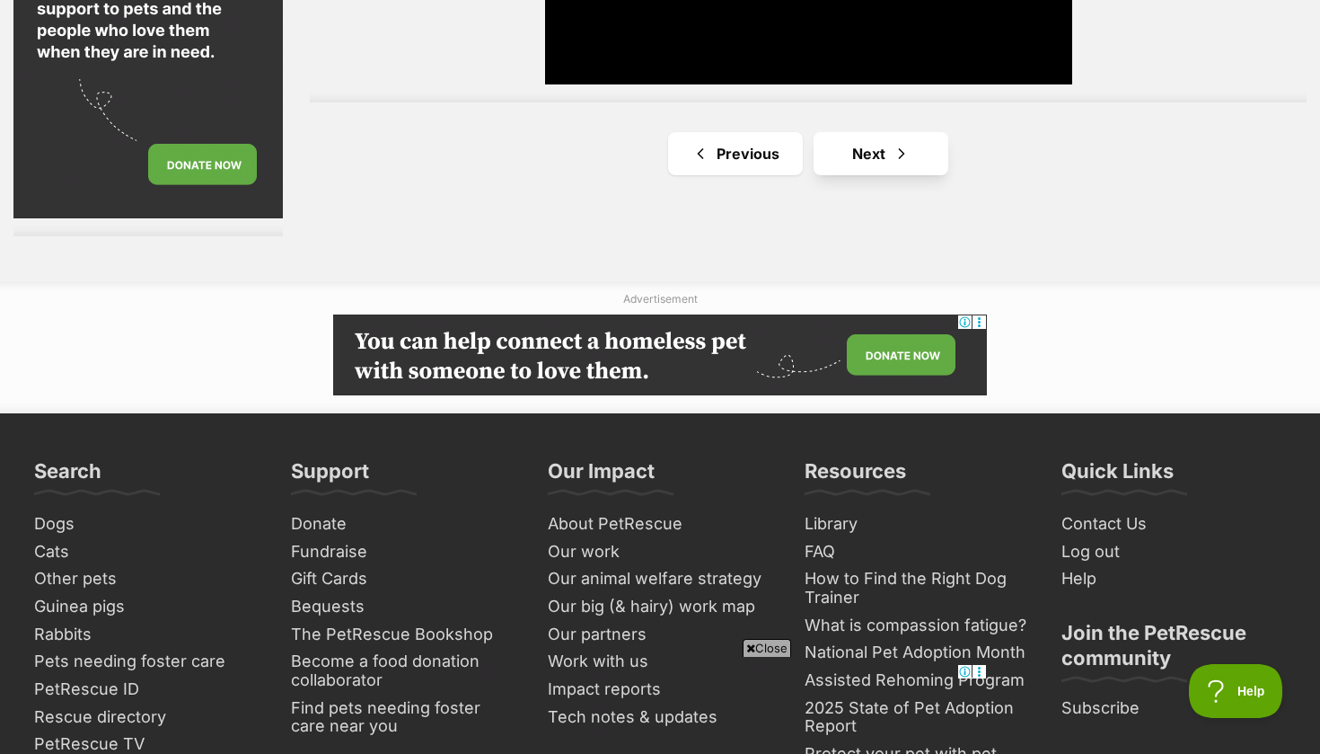
click at [849, 142] on link "Next" at bounding box center [881, 153] width 135 height 43
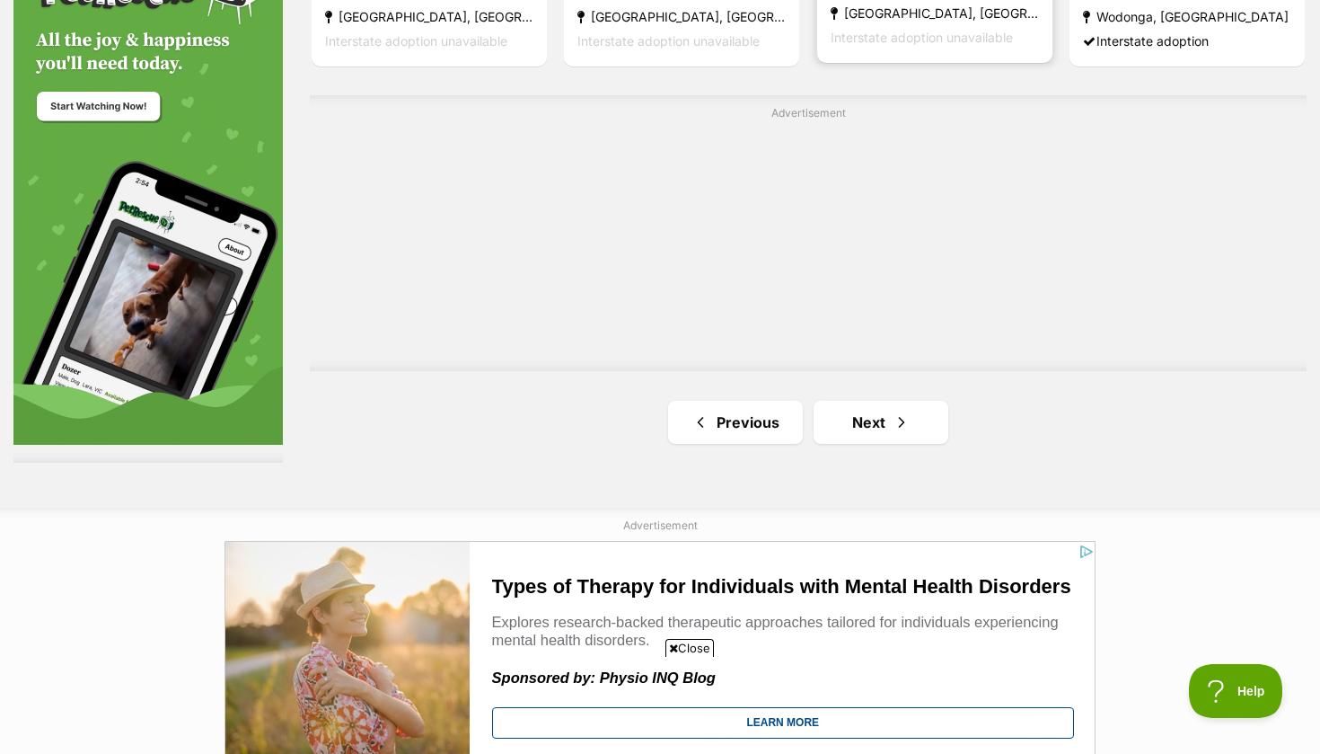
scroll to position [3457, 0]
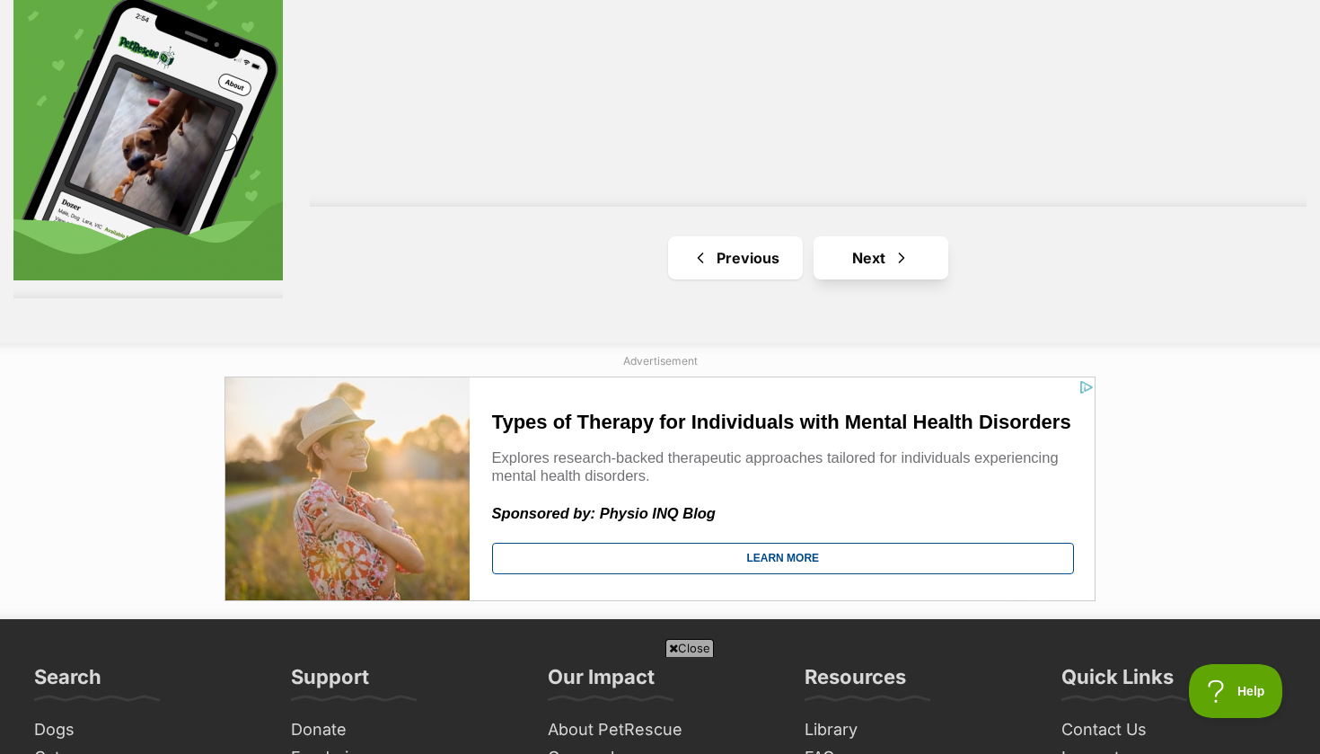
click at [861, 249] on link "Next" at bounding box center [881, 257] width 135 height 43
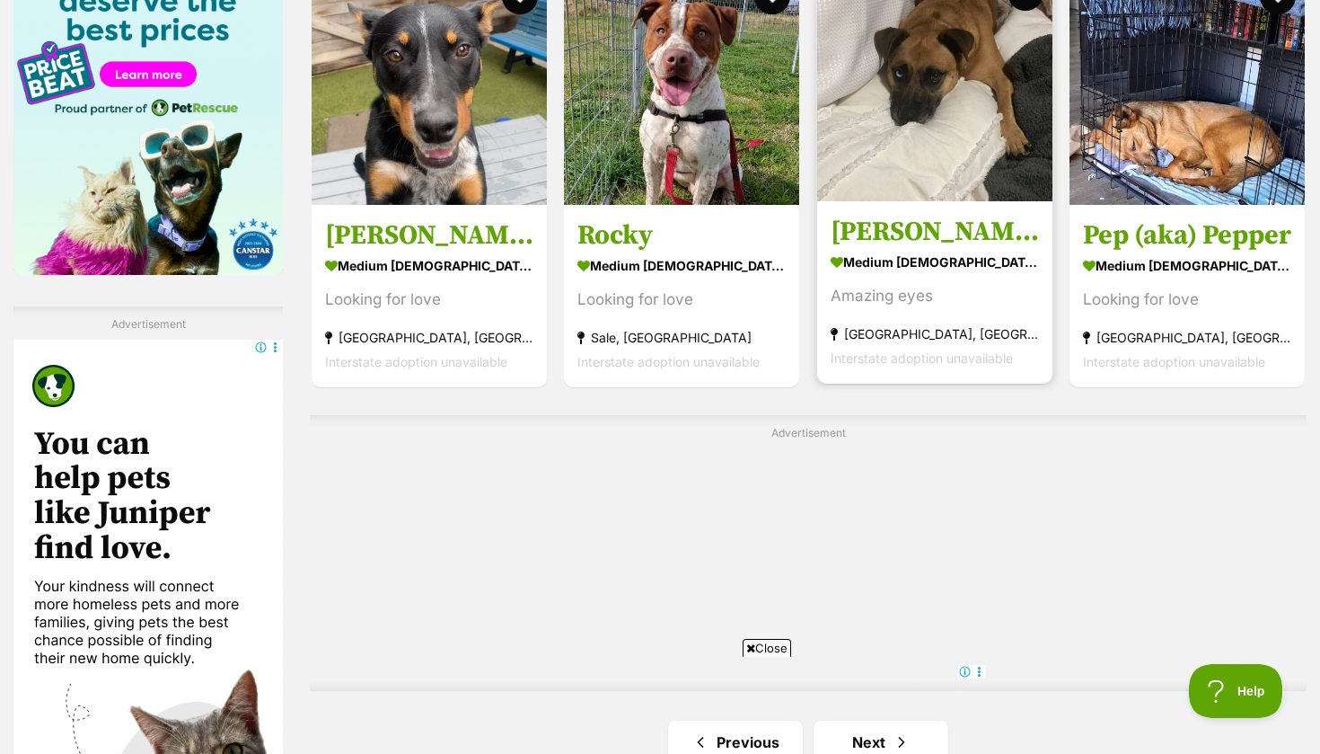
scroll to position [3005, 0]
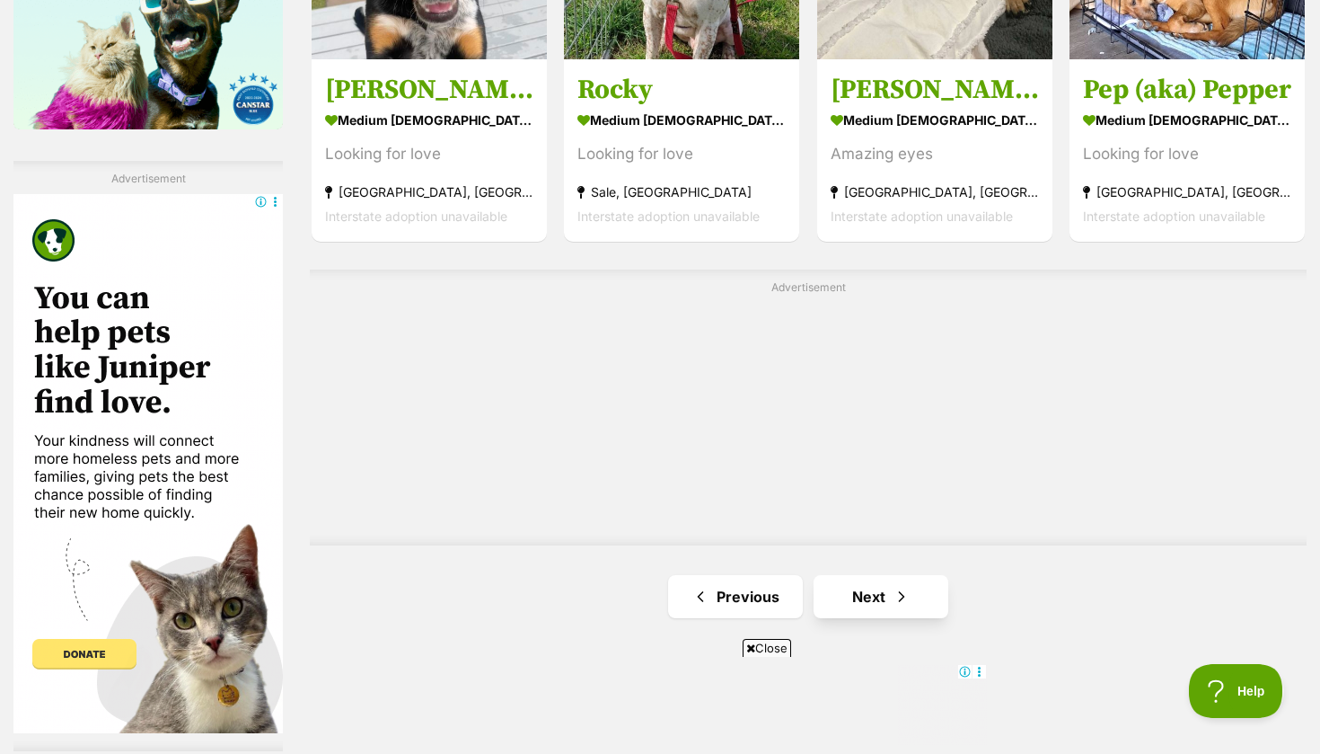
click at [855, 587] on link "Next" at bounding box center [881, 596] width 135 height 43
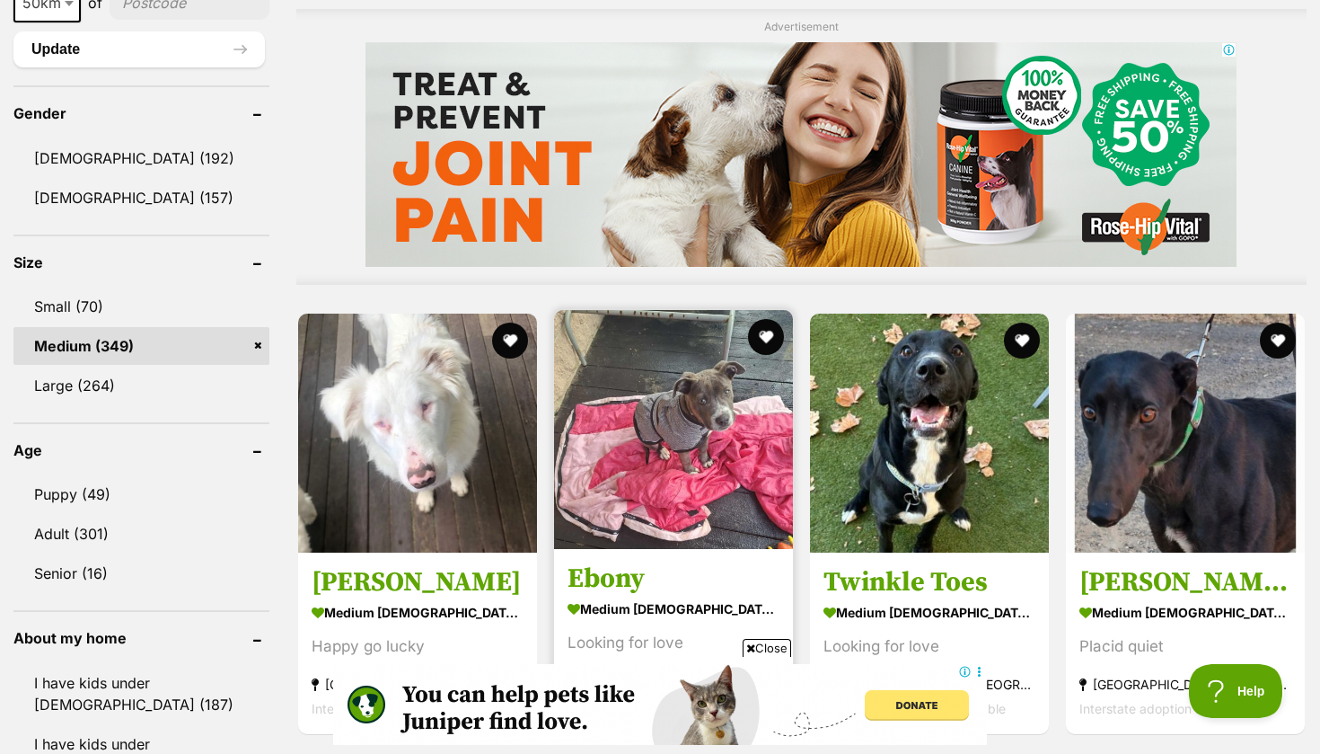
click at [686, 520] on img at bounding box center [673, 429] width 239 height 239
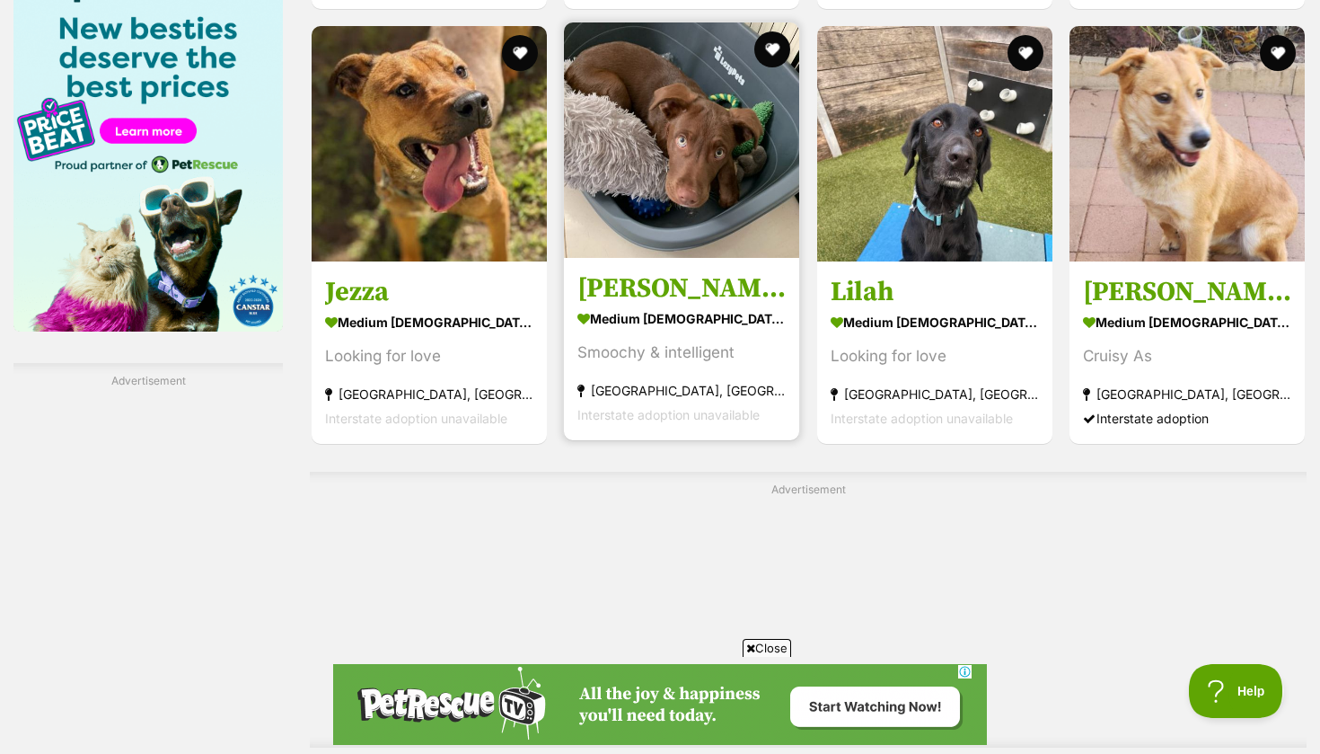
click at [672, 192] on img at bounding box center [681, 139] width 235 height 235
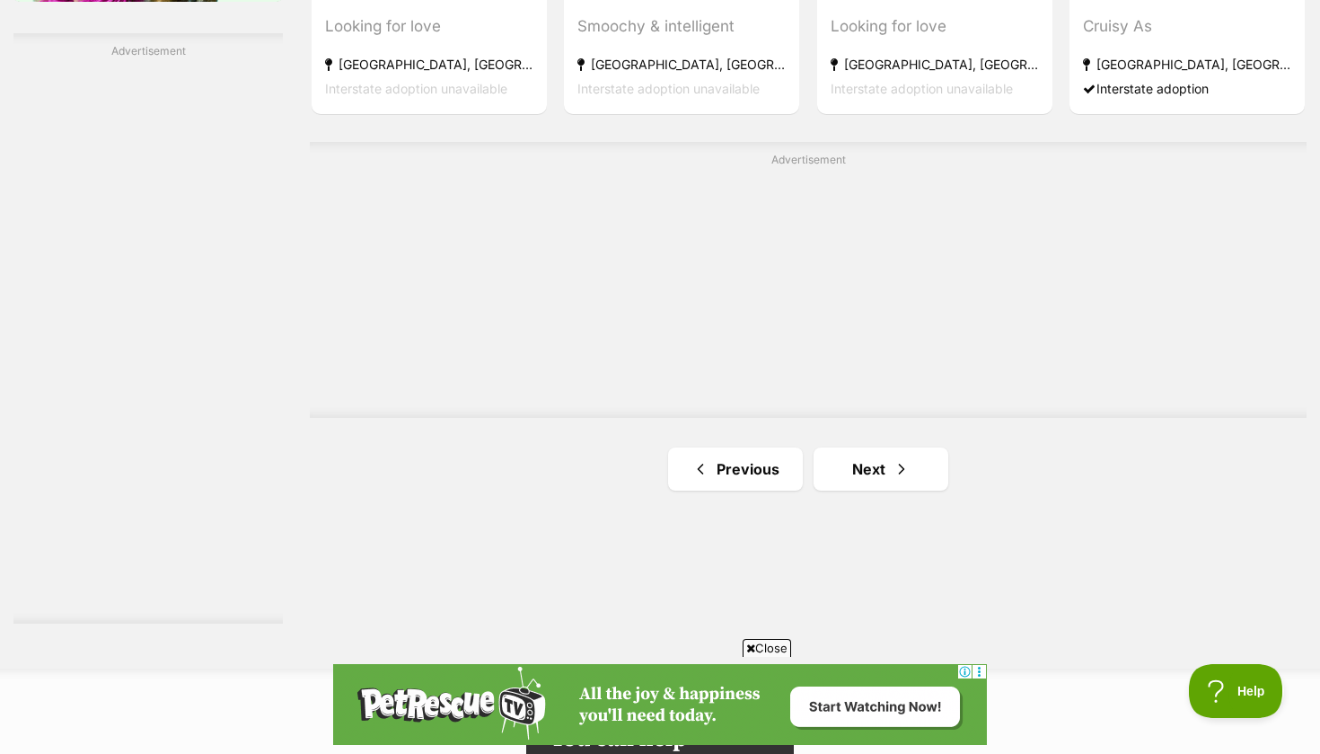
scroll to position [3366, 0]
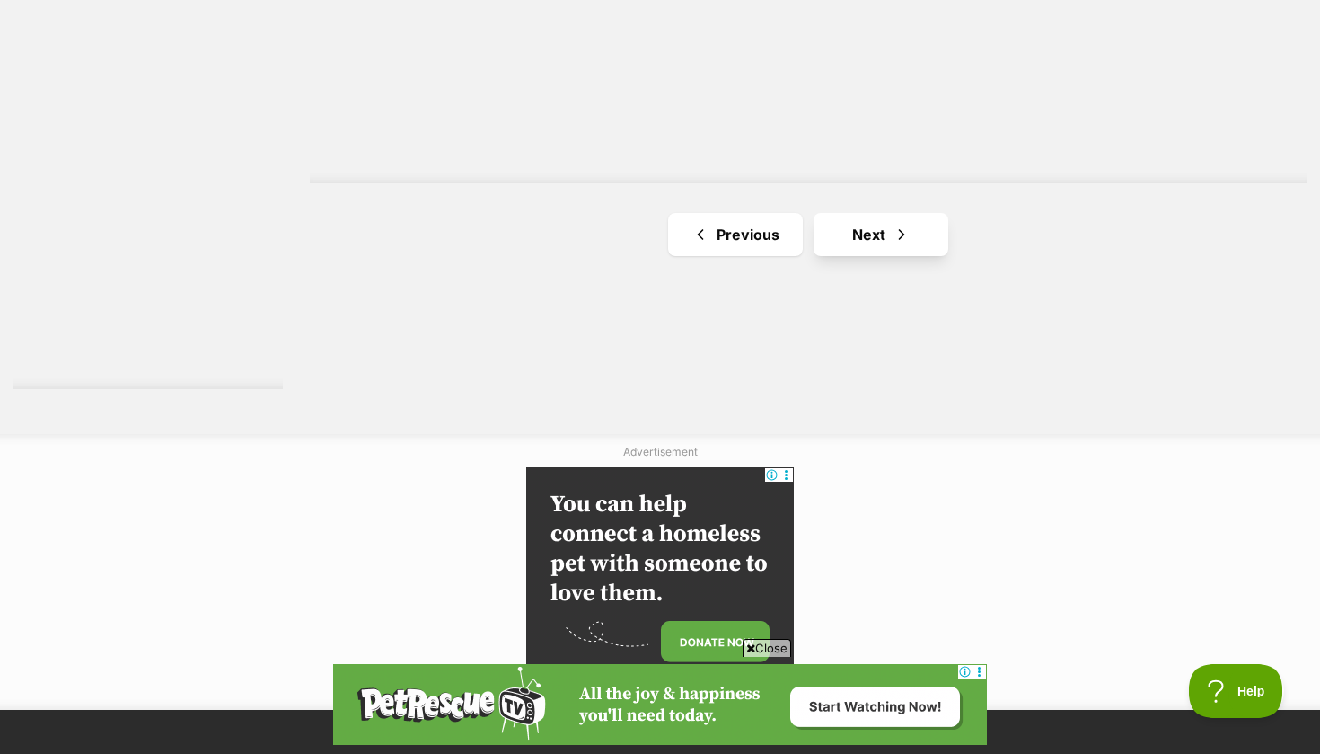
click at [876, 243] on link "Next" at bounding box center [881, 234] width 135 height 43
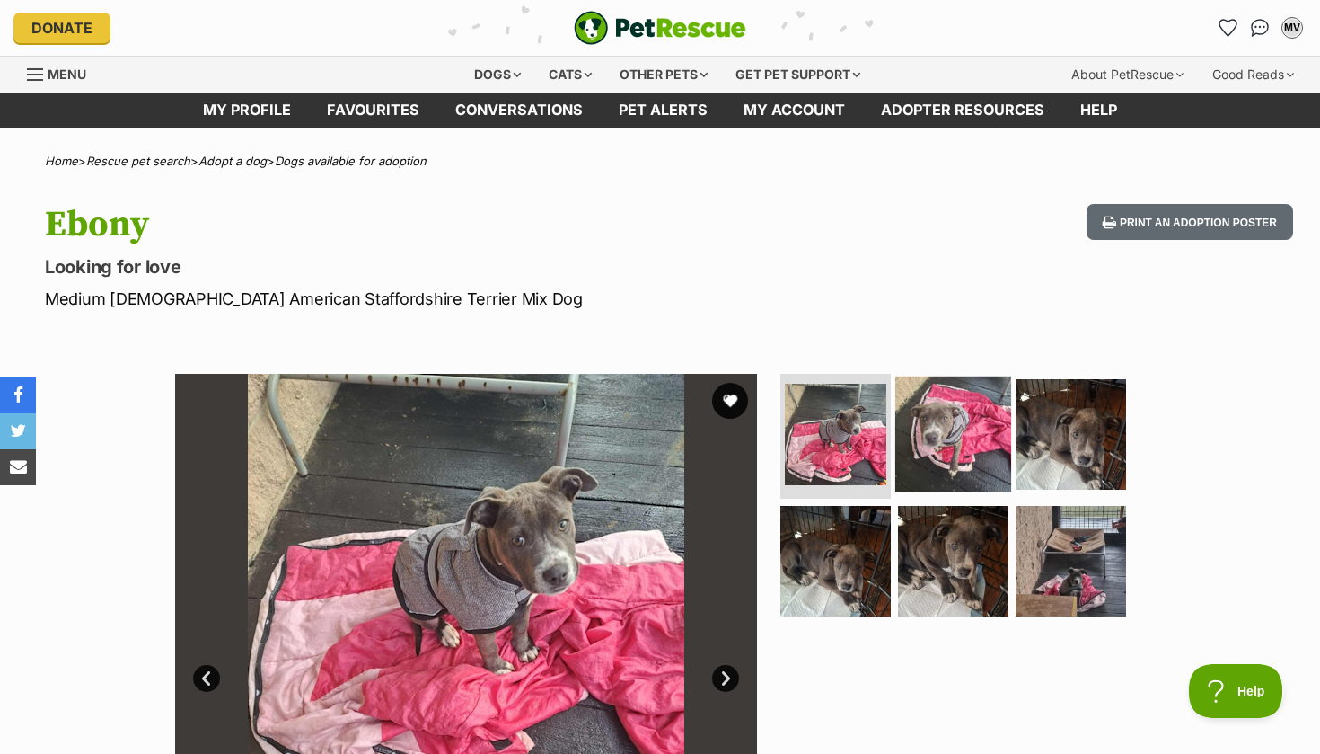
click at [940, 454] on img at bounding box center [954, 433] width 116 height 116
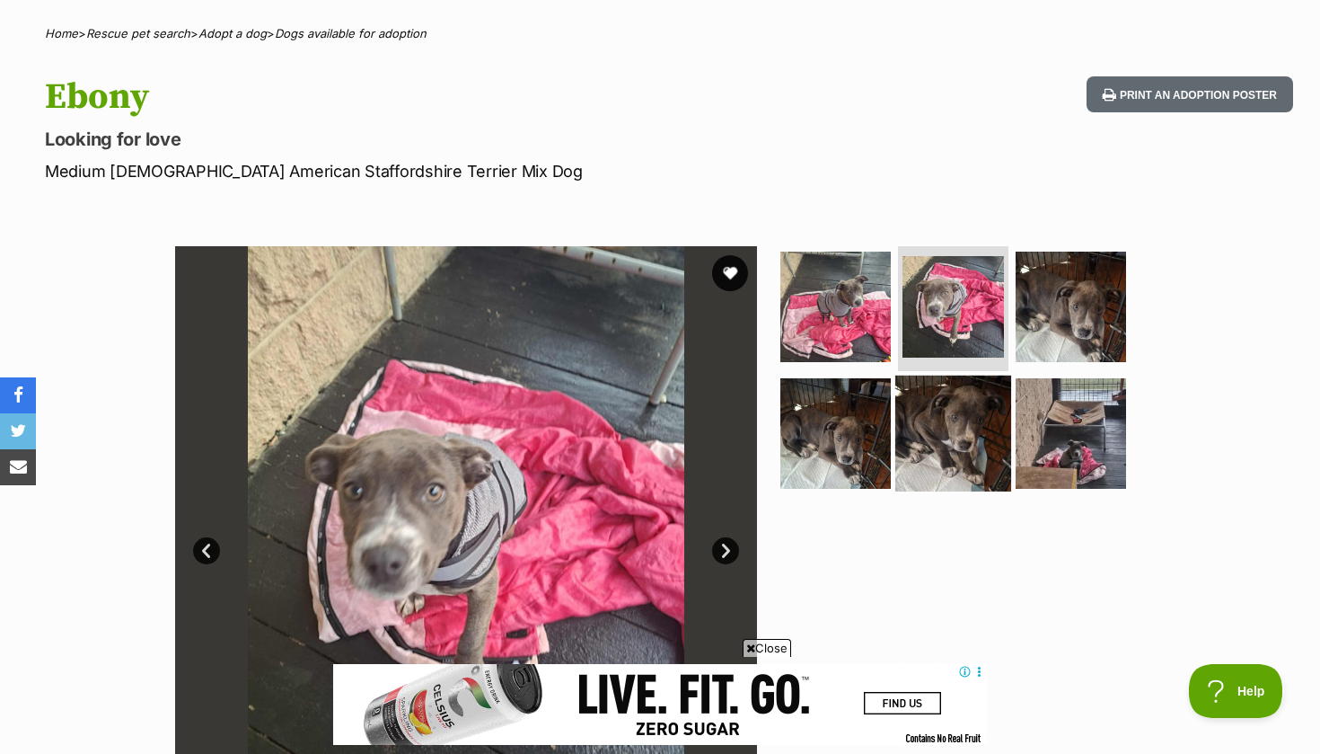
scroll to position [128, 0]
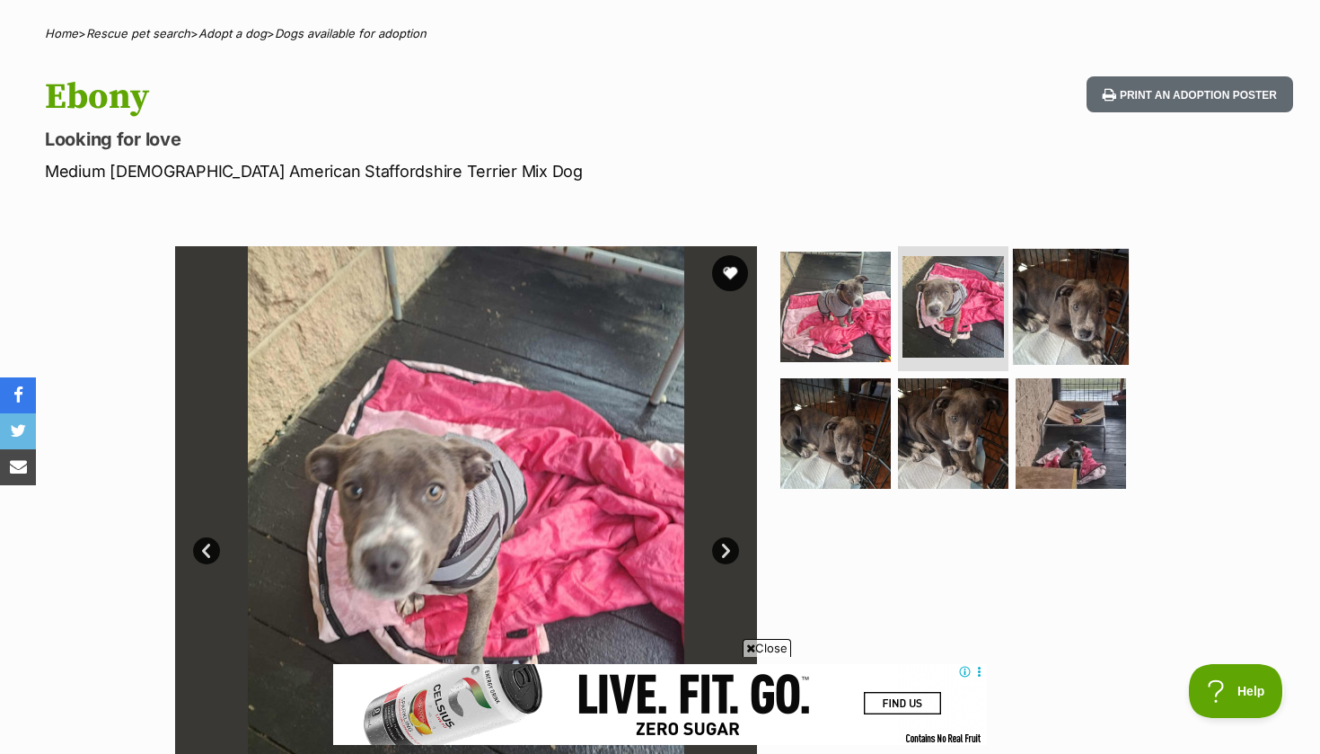
click at [1044, 349] on img at bounding box center [1071, 306] width 116 height 116
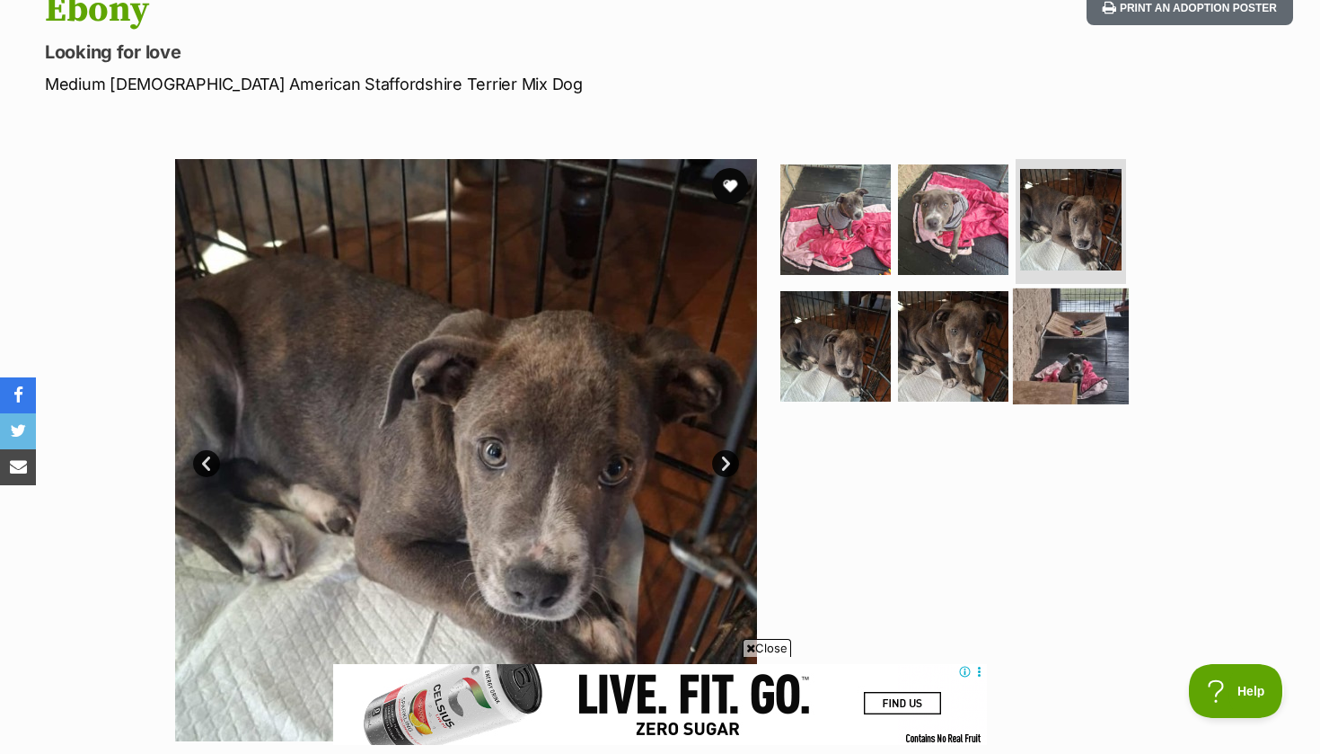
scroll to position [243, 0]
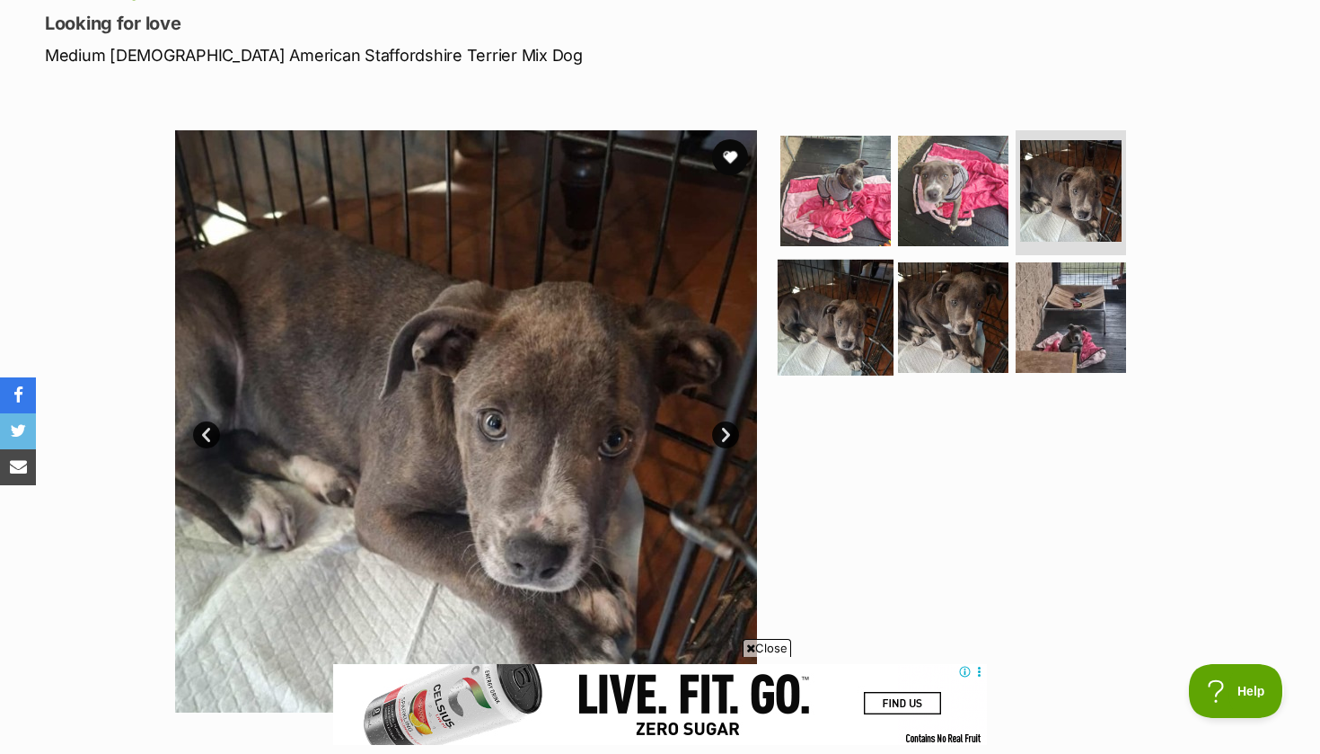
click at [842, 340] on img at bounding box center [836, 318] width 116 height 116
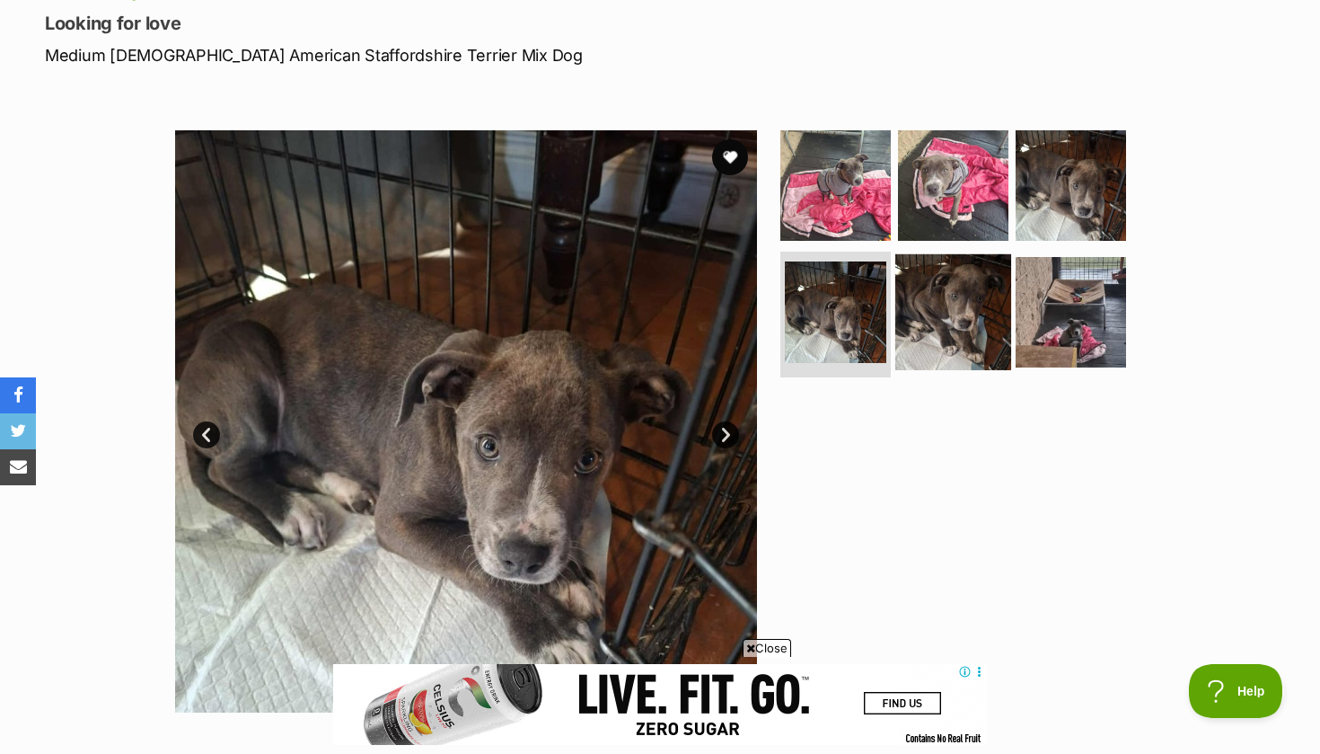
click at [940, 324] on img at bounding box center [954, 312] width 116 height 116
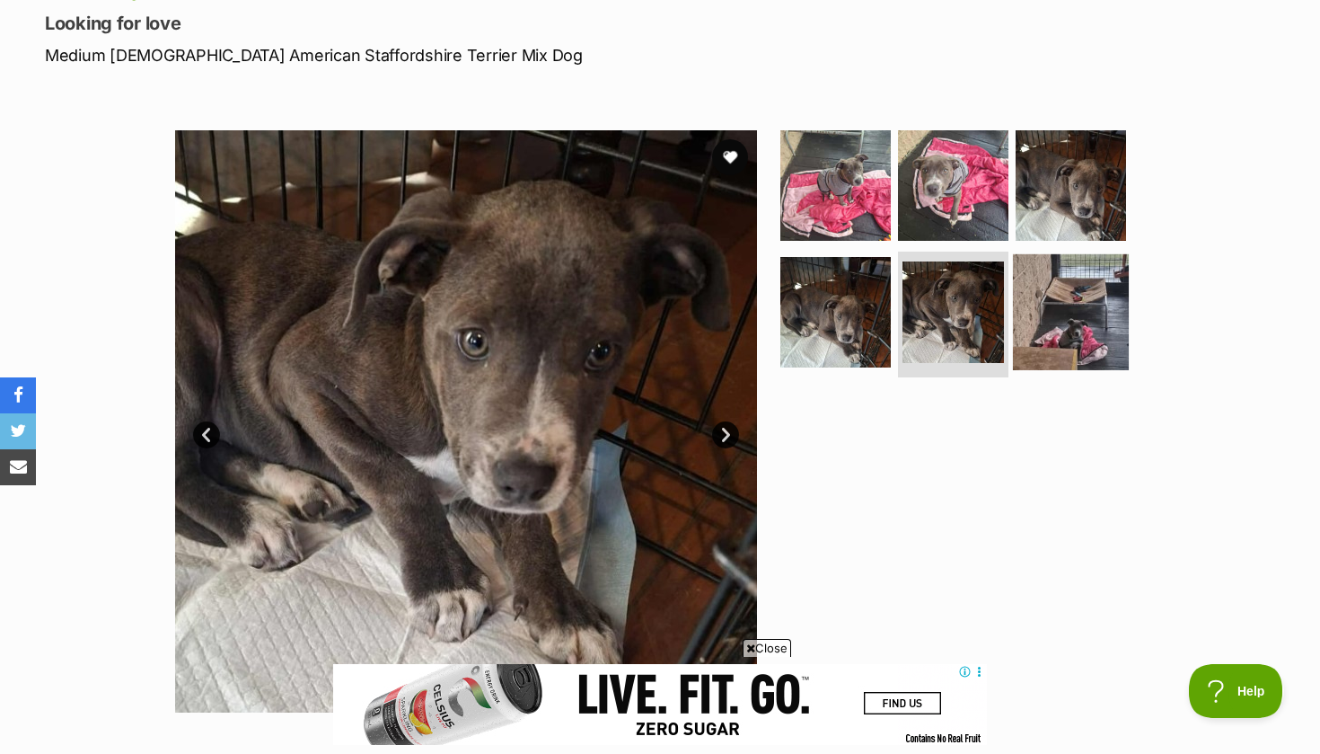
click at [1074, 306] on img at bounding box center [1071, 312] width 116 height 116
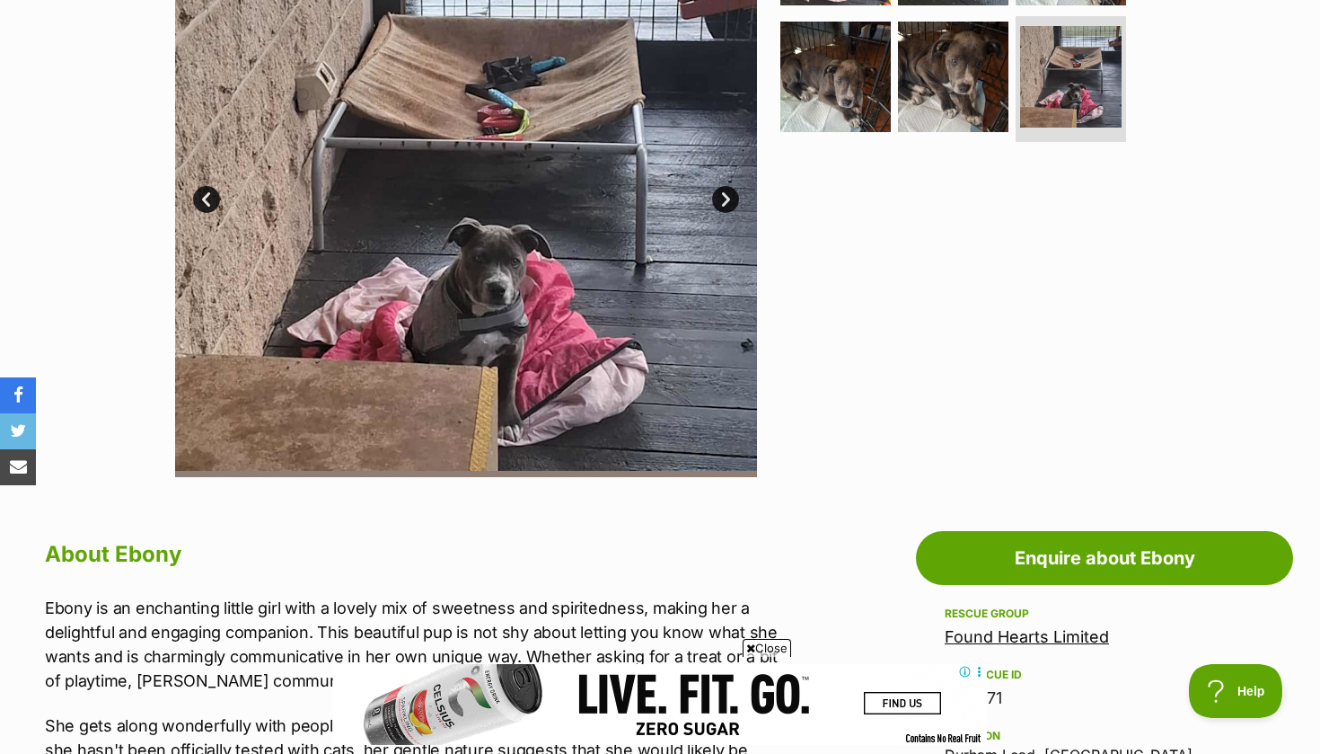
scroll to position [481, 0]
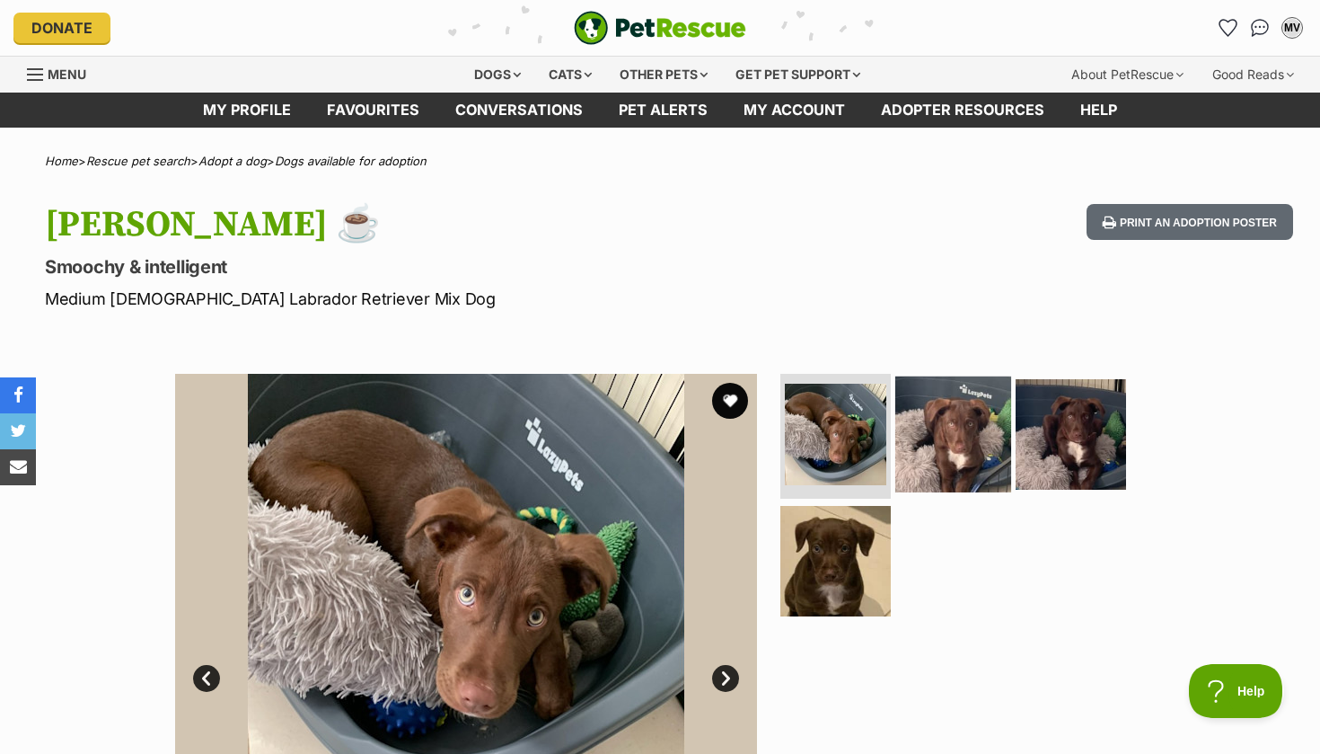
click at [934, 428] on img at bounding box center [954, 433] width 116 height 116
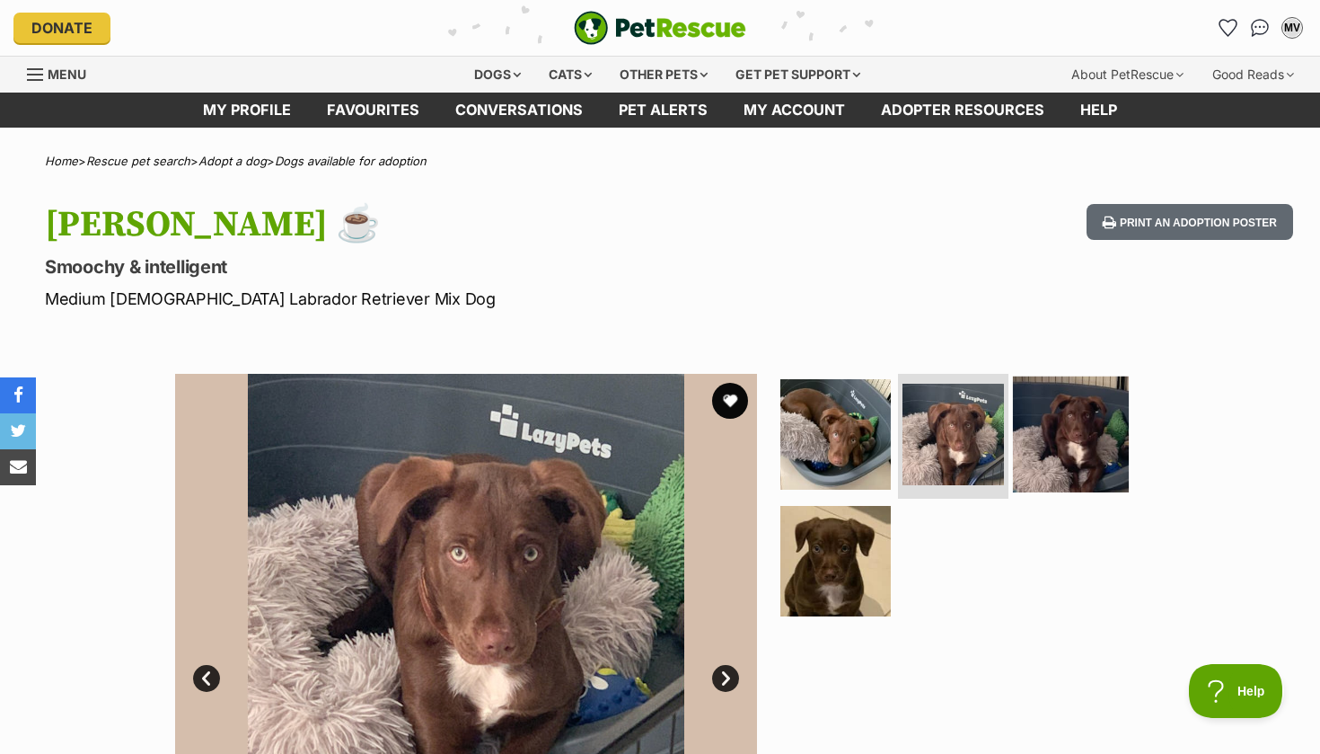
click at [1037, 459] on img at bounding box center [1071, 433] width 116 height 116
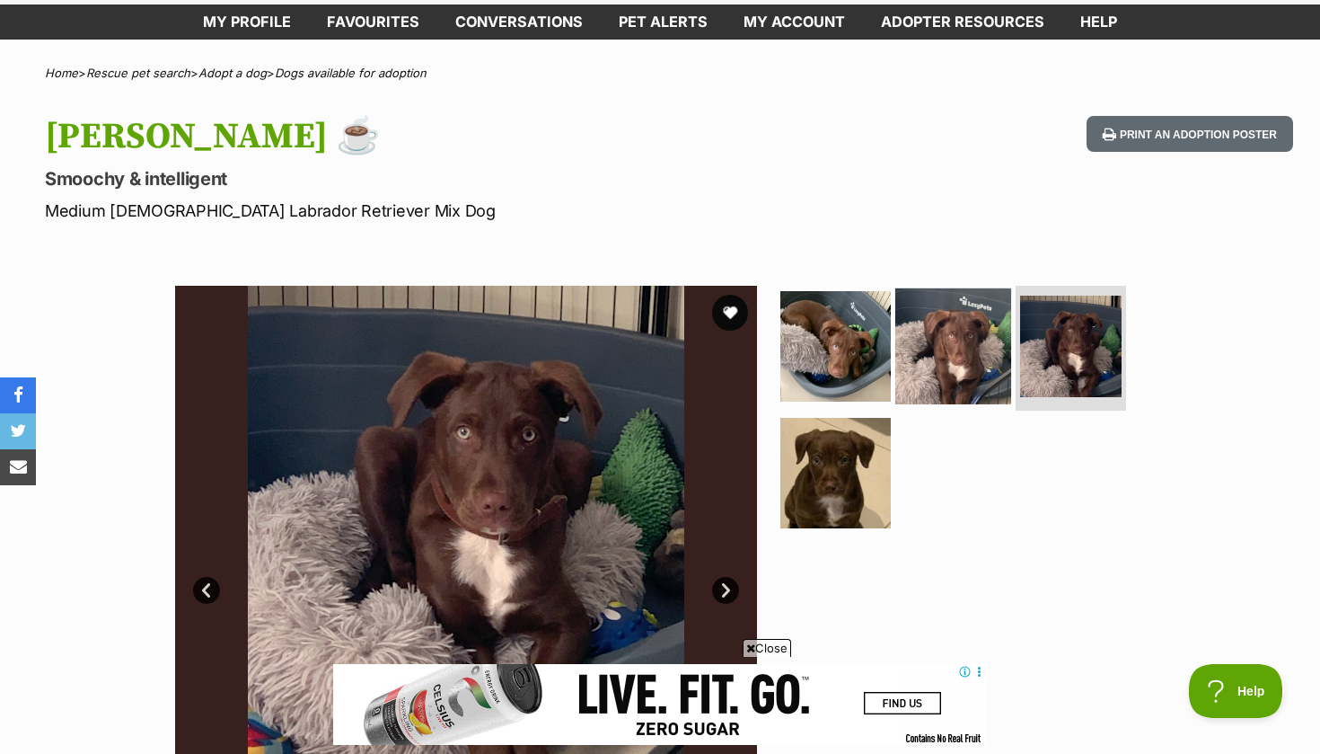
scroll to position [89, 0]
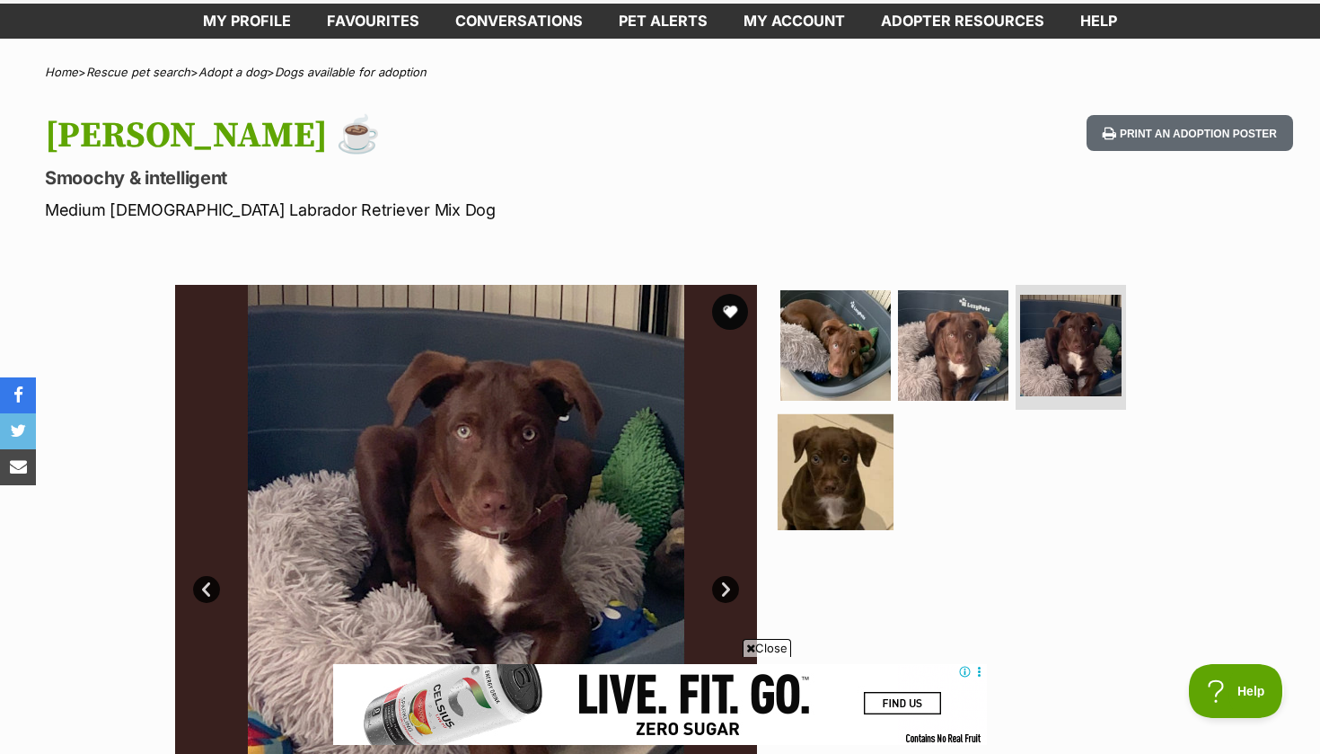
click at [845, 479] on img at bounding box center [836, 472] width 116 height 116
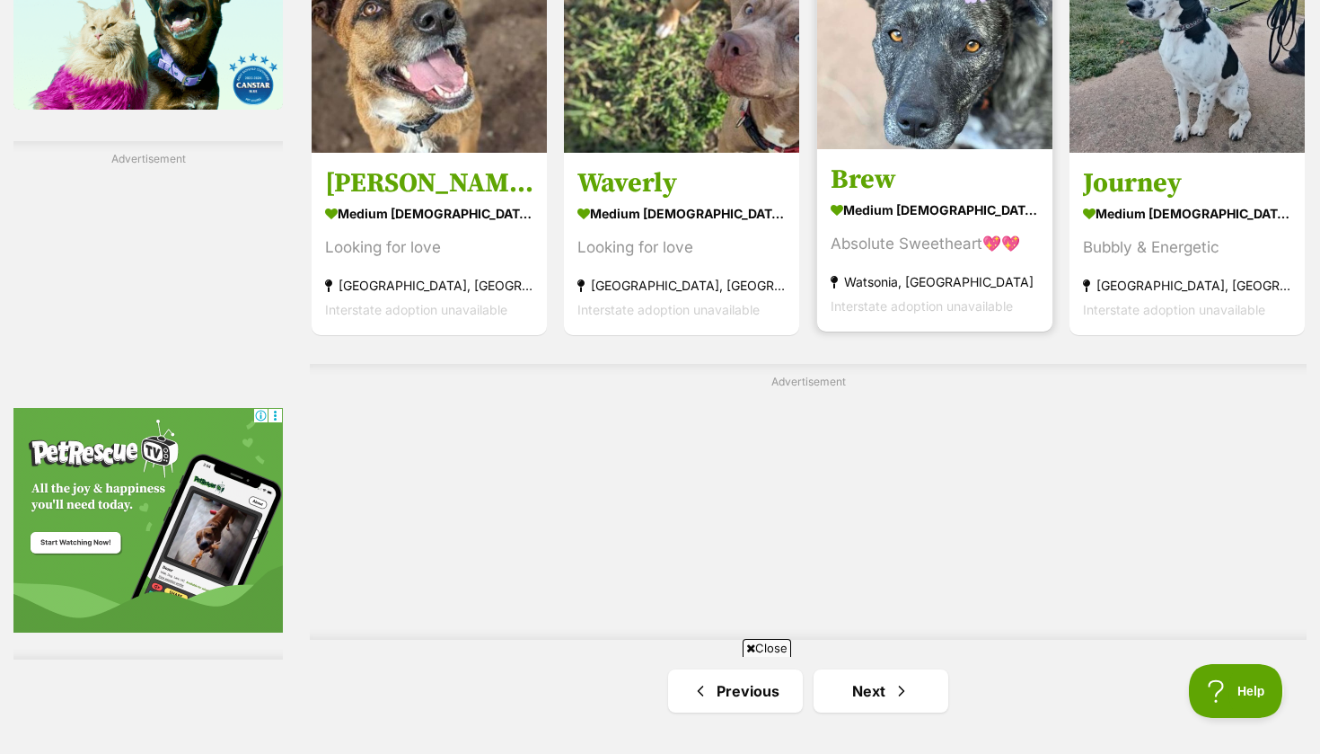
scroll to position [3611, 0]
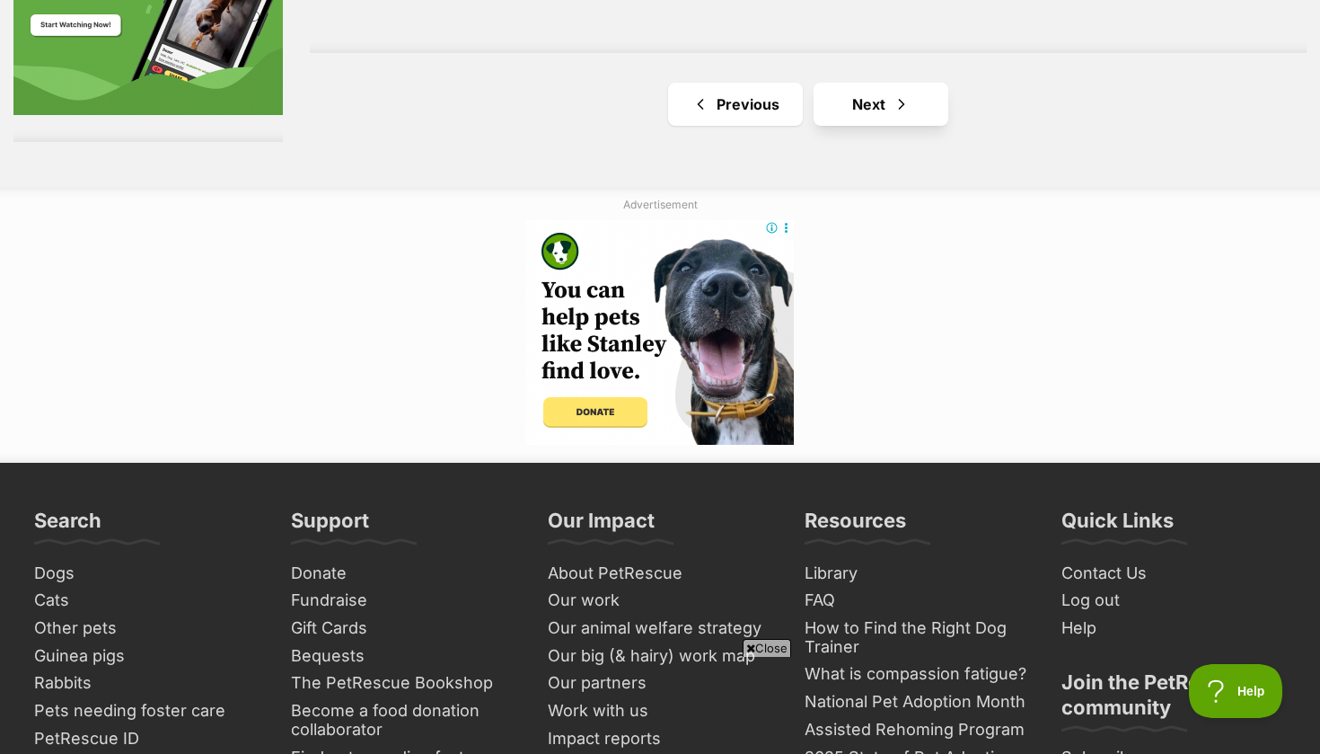
click at [877, 109] on link "Next" at bounding box center [881, 104] width 135 height 43
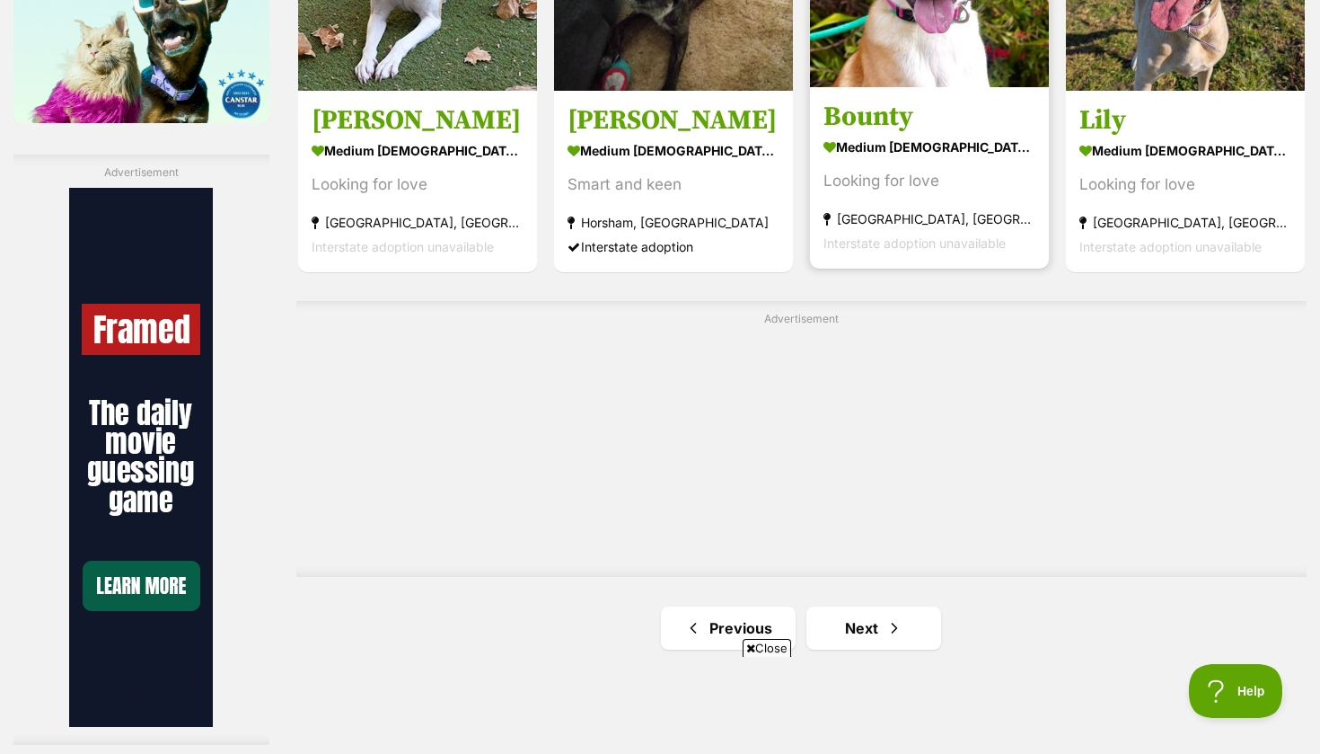
scroll to position [3416, 0]
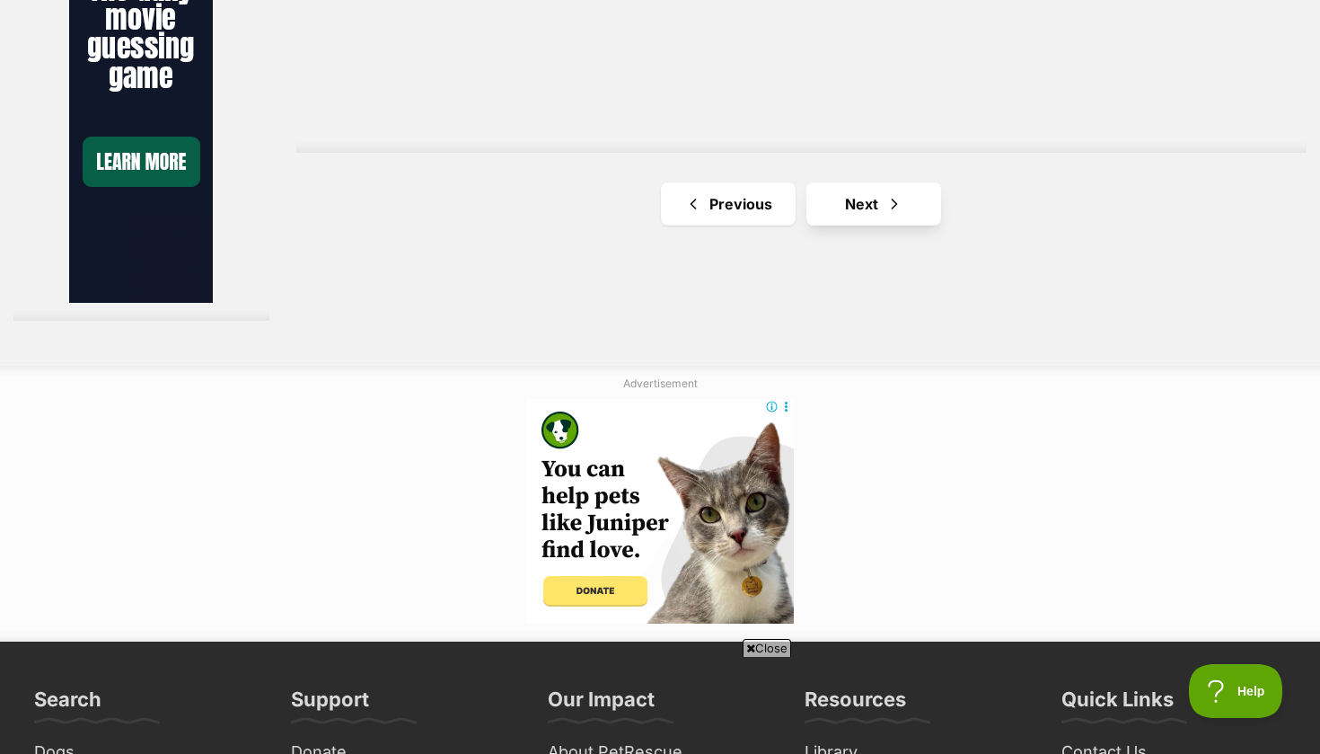
click at [883, 225] on link "Next" at bounding box center [874, 203] width 135 height 43
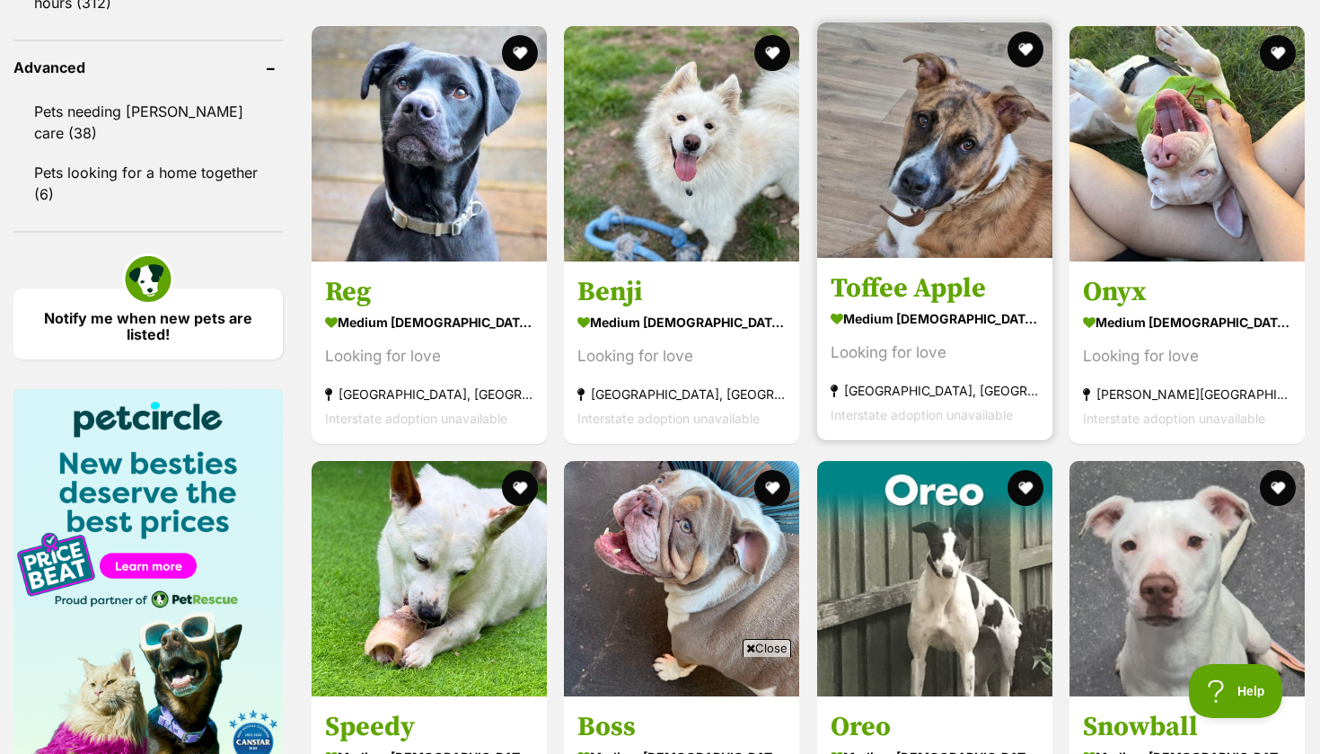
scroll to position [2367, 0]
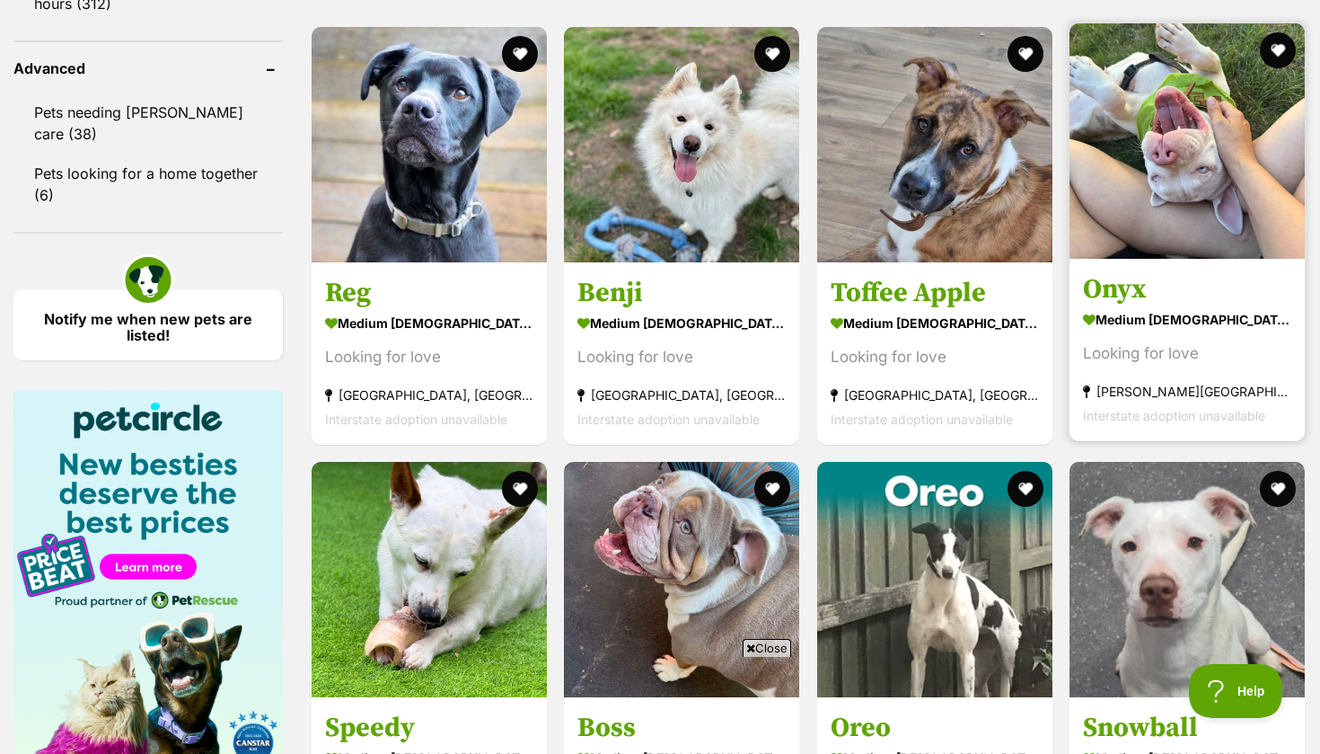
click at [1131, 128] on img at bounding box center [1187, 140] width 235 height 235
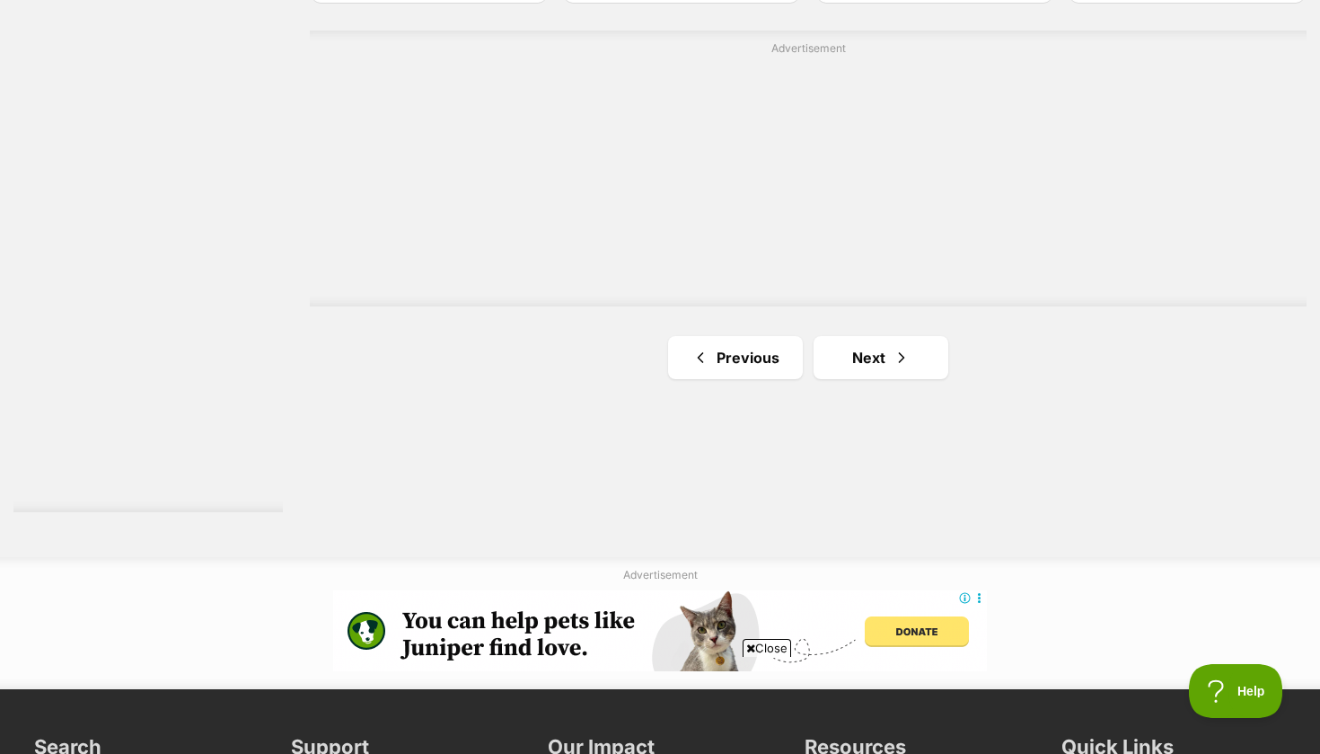
scroll to position [3244, 0]
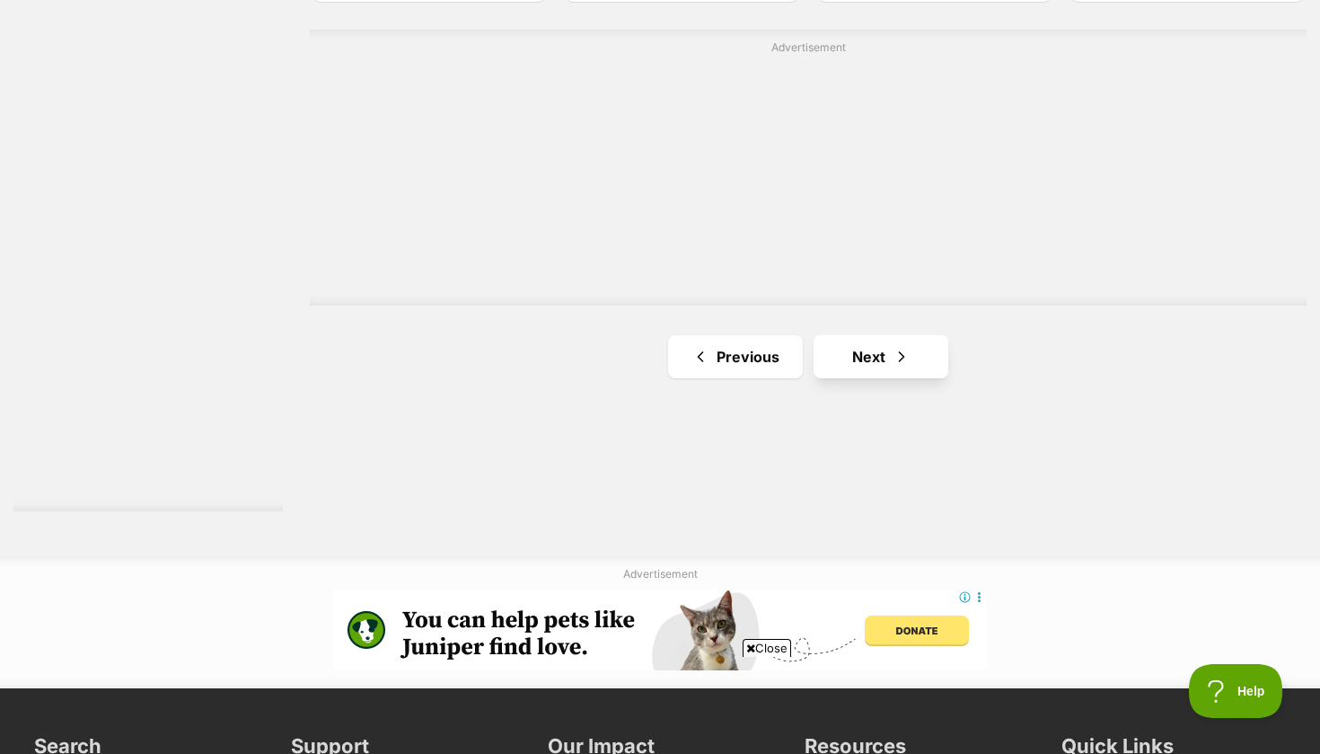
click at [838, 356] on link "Next" at bounding box center [881, 356] width 135 height 43
